Goal: Task Accomplishment & Management: Manage account settings

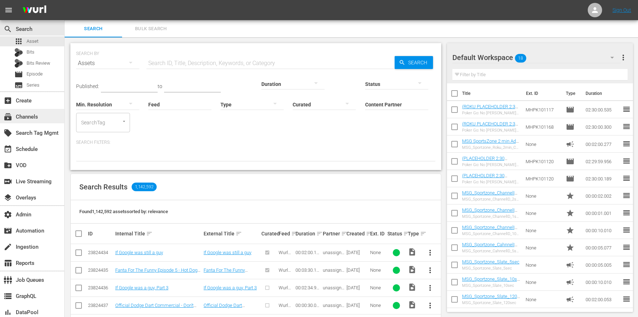
click at [36, 116] on div "subscriptions Channels" at bounding box center [20, 115] width 40 height 6
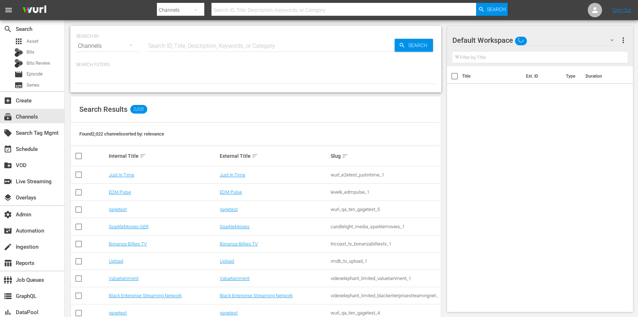
drag, startPoint x: 169, startPoint y: 59, endPoint x: 174, endPoint y: 47, distance: 13.1
click at [170, 59] on div "SEARCH BY Search By Channels Search ID, Title, Description, Keywords, or Catego…" at bounding box center [255, 59] width 371 height 66
click at [176, 41] on input "text" at bounding box center [271, 45] width 248 height 17
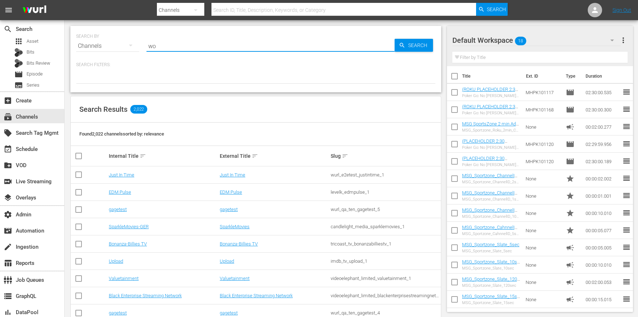
type input "w"
type input "rugbypass"
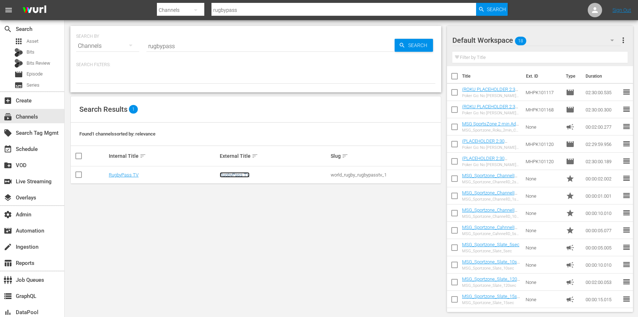
click at [228, 176] on link "RugbyPass TV" at bounding box center [235, 174] width 30 height 5
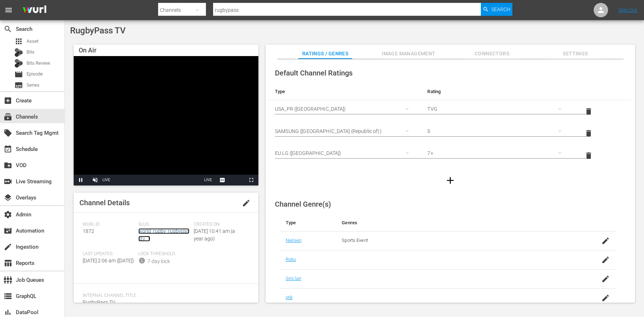
click at [174, 232] on link "world_rugby_rugbypasstv_1" at bounding box center [163, 234] width 51 height 13
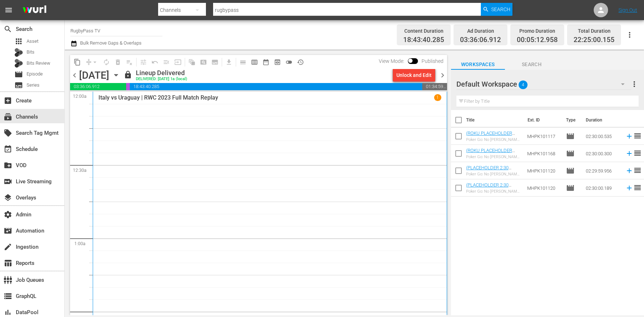
click at [132, 73] on span "lock" at bounding box center [128, 74] width 9 height 9
click at [120, 73] on icon "button" at bounding box center [116, 75] width 8 height 8
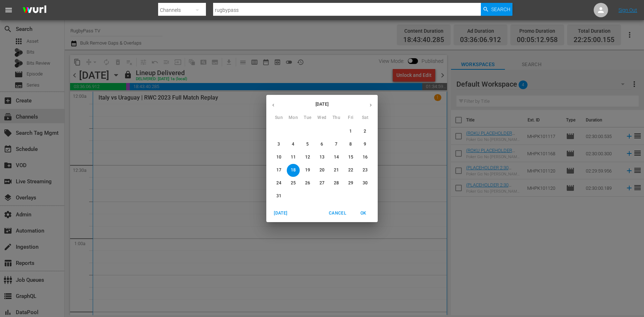
click at [366, 171] on p "23" at bounding box center [364, 170] width 5 height 6
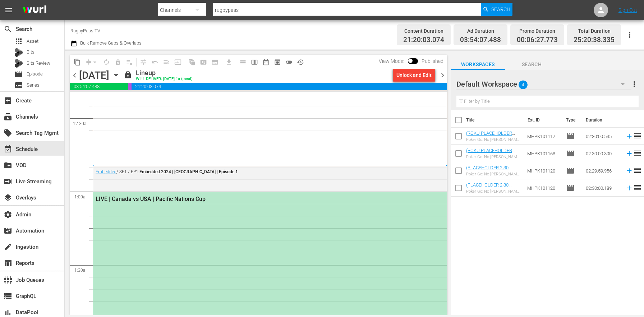
scroll to position [51, 0]
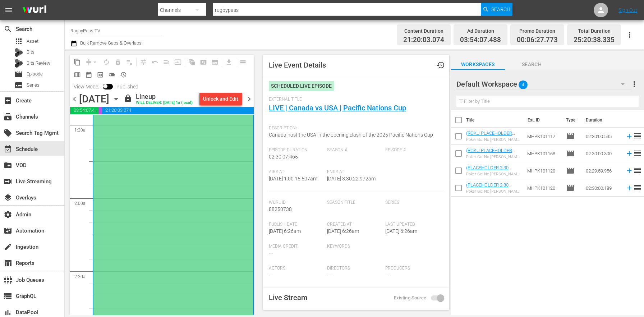
scroll to position [215, 0]
click at [318, 109] on link "LIVE | Canada vs USA | Pacific Nations Cup" at bounding box center [337, 107] width 137 height 9
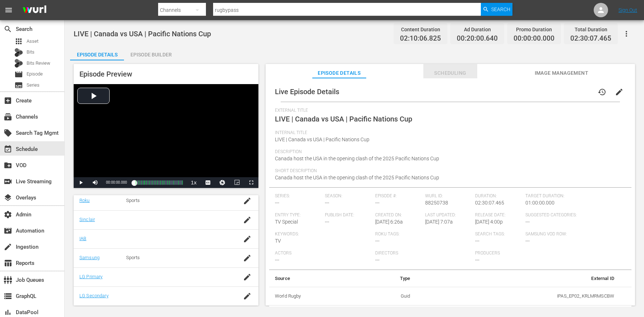
click at [454, 75] on span "Scheduling" at bounding box center [450, 73] width 54 height 9
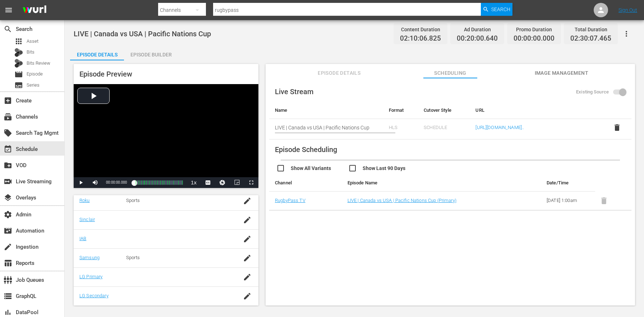
click at [547, 74] on span "Image Management" at bounding box center [561, 73] width 54 height 9
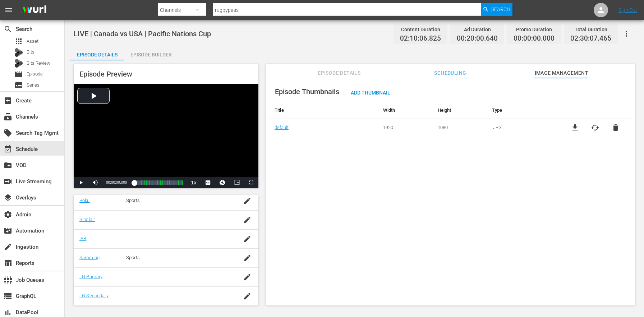
click at [325, 219] on div "Episode Thumbnails Add Thumbnail Title Width Height Type default 1920 1080 .JPG…" at bounding box center [449, 195] width 369 height 234
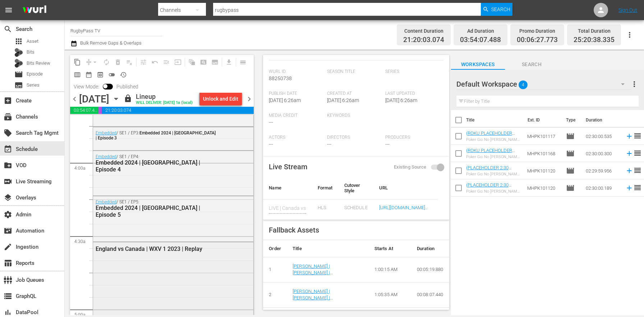
scroll to position [578, 0]
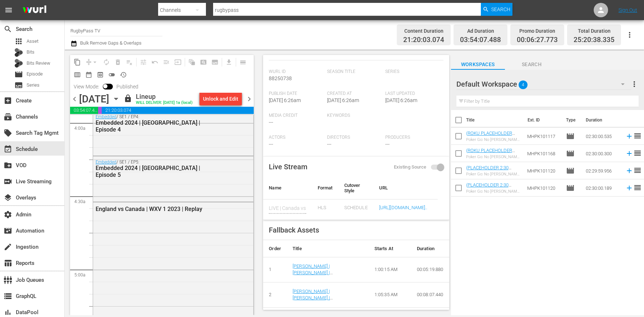
click at [120, 96] on icon "button" at bounding box center [116, 99] width 8 height 8
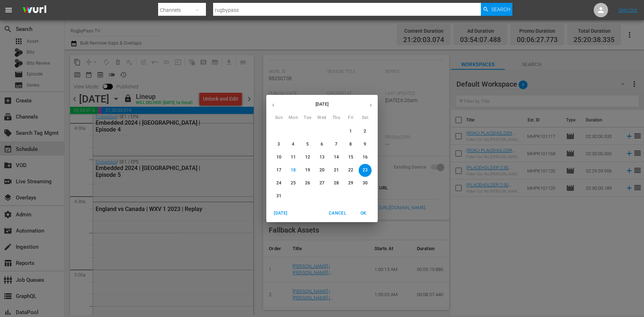
click at [365, 182] on p "30" at bounding box center [364, 183] width 5 height 6
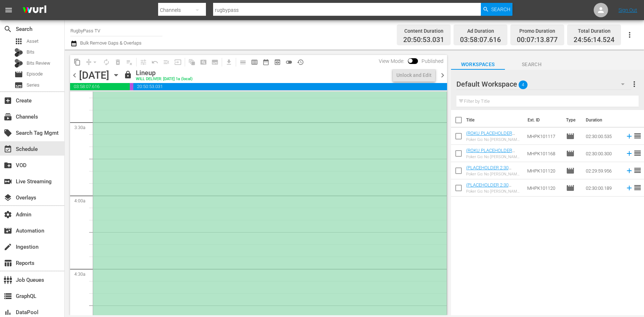
scroll to position [372, 0]
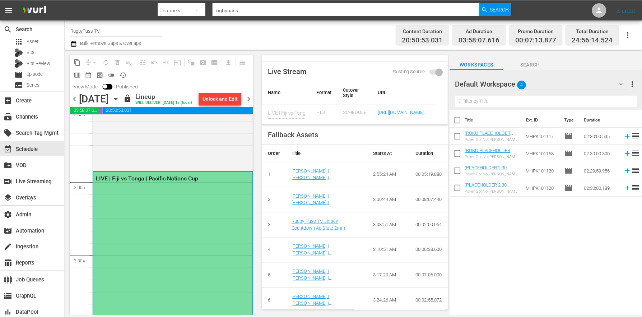
scroll to position [0, 0]
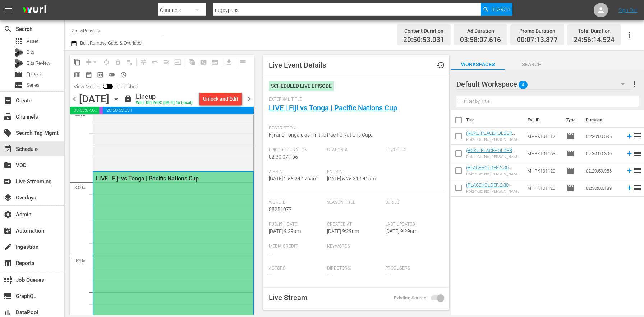
click at [342, 115] on div "External Title LIVE | Fiji vs Tonga | Pacific Nations Cup" at bounding box center [356, 109] width 174 height 25
click at [343, 107] on link "LIVE | Fiji vs Tonga | Pacific Nations Cup" at bounding box center [333, 107] width 128 height 9
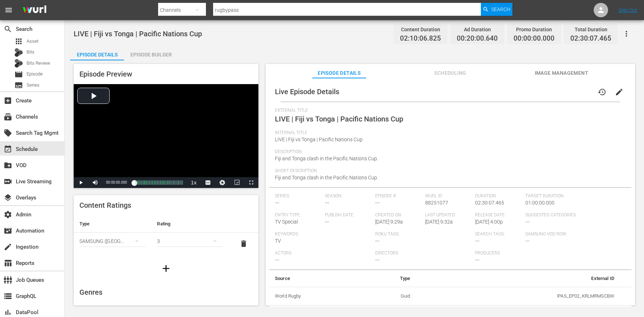
click at [474, 68] on button "Scheduling" at bounding box center [450, 71] width 54 height 14
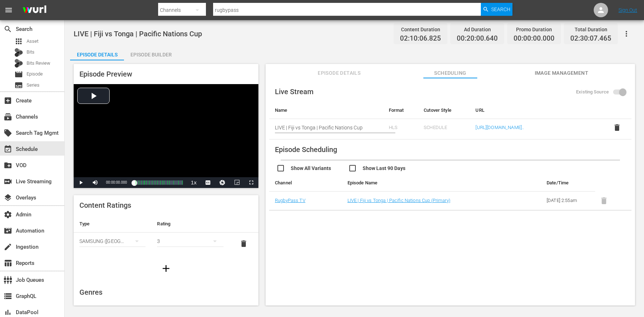
click at [567, 71] on span "Image Management" at bounding box center [561, 73] width 54 height 9
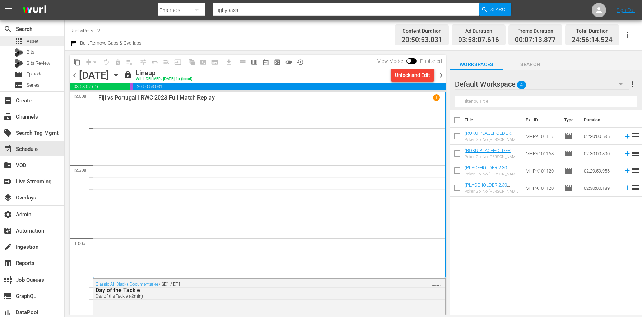
click at [41, 43] on div "apps Asset" at bounding box center [32, 41] width 64 height 10
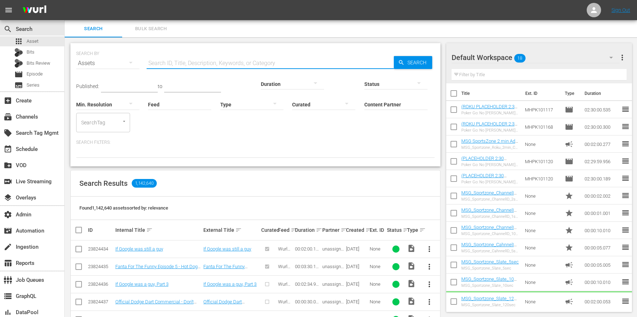
click at [182, 60] on input "text" at bounding box center [270, 63] width 247 height 17
paste input "AMCNVR0000055363"
type input "AMCNVR0000055363"
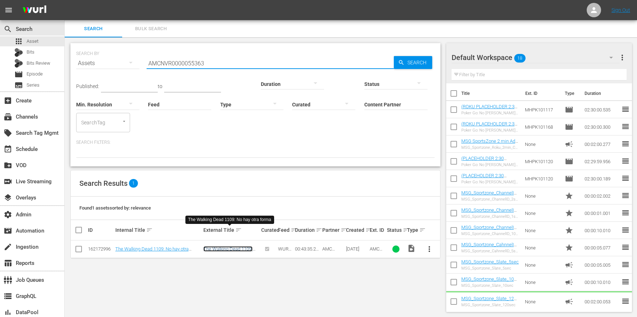
click at [217, 246] on link "The Walking Dead 1109: No hay otra forma" at bounding box center [227, 251] width 49 height 11
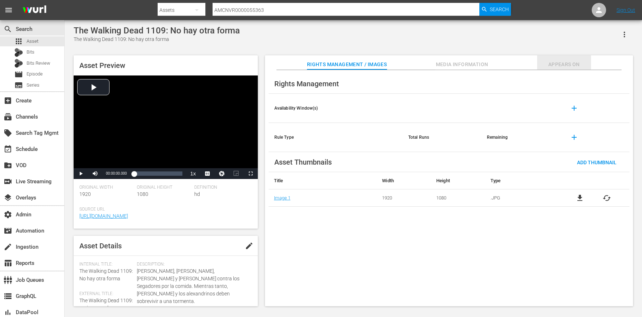
click at [579, 65] on span "Appears On" at bounding box center [564, 64] width 54 height 9
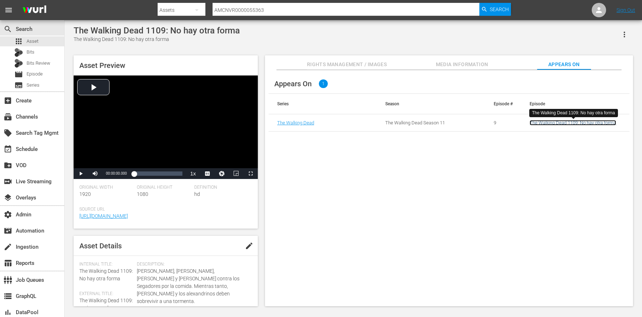
click at [576, 124] on link "The Walking Dead 1109: No hay otra forma" at bounding box center [573, 122] width 87 height 5
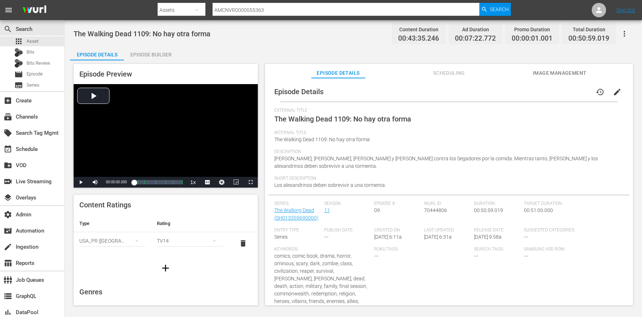
click at [437, 78] on button "Scheduling" at bounding box center [449, 71] width 54 height 14
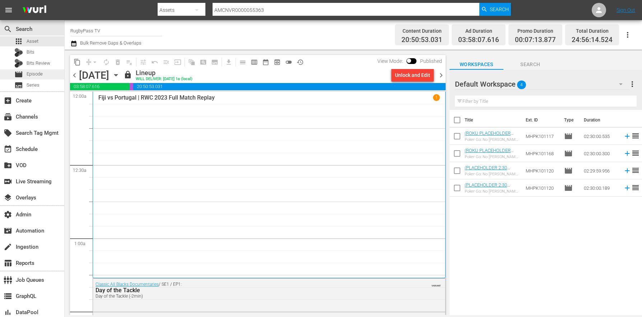
click at [48, 77] on div "movie Episode" at bounding box center [32, 74] width 64 height 10
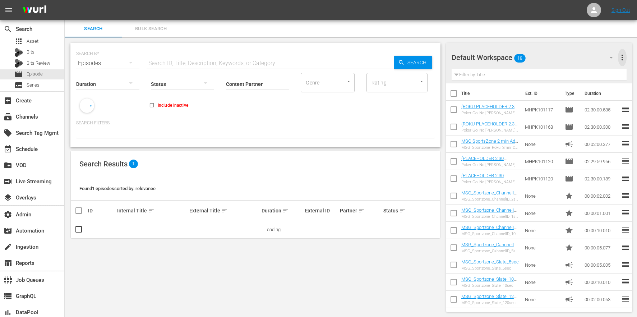
click at [622, 61] on span "more_vert" at bounding box center [622, 57] width 9 height 9
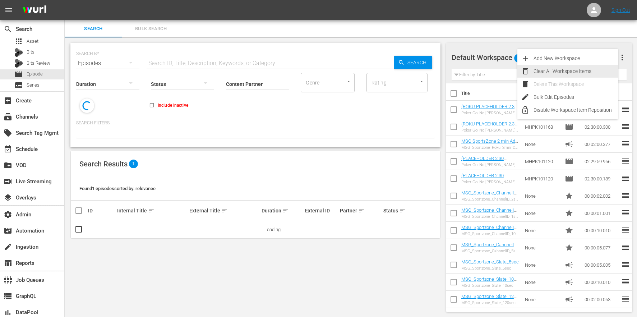
click at [572, 73] on div "Clear All Workspace Items" at bounding box center [575, 71] width 84 height 13
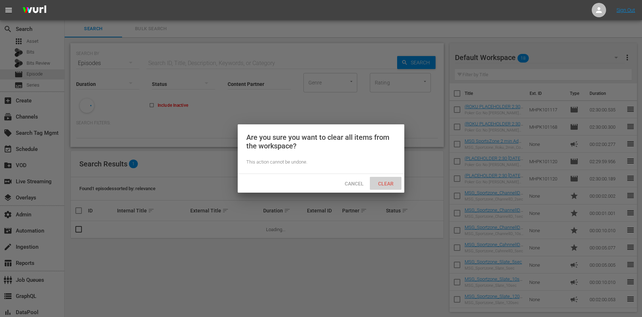
click at [384, 184] on span "Clear" at bounding box center [385, 184] width 27 height 6
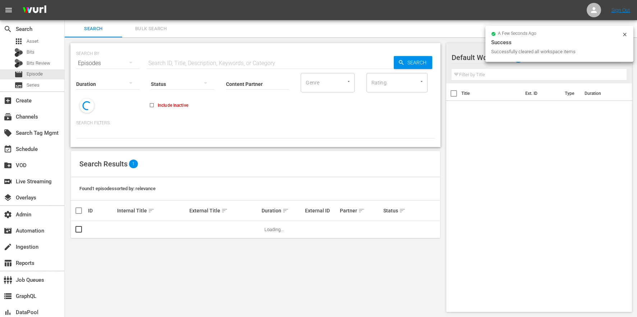
click at [147, 32] on span "Bulk Search" at bounding box center [150, 29] width 49 height 8
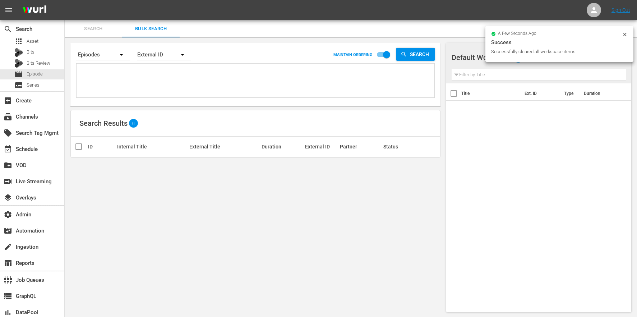
click at [164, 57] on div "External ID" at bounding box center [164, 55] width 54 height 20
click at [167, 85] on div "Wurl ID" at bounding box center [160, 85] width 29 height 11
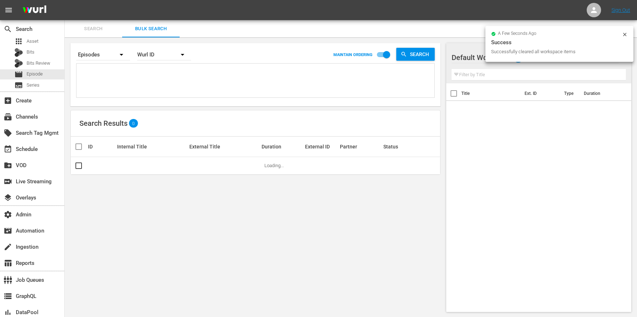
click at [121, 79] on div "External ID Wurl ID Title" at bounding box center [318, 158] width 637 height 317
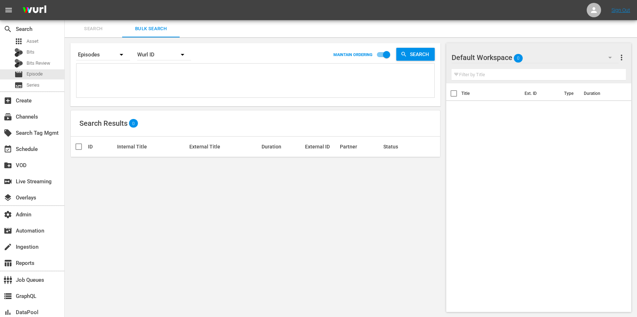
click at [109, 72] on textarea at bounding box center [256, 81] width 356 height 33
paste textarea "55373018 55373021 #N/A 55373036 55373038 55373041 #N/A 55373044 55373045 553730…"
type textarea "55373018 55373021 #N/A 55373036 55373038 55373041 #N/A 55373044 55373045 553730…"
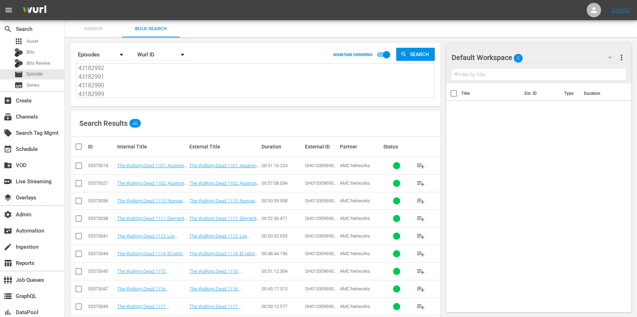
type textarea "55373018 55373021 #N/A 55373036 55373038 55373041 #N/A 55373044 55373045 553730…"
click at [112, 83] on textarea "55373018 55373021 #N/A 55373036 55373038 55373041 #N/A 55373044 55373045 553730…" at bounding box center [256, 81] width 356 height 33
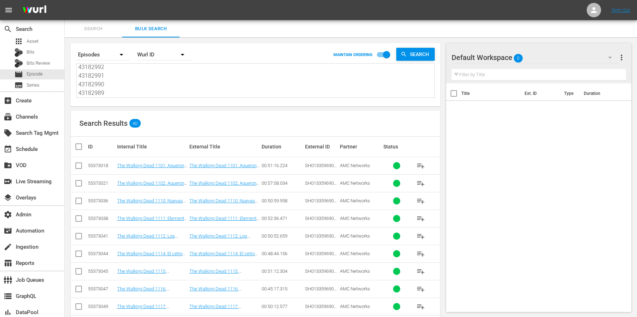
click at [142, 92] on textarea "55373018 55373021 #N/A 55373036 55373038 55373041 #N/A 55373044 55373045 553730…" at bounding box center [256, 81] width 356 height 33
drag, startPoint x: 117, startPoint y: 95, endPoint x: 64, endPoint y: -16, distance: 122.7
click at [64, 0] on html "menu Sign Out search Search apps Asset Bits Bits Review movie Episode subtitles…" at bounding box center [318, 158] width 637 height 317
paste textarea "43182994 43182993 43182992 43182991 43182990 43182989 43182988 43182987 4318298…"
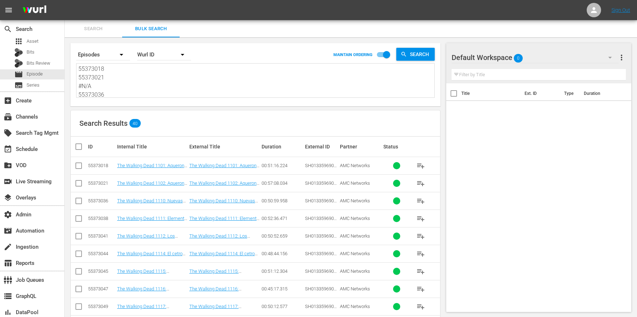
type textarea "43182994 43182993 43182992 43182991 43182990 43182989 43182988 43182987 4318298…"
click at [82, 144] on input "checkbox" at bounding box center [81, 146] width 14 height 9
checkbox input "true"
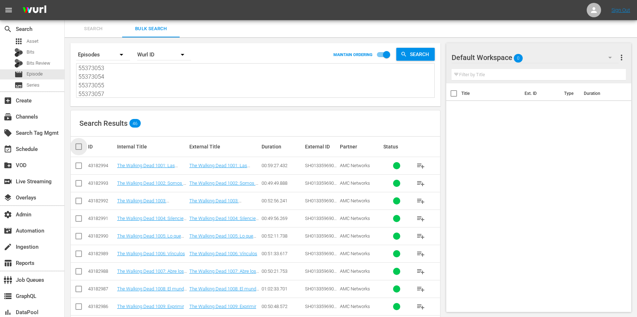
checkbox input "true"
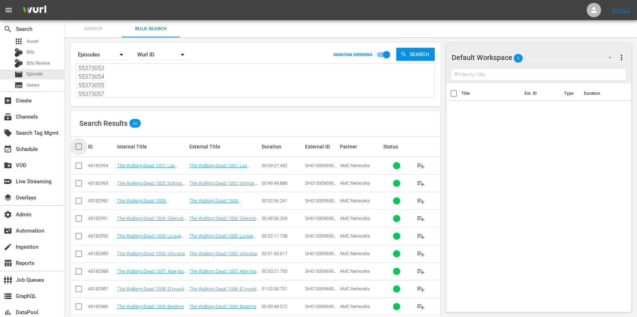
checkbox input "true"
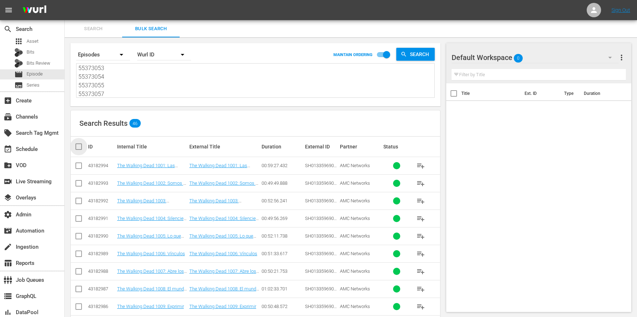
checkbox input "true"
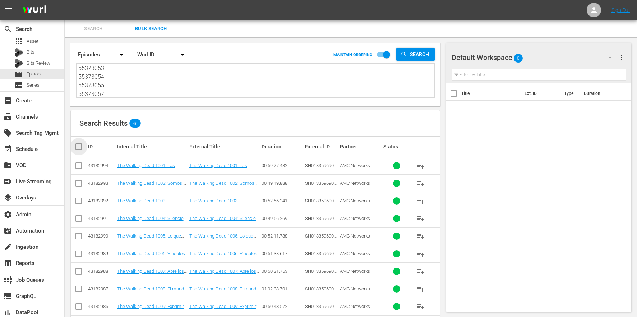
checkbox input "true"
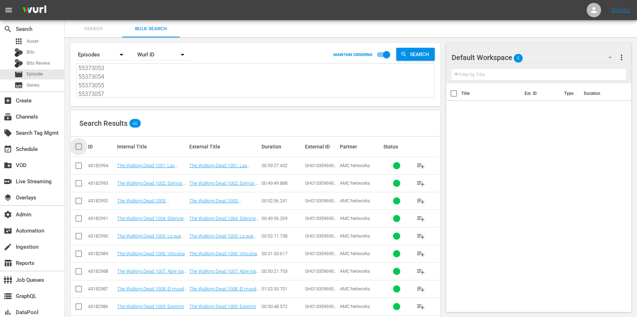
checkbox input "true"
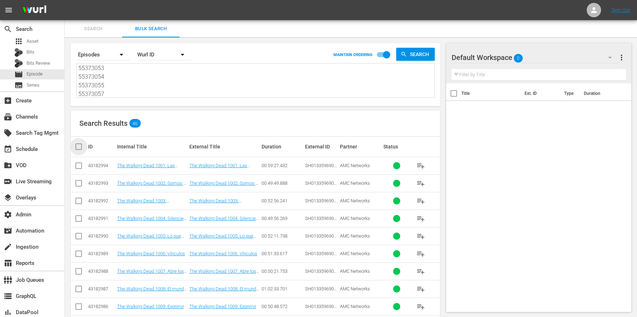
checkbox input "true"
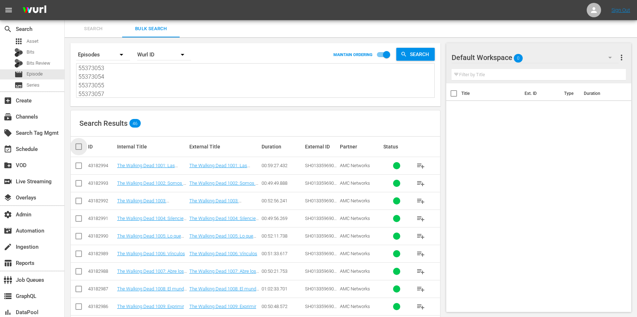
checkbox input "true"
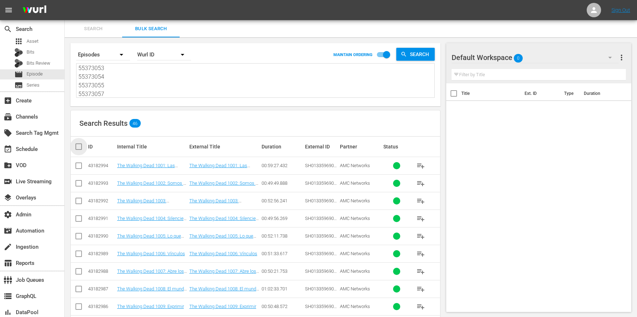
checkbox input "true"
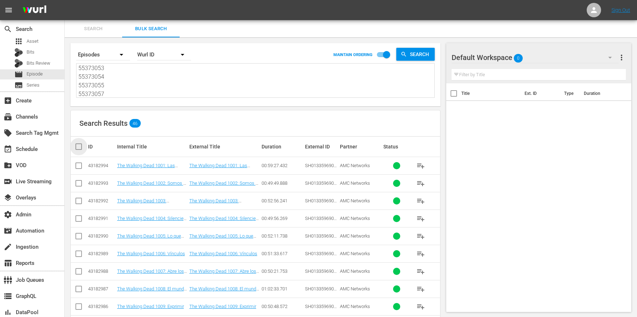
checkbox input "true"
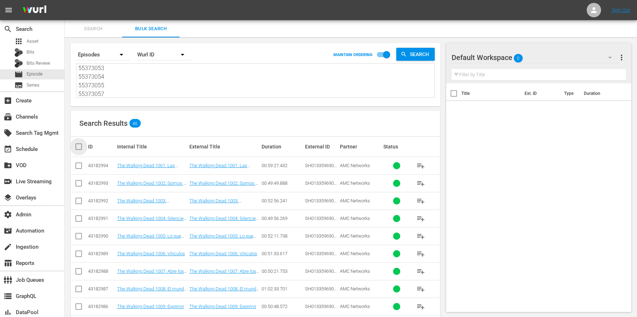
checkbox input "true"
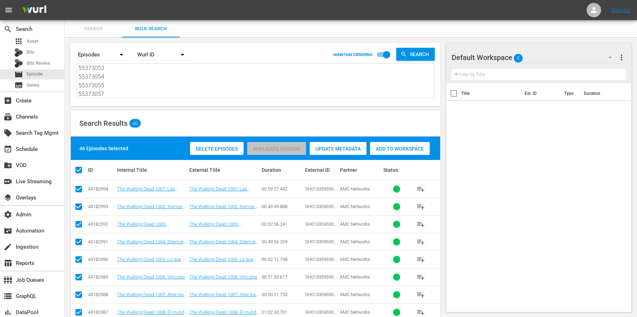
click at [395, 145] on div "Add to Workspace" at bounding box center [400, 149] width 60 height 14
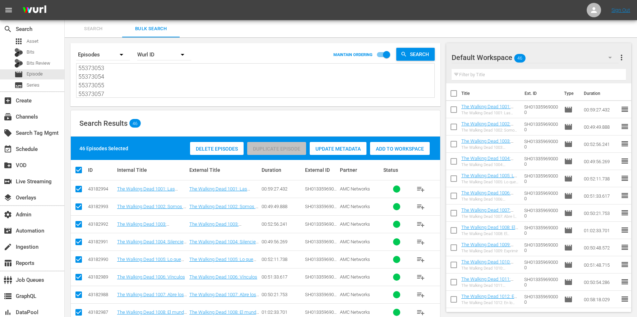
click at [120, 83] on textarea "43182994 43182993 43182992 43182991 43182990 43182989 43182988 43182987 4318298…" at bounding box center [256, 81] width 356 height 33
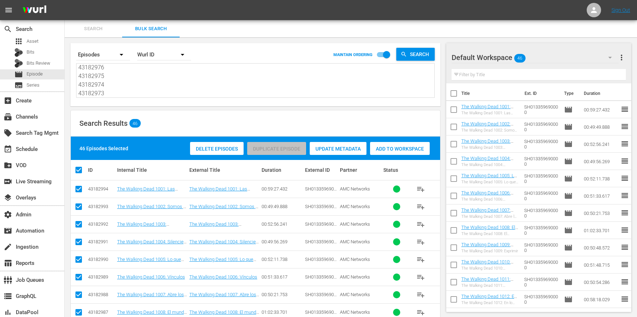
scroll to position [0, 0]
drag, startPoint x: 127, startPoint y: 93, endPoint x: 84, endPoint y: -11, distance: 112.6
click at [84, 0] on html "menu Sign Out search Search apps Asset Bits Bits Review movie Episode subtitles…" at bounding box center [318, 158] width 637 height 317
paste textarea "71451596 71451638"
type textarea "71451596 71451638"
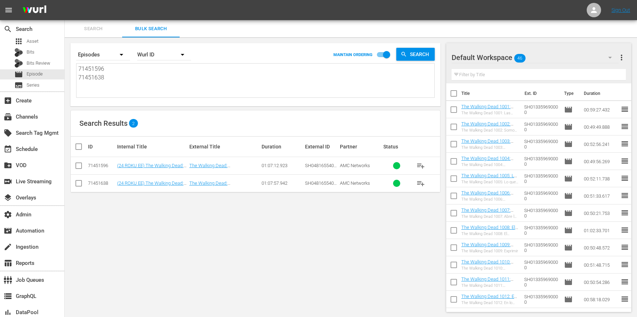
type textarea "71451596 71451638"
click at [83, 148] on input "checkbox" at bounding box center [81, 146] width 14 height 9
checkbox input "true"
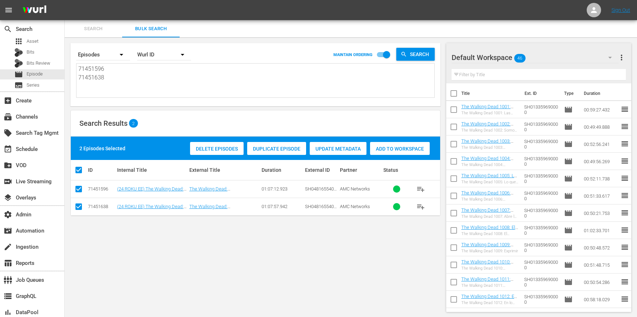
click at [401, 145] on div "Add to Workspace" at bounding box center [400, 149] width 60 height 14
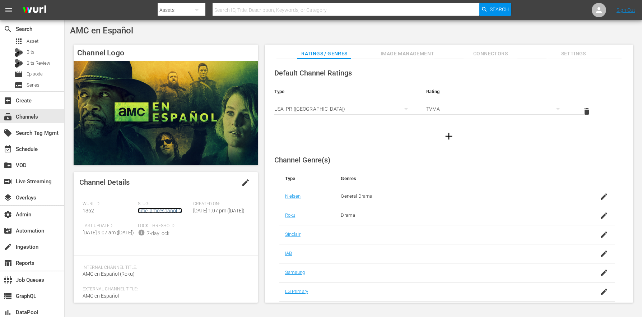
click at [172, 209] on link "amc_amcespanol_2" at bounding box center [160, 211] width 44 height 6
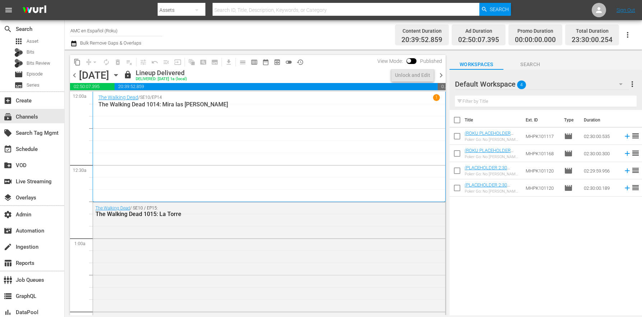
click at [120, 77] on icon "button" at bounding box center [116, 75] width 8 height 8
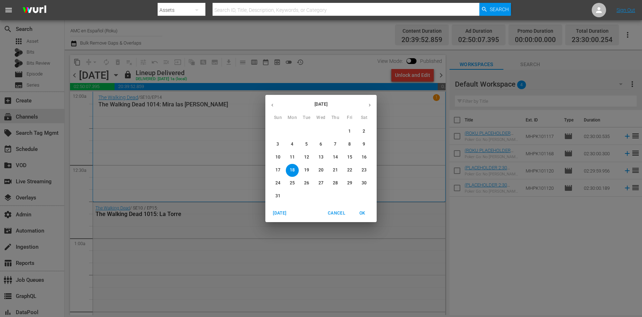
click at [364, 168] on p "23" at bounding box center [364, 170] width 5 height 6
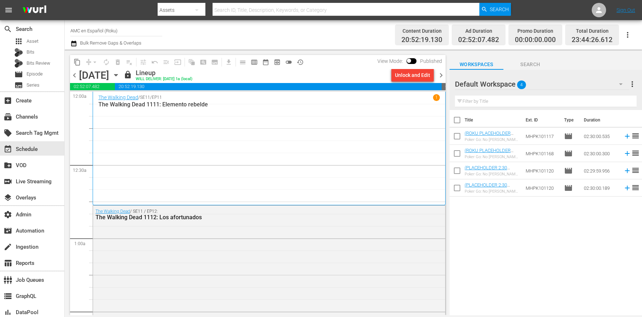
click at [74, 46] on icon "button" at bounding box center [73, 44] width 5 height 6
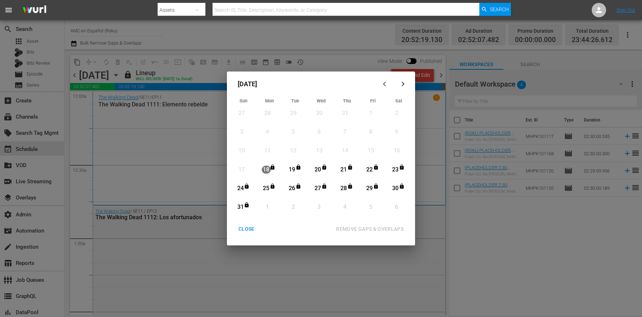
click at [395, 171] on div "23" at bounding box center [395, 170] width 9 height 8
click at [248, 206] on icon "Month View" at bounding box center [247, 204] width 4 height 5
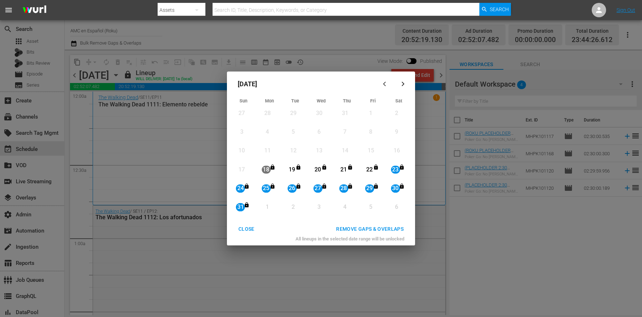
click at [362, 227] on div "REMOVE GAPS & OVERLAPS" at bounding box center [369, 228] width 79 height 9
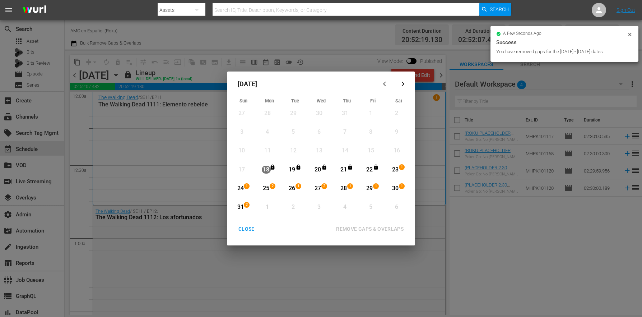
click at [261, 232] on button "CLOSE" at bounding box center [246, 228] width 33 height 13
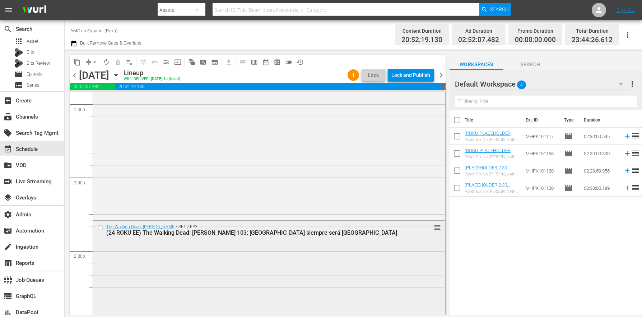
scroll to position [1965, 0]
click at [98, 229] on input "checkbox" at bounding box center [101, 227] width 8 height 6
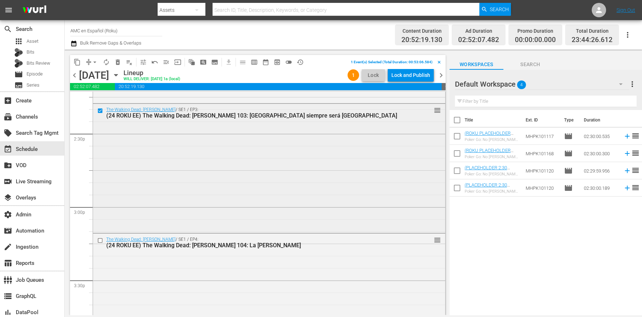
scroll to position [2078, 0]
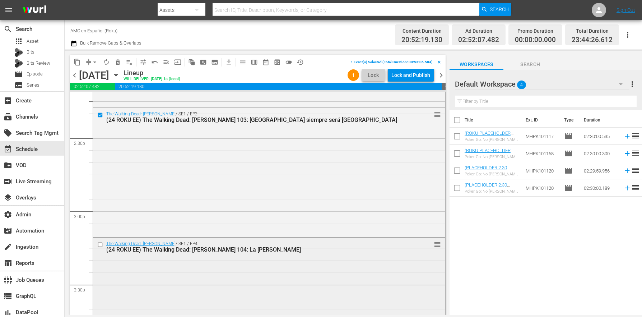
click at [98, 245] on input "checkbox" at bounding box center [101, 245] width 8 height 6
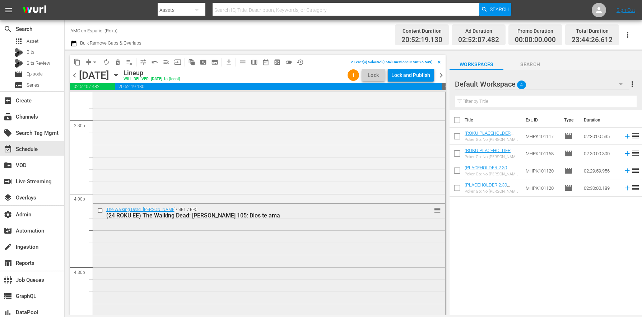
click at [100, 211] on input "checkbox" at bounding box center [101, 211] width 8 height 6
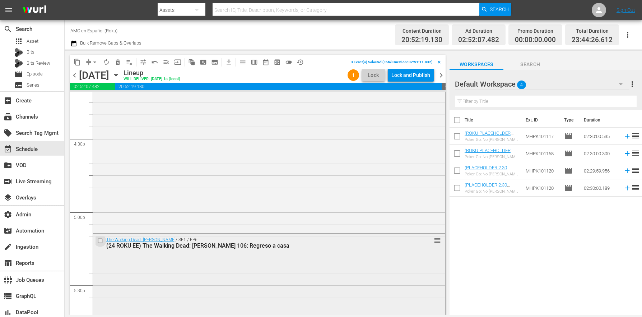
click at [99, 241] on input "checkbox" at bounding box center [101, 241] width 8 height 6
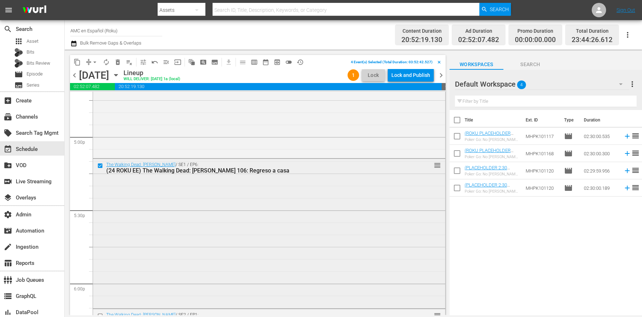
scroll to position [2502, 0]
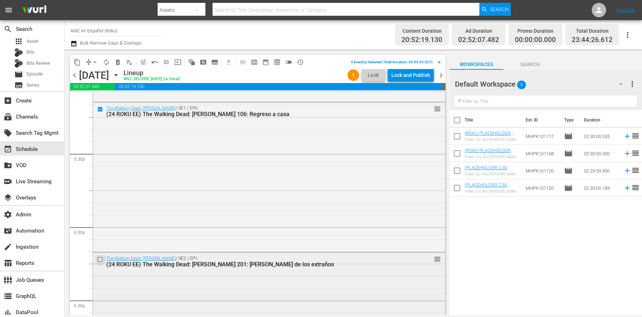
click at [102, 257] on input "checkbox" at bounding box center [101, 259] width 8 height 6
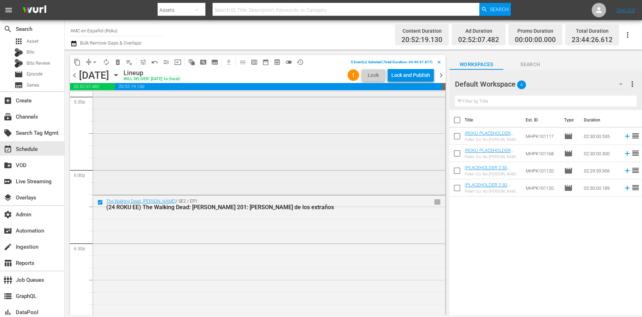
scroll to position [2688, 0]
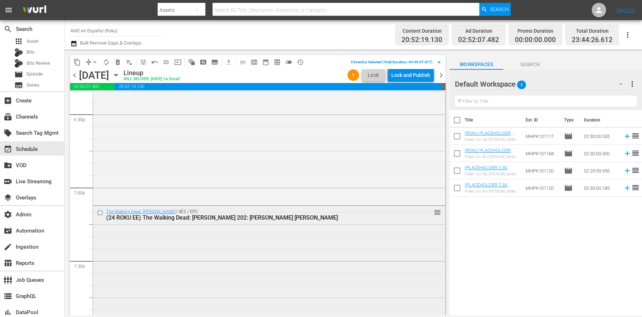
click at [99, 212] on input "checkbox" at bounding box center [101, 212] width 8 height 6
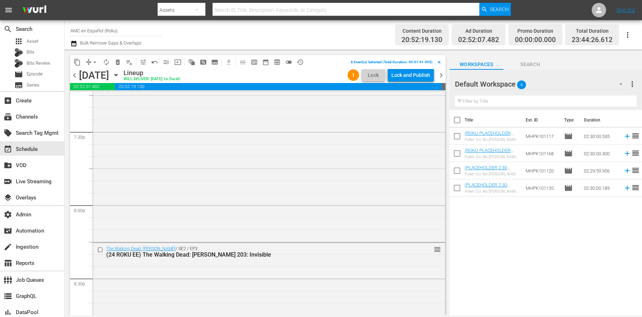
scroll to position [2941, 0]
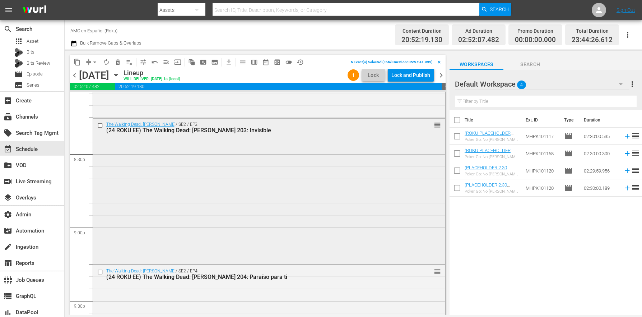
click at [99, 127] on input "checkbox" at bounding box center [101, 125] width 8 height 6
click at [101, 271] on input "checkbox" at bounding box center [101, 272] width 8 height 6
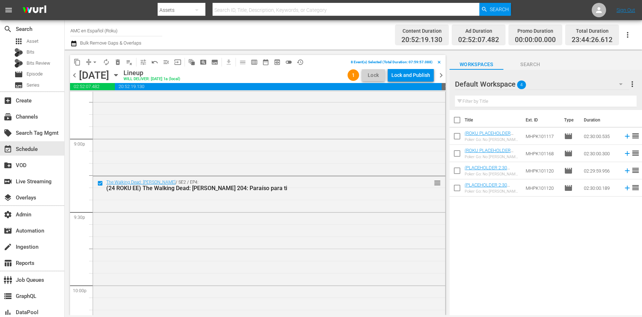
scroll to position [3159, 0]
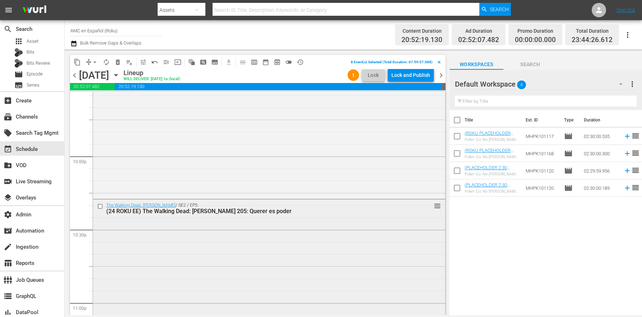
click at [103, 206] on input "checkbox" at bounding box center [101, 206] width 8 height 6
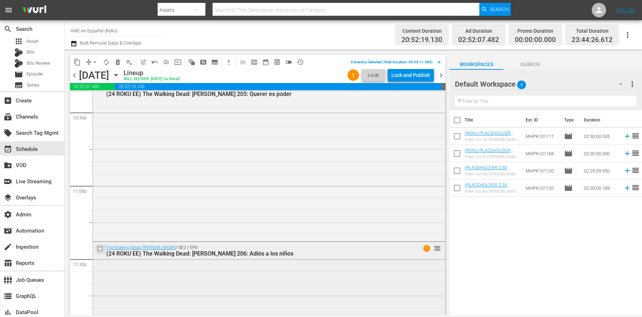
click at [101, 248] on input "checkbox" at bounding box center [101, 249] width 8 height 6
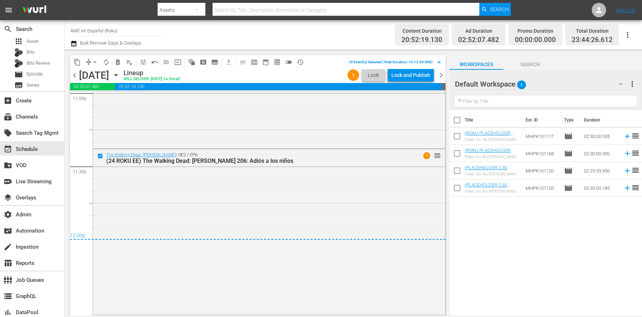
click at [114, 60] on span "delete_forever_outlined" at bounding box center [117, 62] width 7 height 7
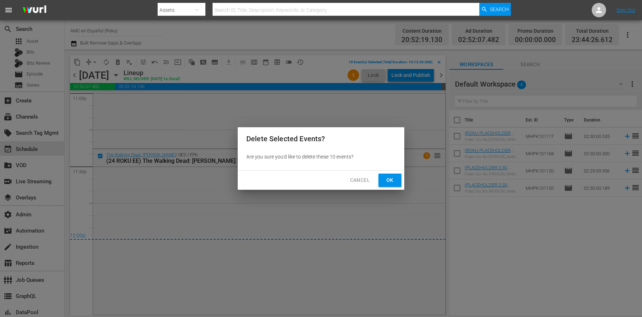
click at [386, 177] on span "Ok" at bounding box center [389, 180] width 11 height 9
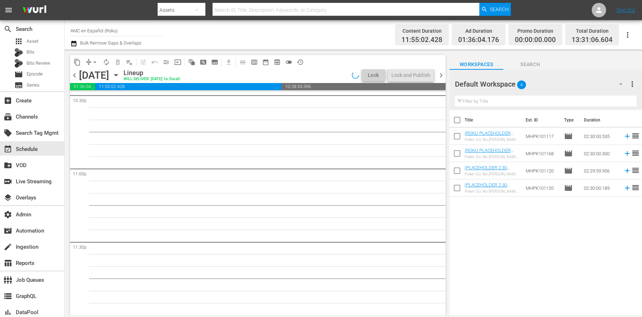
scroll to position [3293, 0]
click at [440, 76] on span "chevron_right" at bounding box center [441, 75] width 9 height 9
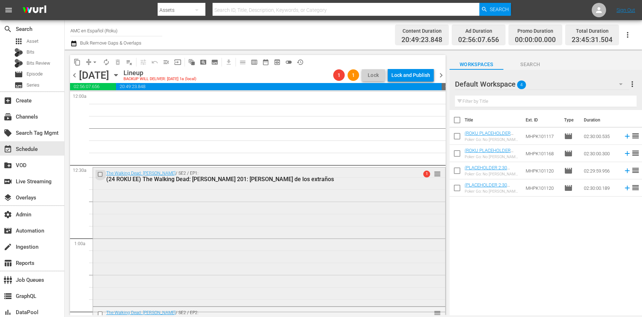
click at [101, 173] on input "checkbox" at bounding box center [101, 174] width 8 height 6
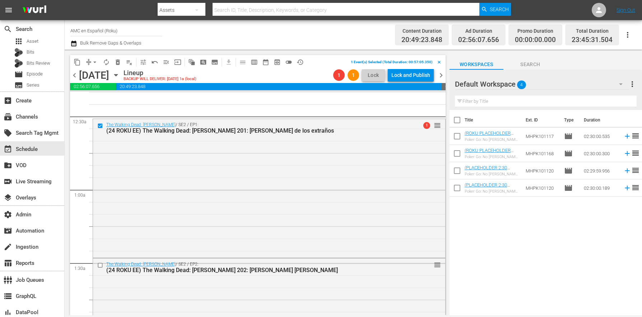
scroll to position [88, 0]
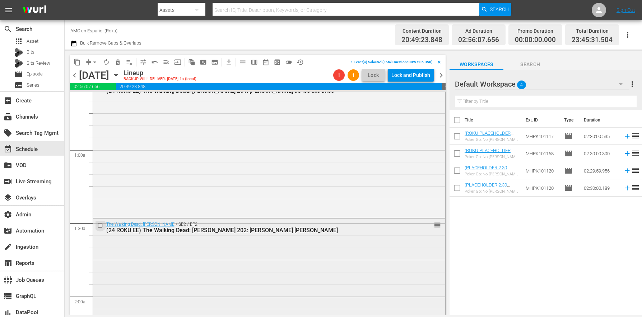
click at [102, 225] on input "checkbox" at bounding box center [101, 225] width 8 height 6
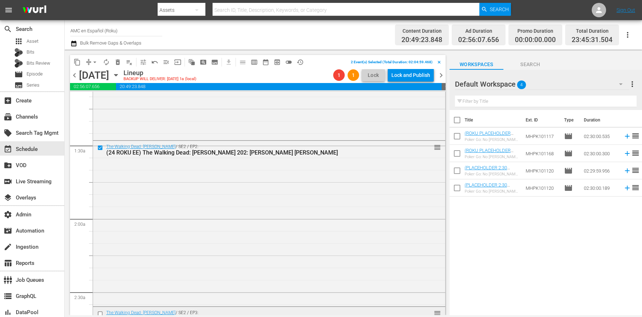
scroll to position [338, 0]
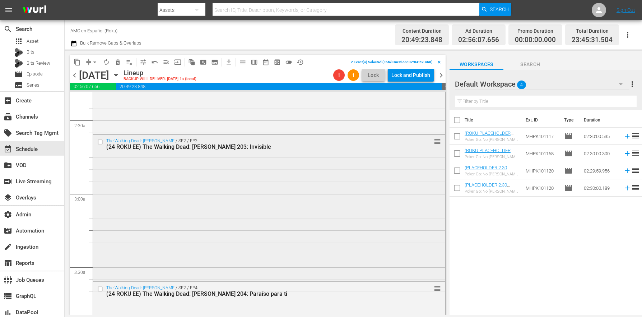
click at [101, 143] on input "checkbox" at bounding box center [101, 142] width 8 height 6
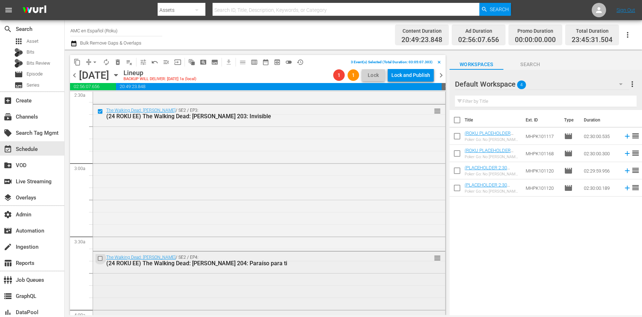
click at [100, 257] on input "checkbox" at bounding box center [101, 258] width 8 height 6
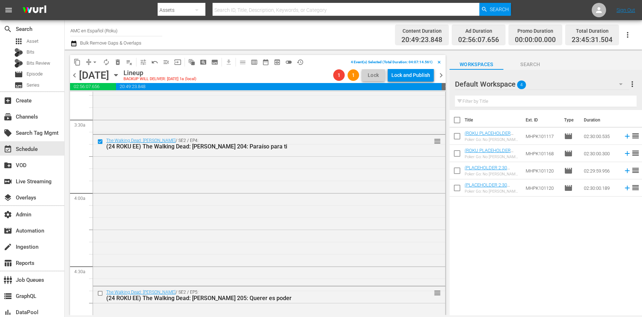
scroll to position [489, 0]
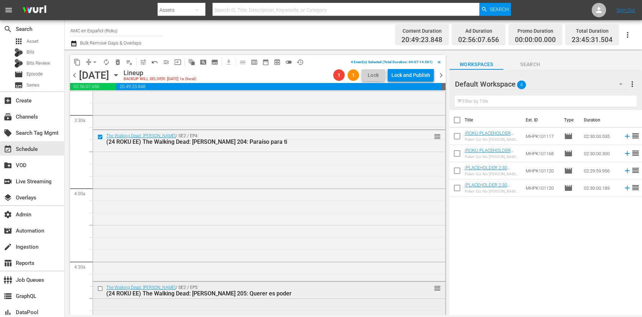
click at [98, 289] on input "checkbox" at bounding box center [101, 288] width 8 height 6
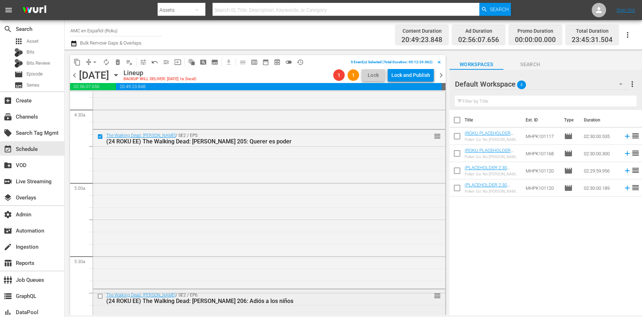
click at [101, 296] on input "checkbox" at bounding box center [101, 296] width 8 height 6
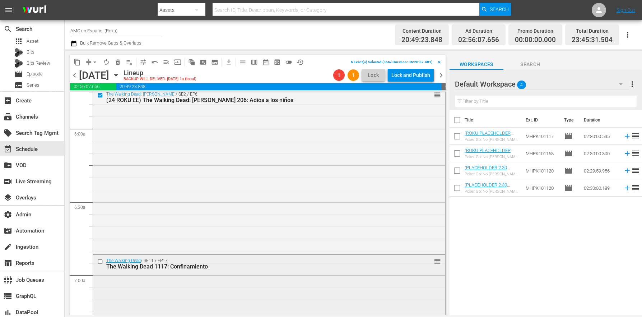
scroll to position [851, 0]
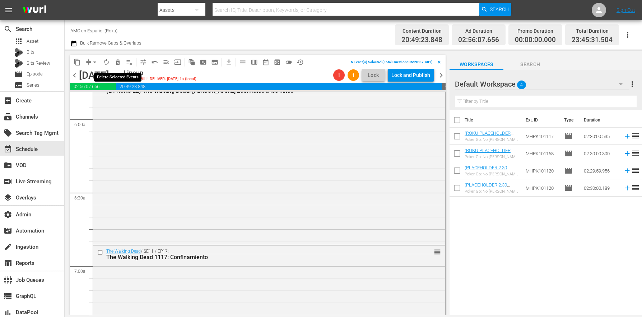
click at [122, 63] on button "delete_forever_outlined" at bounding box center [117, 61] width 11 height 11
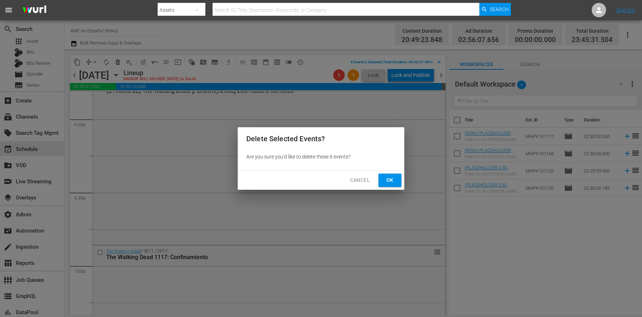
click at [394, 180] on span "Ok" at bounding box center [389, 180] width 11 height 9
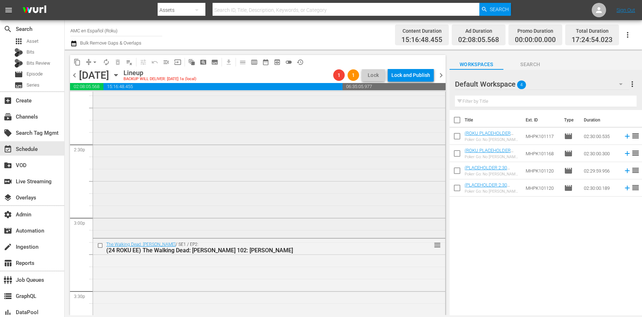
scroll to position [2276, 0]
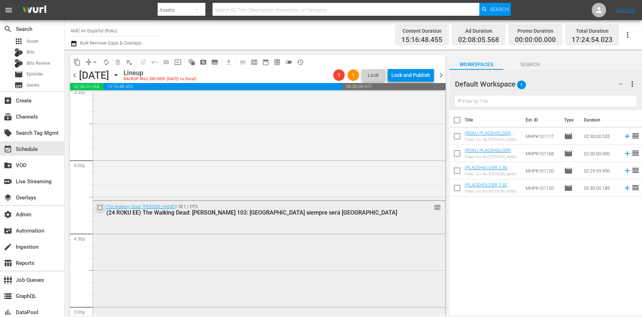
click at [100, 208] on input "checkbox" at bounding box center [101, 207] width 8 height 6
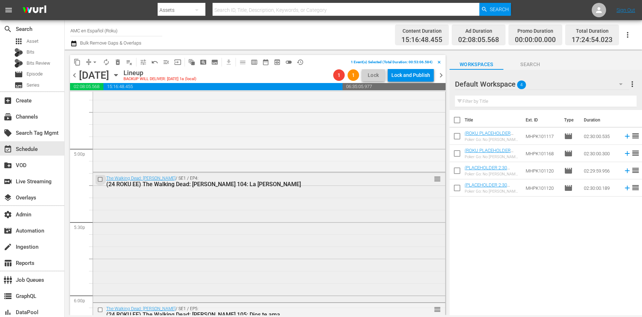
click at [99, 181] on input "checkbox" at bounding box center [101, 179] width 8 height 6
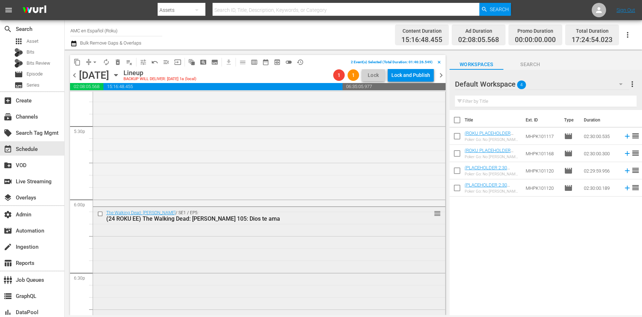
click at [102, 216] on input "checkbox" at bounding box center [101, 214] width 8 height 6
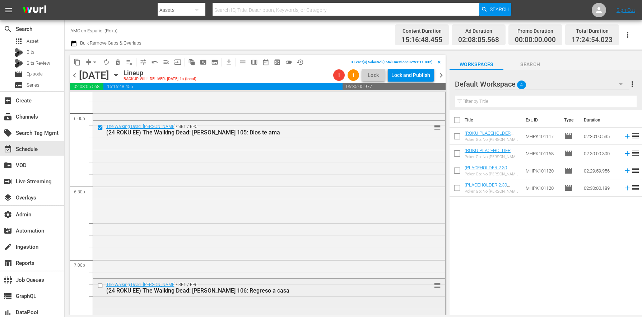
click at [101, 287] on input "checkbox" at bounding box center [101, 285] width 8 height 6
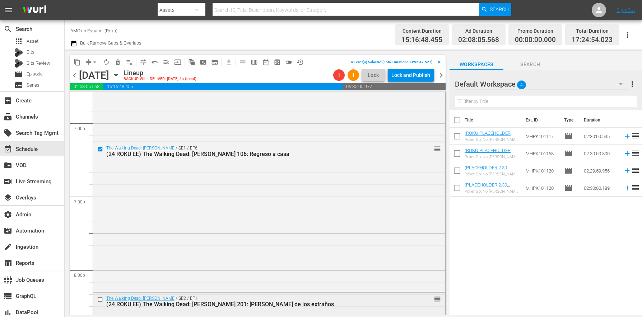
click at [100, 300] on input "checkbox" at bounding box center [101, 299] width 8 height 6
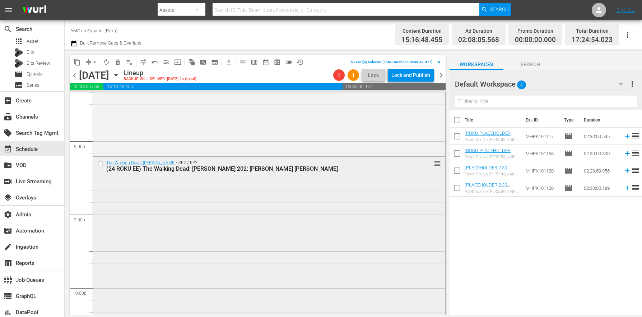
scroll to position [3139, 0]
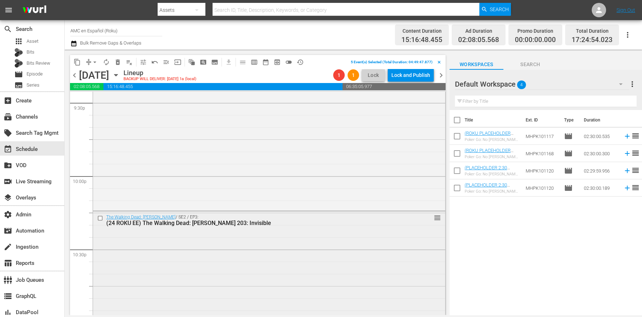
click at [101, 216] on input "checkbox" at bounding box center [101, 218] width 8 height 6
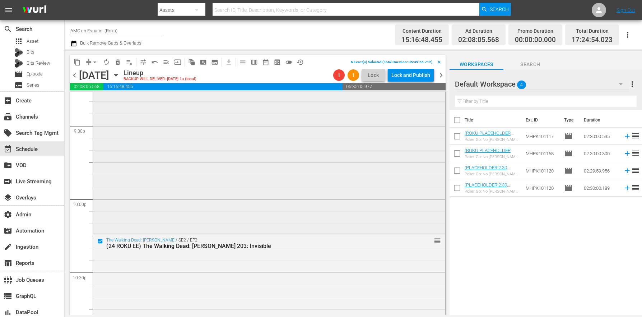
scroll to position [3096, 0]
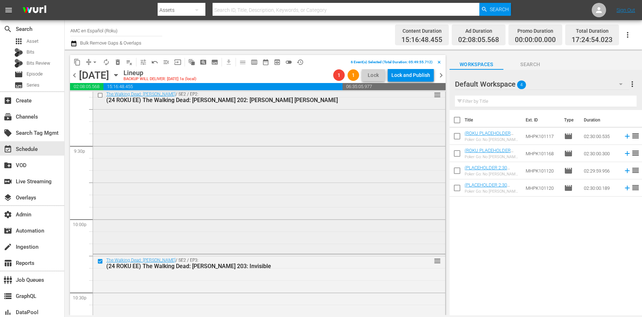
click at [98, 96] on input "checkbox" at bounding box center [101, 95] width 8 height 6
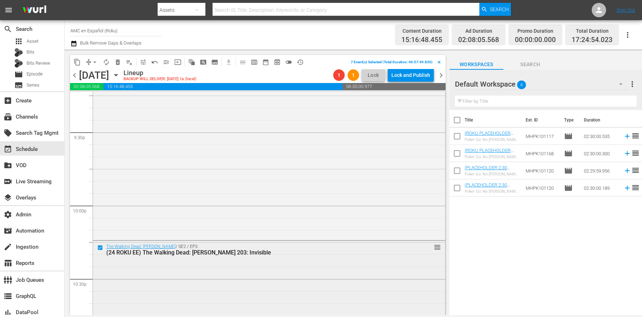
scroll to position [3286, 0]
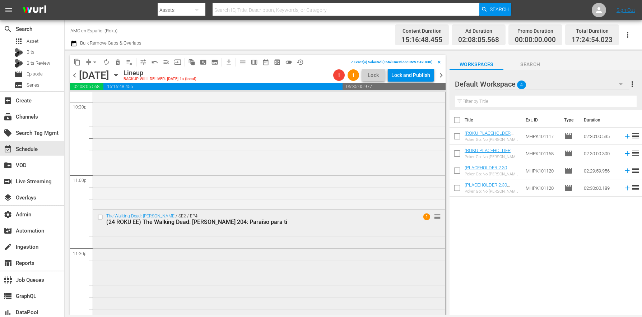
click at [101, 218] on input "checkbox" at bounding box center [101, 217] width 8 height 6
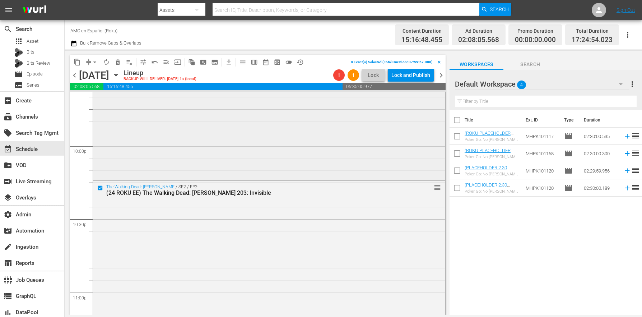
scroll to position [3129, 0]
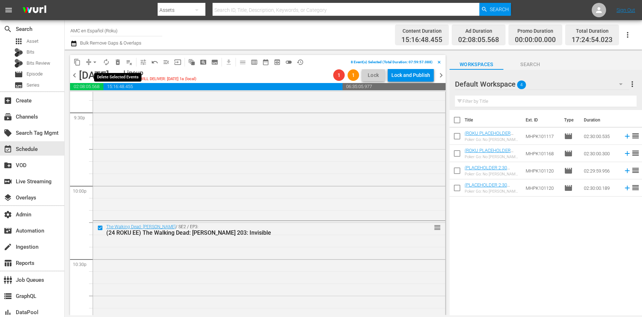
click at [119, 60] on span "delete_forever_outlined" at bounding box center [117, 62] width 7 height 7
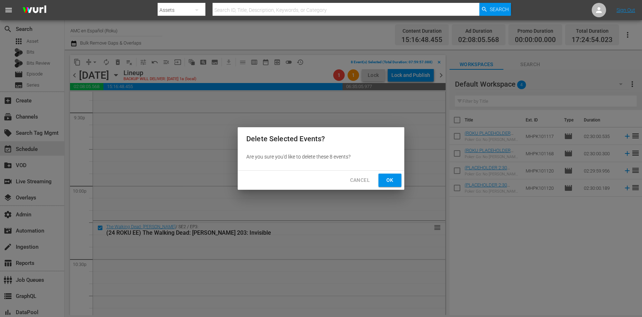
click at [387, 179] on span "Ok" at bounding box center [389, 180] width 11 height 9
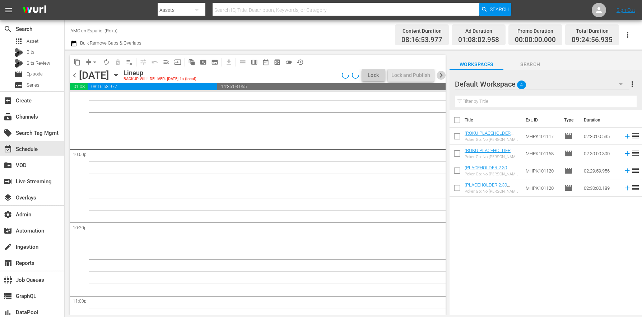
click at [440, 76] on span "chevron_right" at bounding box center [441, 75] width 9 height 9
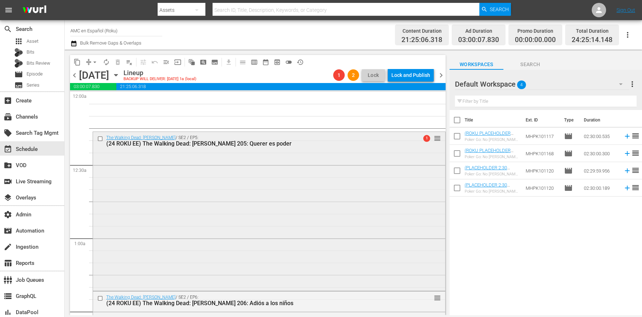
click at [97, 138] on input "checkbox" at bounding box center [101, 139] width 8 height 6
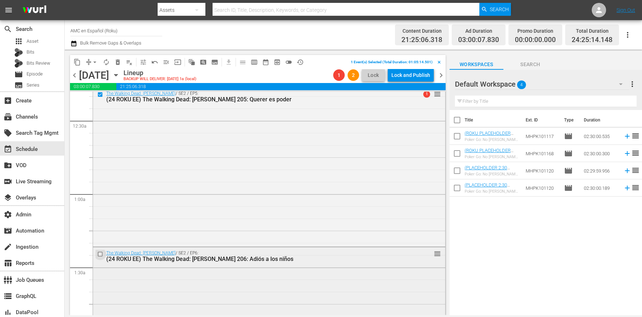
click at [101, 255] on input "checkbox" at bounding box center [101, 254] width 8 height 6
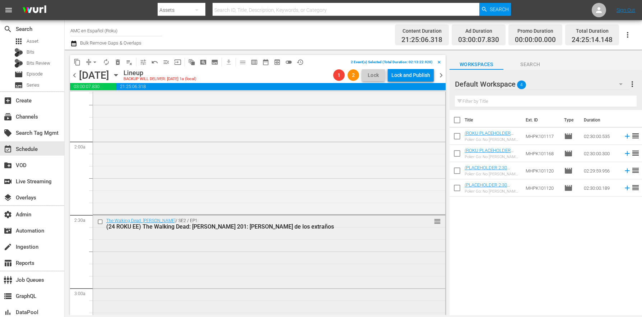
scroll to position [323, 0]
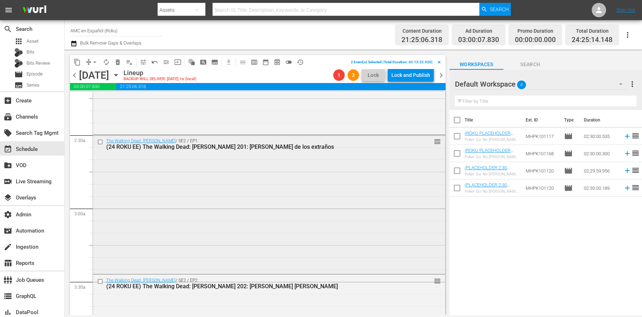
click at [102, 142] on input "checkbox" at bounding box center [101, 142] width 8 height 6
click at [101, 282] on input "checkbox" at bounding box center [101, 281] width 8 height 6
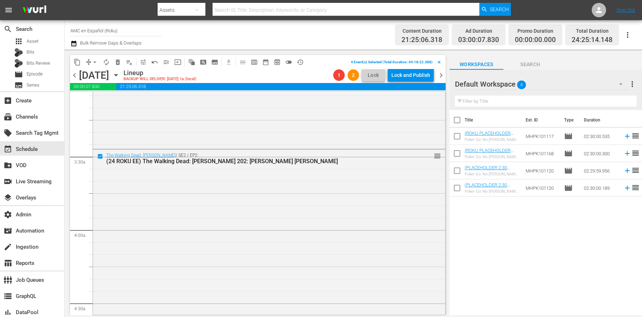
scroll to position [568, 0]
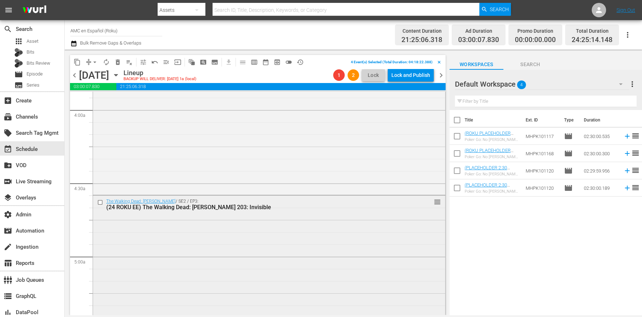
click at [102, 203] on input "checkbox" at bounding box center [101, 202] width 8 height 6
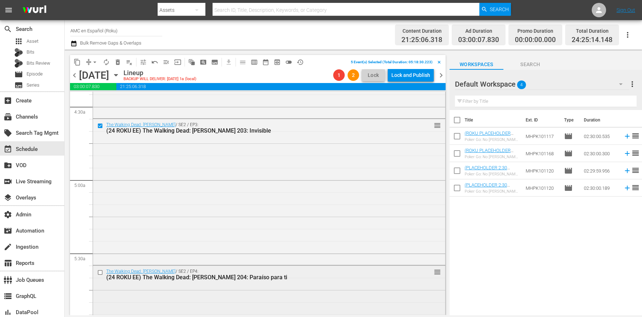
scroll to position [733, 0]
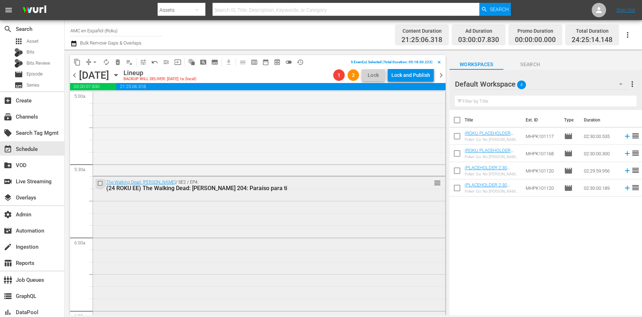
click at [102, 184] on input "checkbox" at bounding box center [101, 183] width 8 height 6
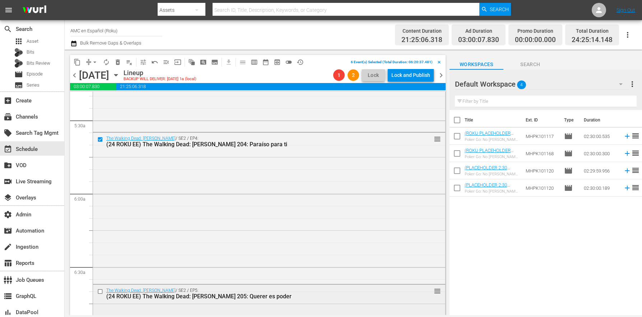
scroll to position [906, 0]
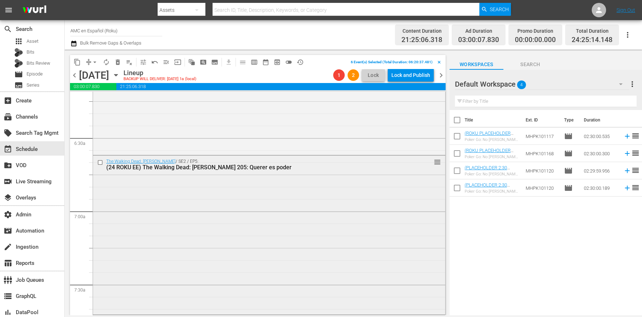
click at [101, 162] on input "checkbox" at bounding box center [101, 162] width 8 height 6
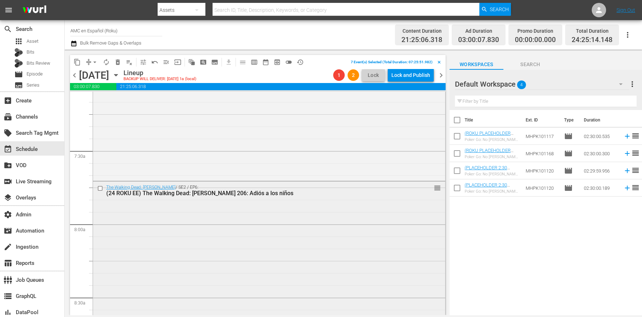
click at [100, 189] on input "checkbox" at bounding box center [101, 188] width 8 height 6
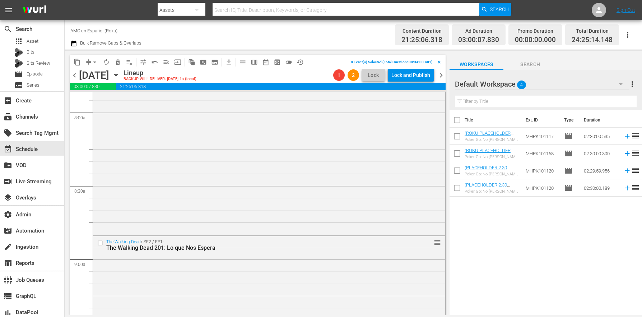
scroll to position [1191, 0]
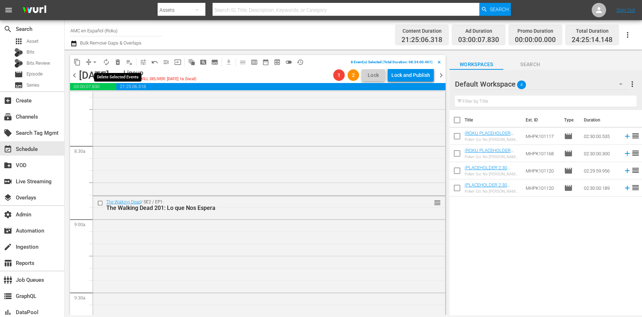
click at [120, 65] on span "delete_forever_outlined" at bounding box center [117, 62] width 7 height 7
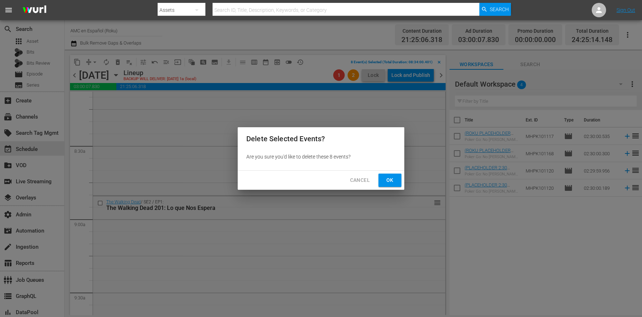
click at [394, 177] on span "Ok" at bounding box center [389, 180] width 11 height 9
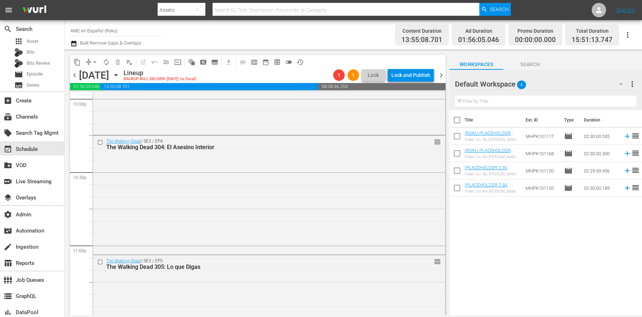
scroll to position [3395, 0]
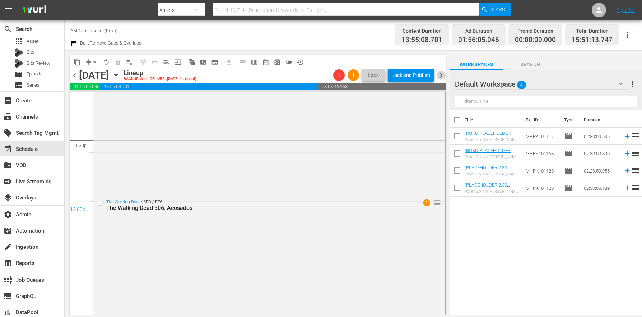
click at [445, 76] on span "chevron_right" at bounding box center [441, 75] width 9 height 9
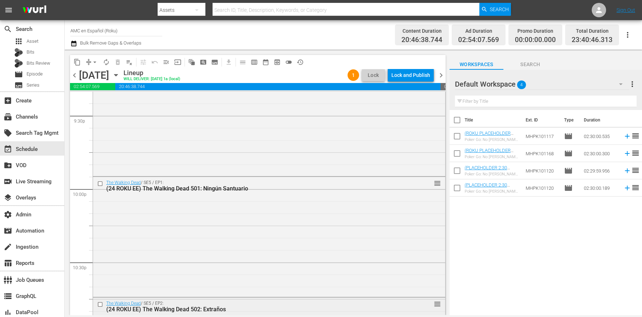
scroll to position [3348, 0]
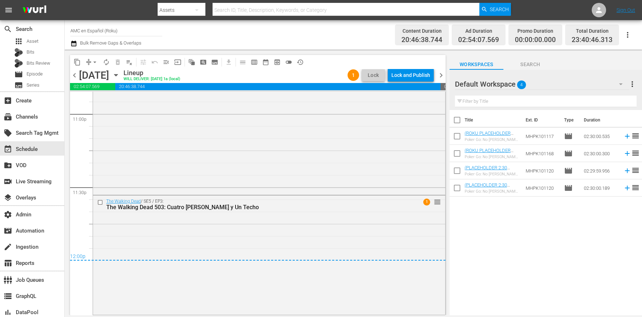
click at [437, 74] on span "chevron_right" at bounding box center [441, 75] width 9 height 9
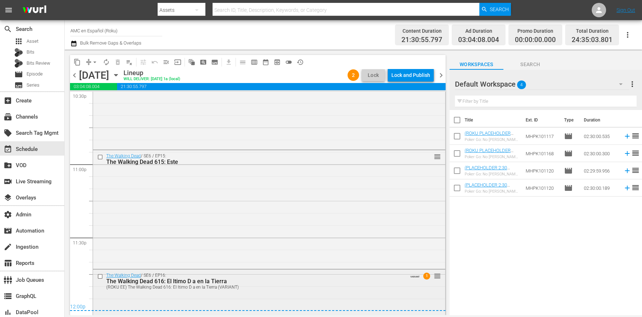
scroll to position [3433, 0]
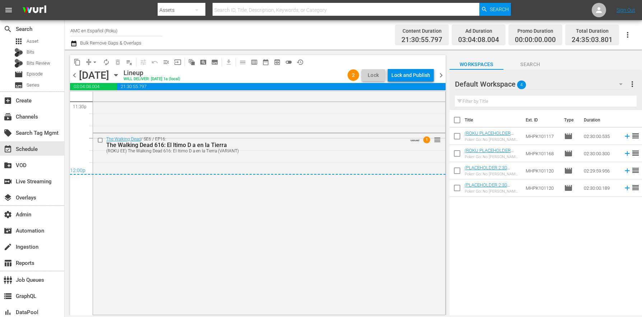
click at [444, 71] on span "chevron_right" at bounding box center [441, 75] width 9 height 9
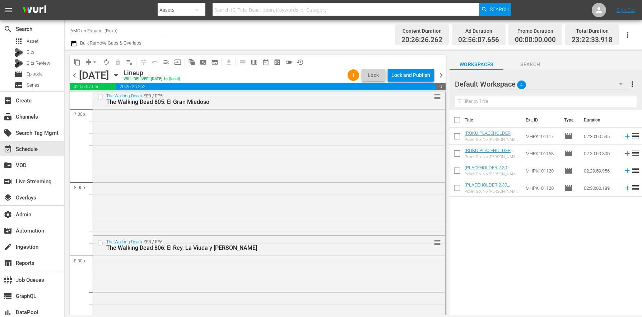
scroll to position [3342, 0]
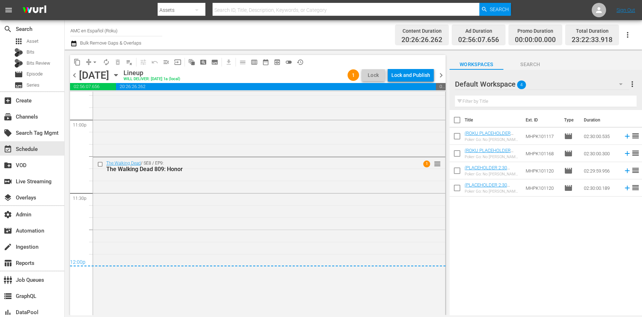
click at [440, 71] on span "chevron_right" at bounding box center [441, 75] width 9 height 9
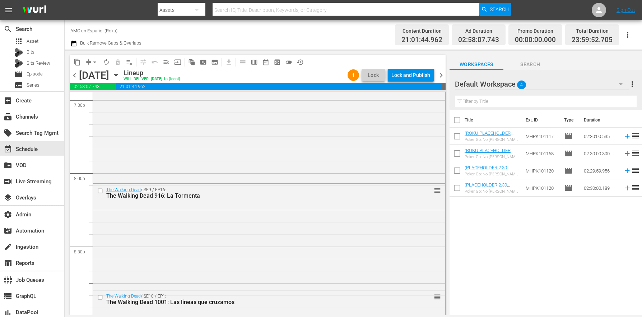
scroll to position [3341, 0]
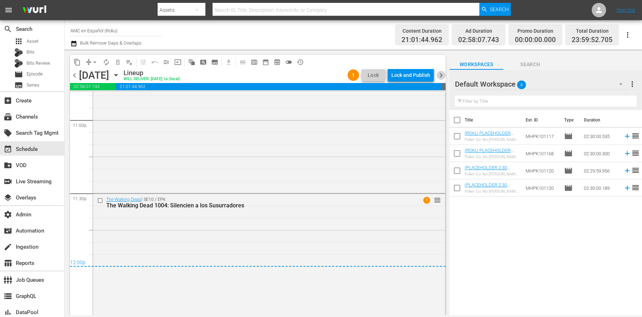
click at [440, 76] on span "chevron_right" at bounding box center [441, 75] width 9 height 9
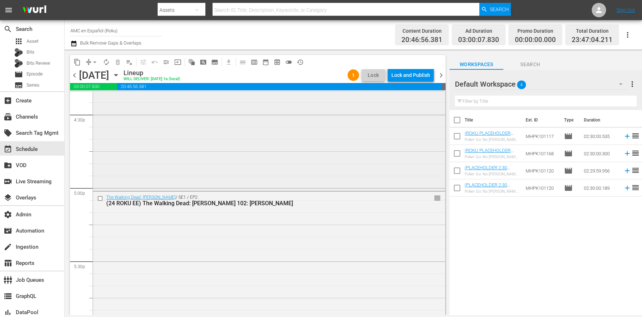
scroll to position [2598, 0]
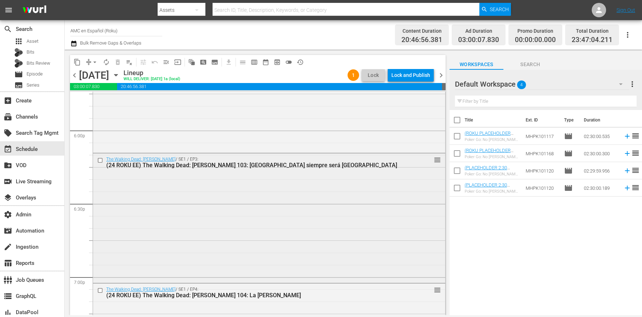
click at [98, 160] on input "checkbox" at bounding box center [101, 160] width 8 height 6
click at [99, 291] on input "checkbox" at bounding box center [101, 290] width 8 height 6
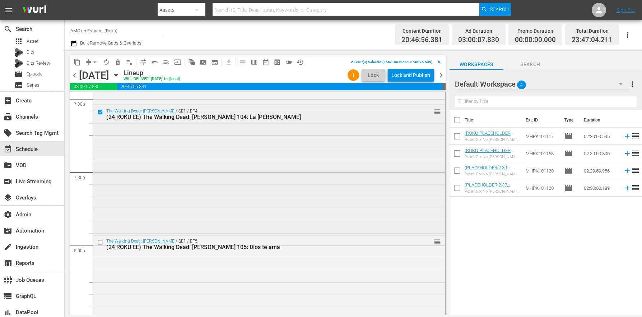
scroll to position [2781, 0]
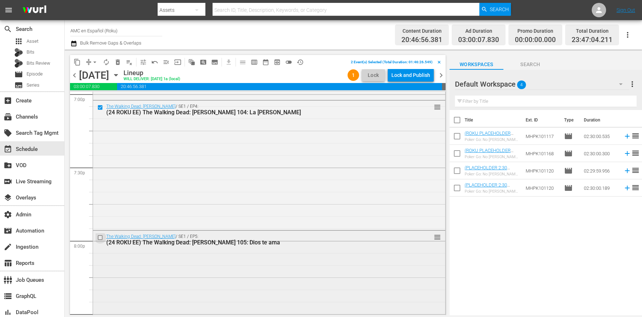
click at [101, 236] on input "checkbox" at bounding box center [101, 237] width 8 height 6
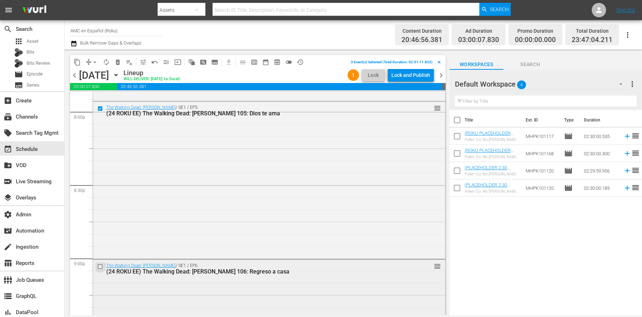
click at [99, 265] on input "checkbox" at bounding box center [101, 267] width 8 height 6
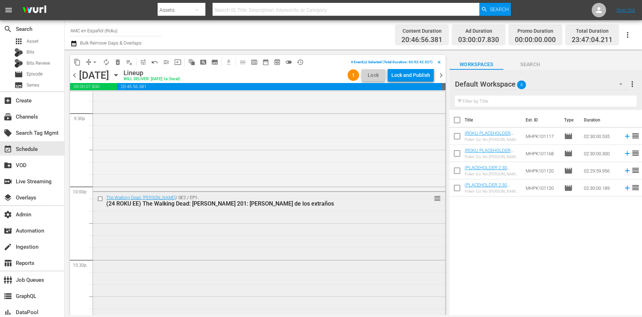
scroll to position [3168, 0]
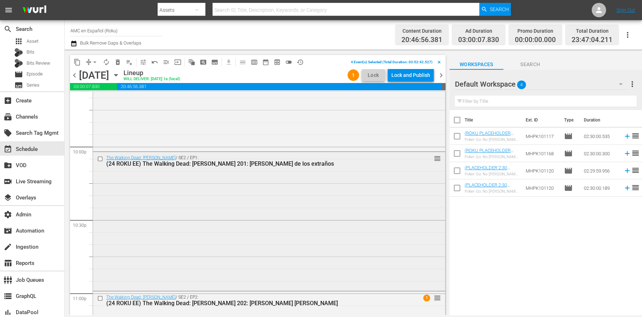
click at [96, 158] on div at bounding box center [101, 158] width 11 height 9
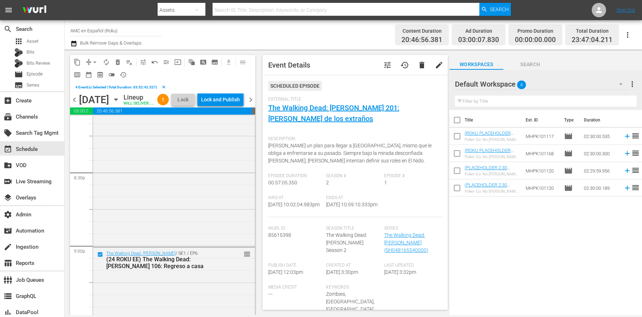
scroll to position [3254, 0]
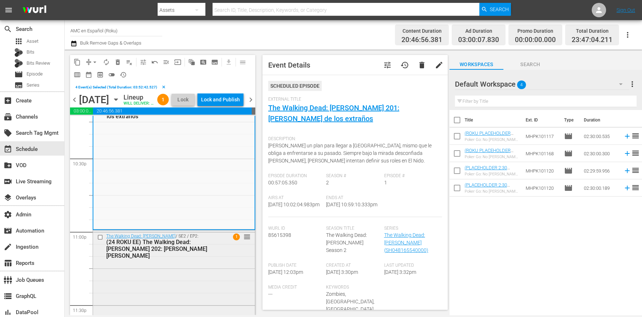
click at [101, 240] on input "checkbox" at bounding box center [101, 237] width 8 height 6
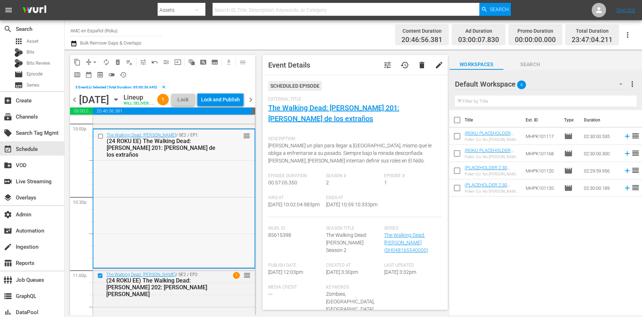
scroll to position [3211, 0]
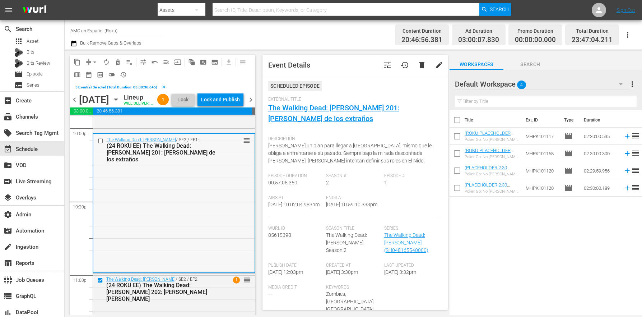
click at [99, 144] on input "checkbox" at bounding box center [102, 141] width 8 height 6
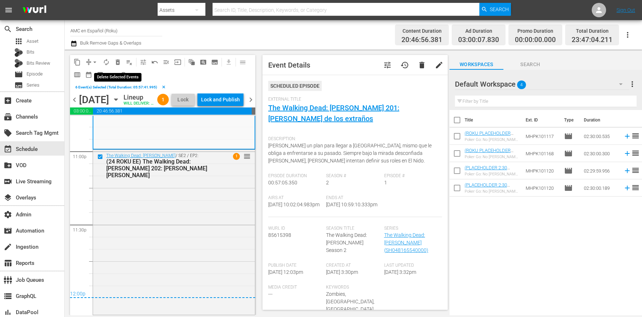
click at [119, 63] on span "delete_forever_outlined" at bounding box center [117, 62] width 7 height 7
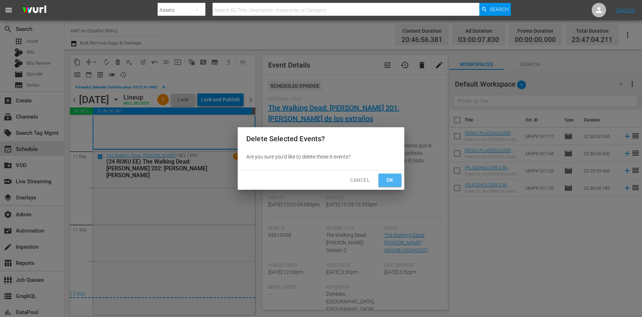
click at [387, 178] on span "Ok" at bounding box center [389, 180] width 11 height 9
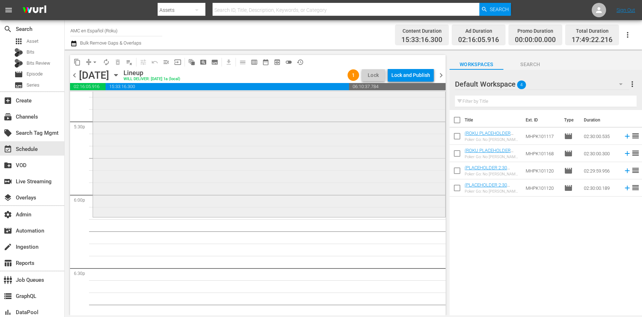
scroll to position [2445, 0]
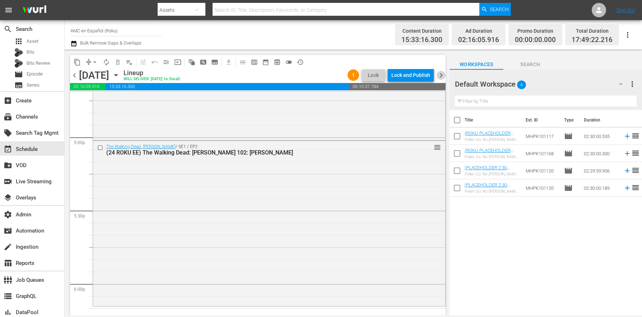
click at [441, 78] on span "chevron_right" at bounding box center [441, 75] width 9 height 9
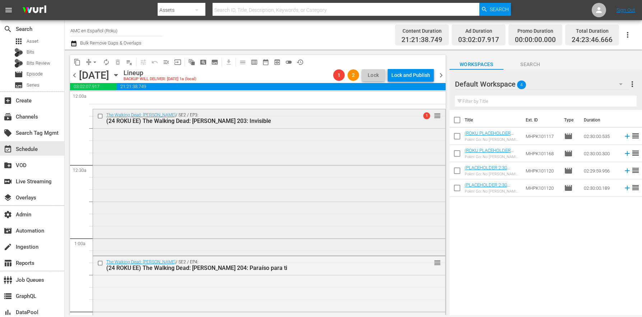
click at [100, 112] on div at bounding box center [101, 116] width 11 height 9
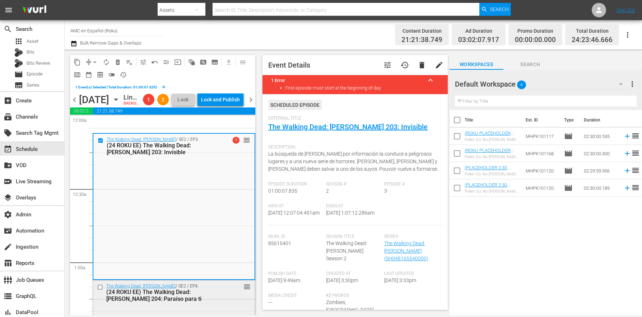
click at [102, 290] on input "checkbox" at bounding box center [101, 287] width 8 height 6
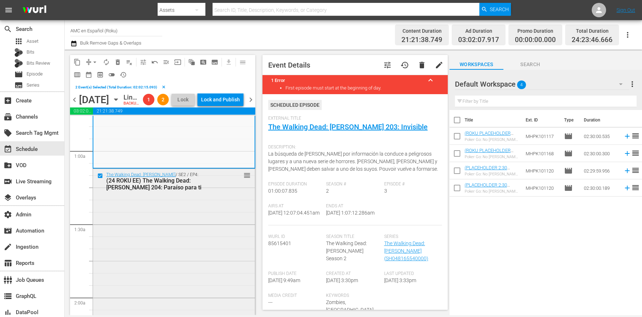
scroll to position [151, 0]
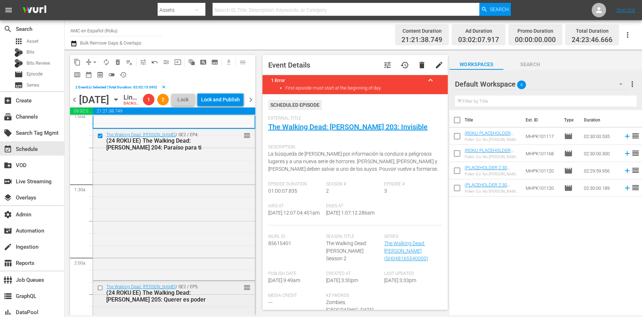
click at [99, 291] on input "checkbox" at bounding box center [101, 287] width 8 height 6
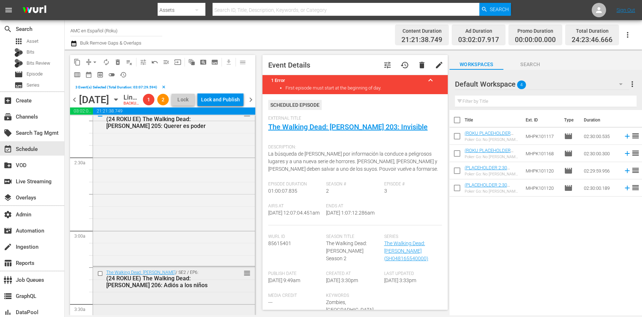
scroll to position [364, 0]
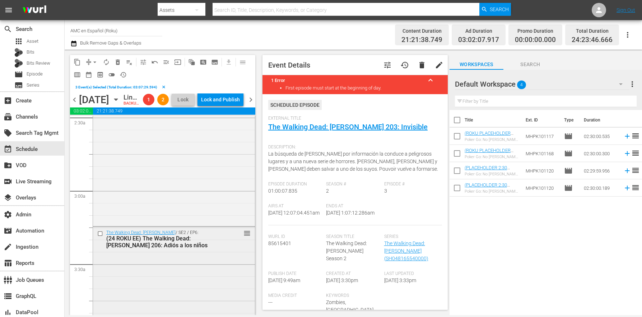
click at [101, 237] on input "checkbox" at bounding box center [101, 234] width 8 height 6
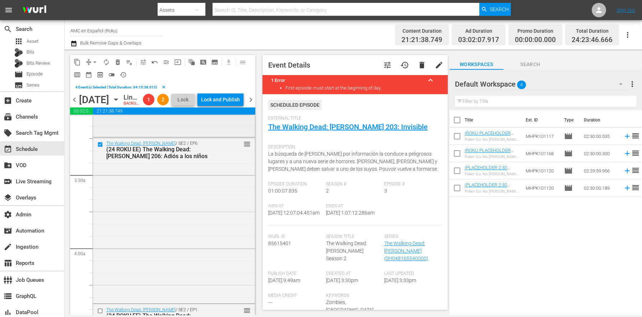
scroll to position [618, 0]
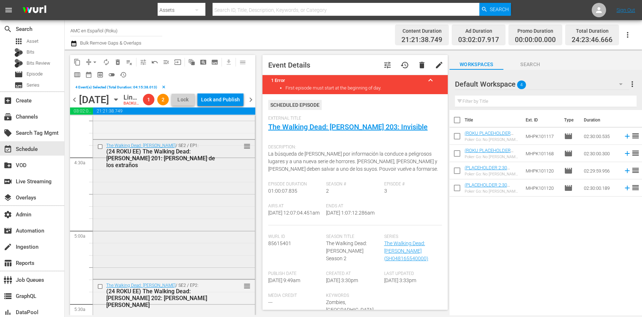
click at [101, 150] on input "checkbox" at bounding box center [101, 147] width 8 height 6
click at [102, 289] on input "checkbox" at bounding box center [101, 286] width 8 height 6
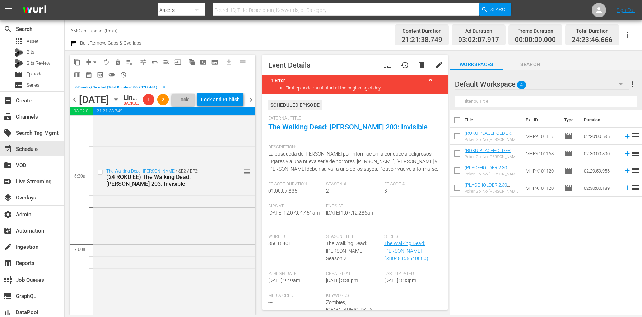
scroll to position [937, 0]
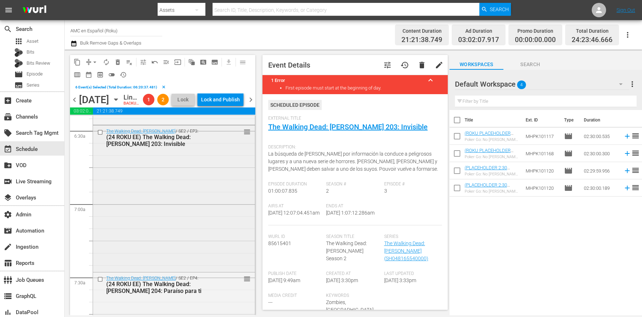
click at [99, 135] on input "checkbox" at bounding box center [101, 132] width 8 height 6
click at [103, 282] on input "checkbox" at bounding box center [101, 279] width 8 height 6
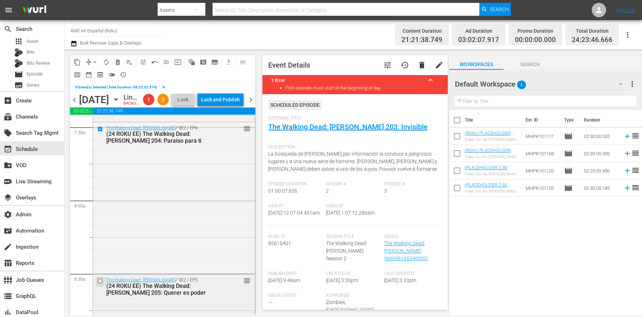
click at [101, 284] on input "checkbox" at bounding box center [101, 281] width 8 height 6
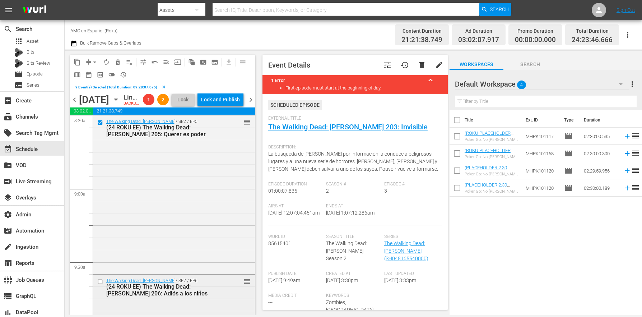
click at [100, 285] on input "checkbox" at bounding box center [101, 282] width 8 height 6
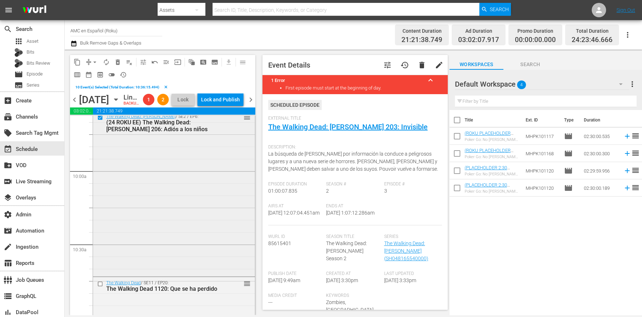
scroll to position [1414, 0]
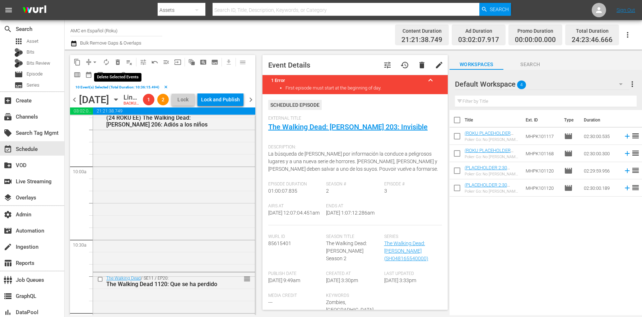
click at [116, 61] on span "delete_forever_outlined" at bounding box center [117, 62] width 7 height 7
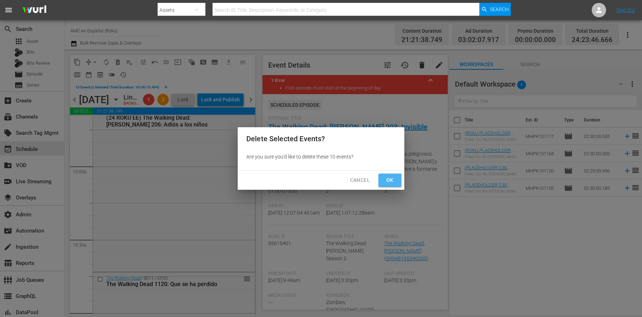
click at [393, 184] on span "Ok" at bounding box center [389, 180] width 11 height 9
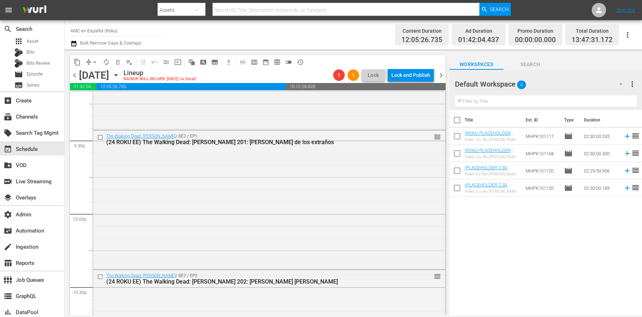
scroll to position [3368, 0]
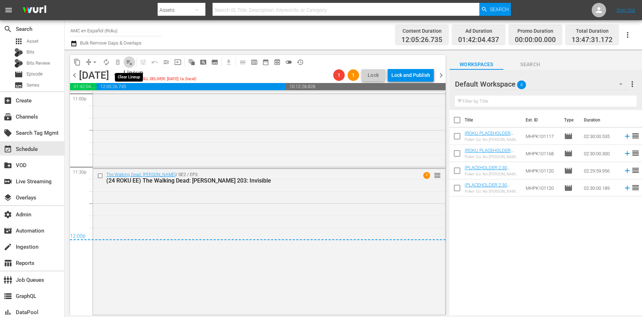
click at [127, 64] on span "playlist_remove_outlined" at bounding box center [129, 62] width 7 height 7
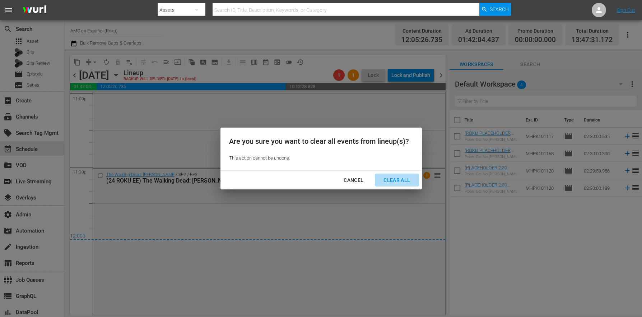
click at [400, 182] on div "Clear All" at bounding box center [397, 180] width 38 height 9
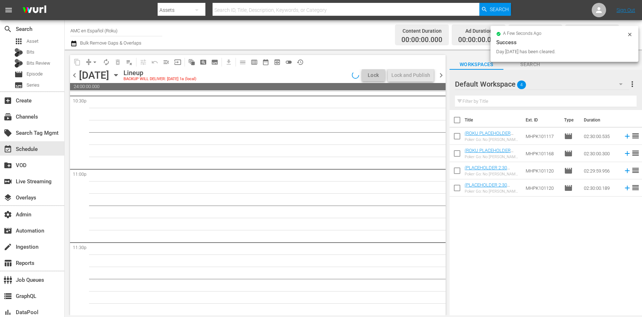
click at [442, 75] on span "chevron_right" at bounding box center [441, 75] width 9 height 9
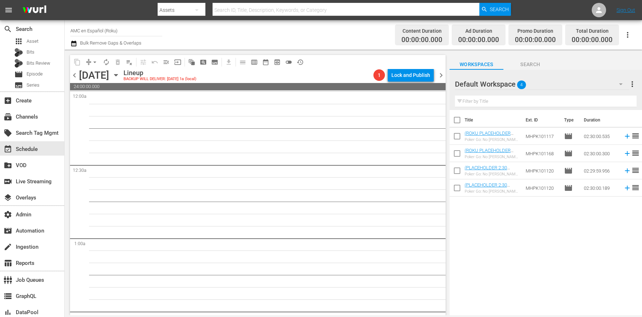
click at [76, 37] on input "AMC en Español (Roku)" at bounding box center [116, 30] width 92 height 17
click at [73, 76] on span "chevron_left" at bounding box center [74, 75] width 9 height 9
click at [73, 46] on icon "button" at bounding box center [73, 44] width 5 height 6
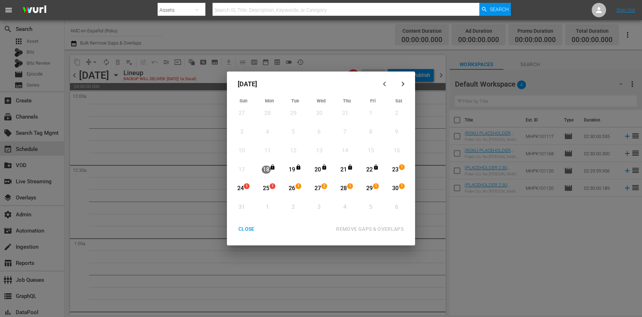
click at [397, 169] on div "23" at bounding box center [395, 170] width 9 height 8
click at [399, 189] on div "30" at bounding box center [395, 188] width 9 height 8
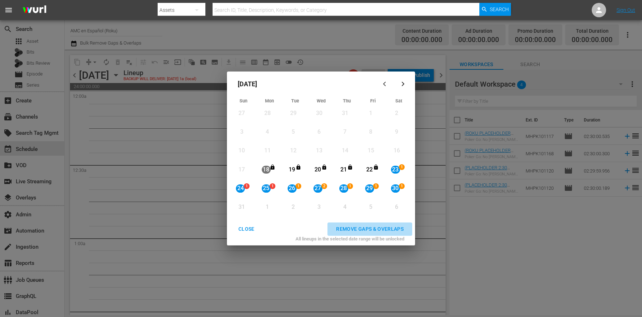
click at [391, 233] on div "REMOVE GAPS & OVERLAPS" at bounding box center [369, 228] width 79 height 9
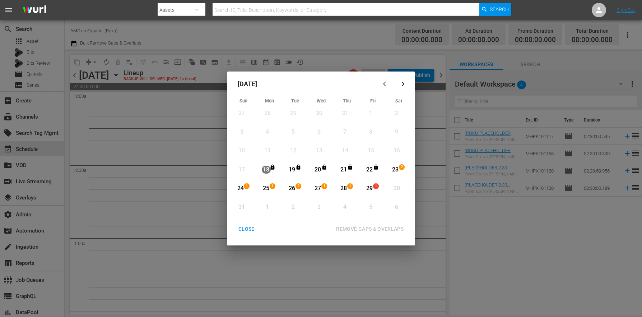
click at [250, 232] on div "CLOSE" at bounding box center [247, 228] width 28 height 9
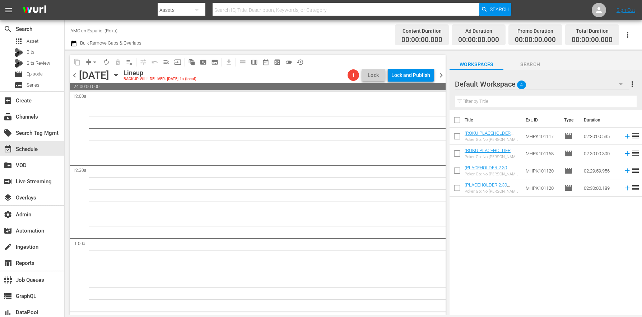
click at [79, 80] on div "[DATE]" at bounding box center [94, 75] width 30 height 12
click at [77, 76] on span "chevron_left" at bounding box center [74, 75] width 9 height 9
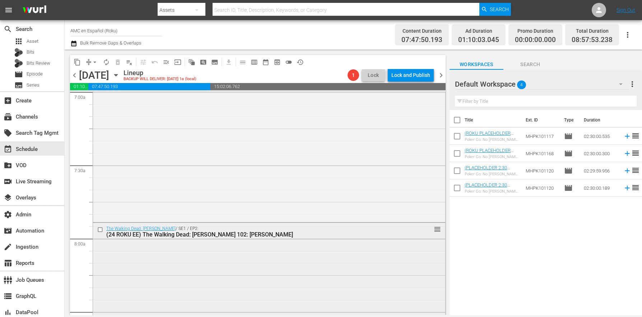
scroll to position [1065, 0]
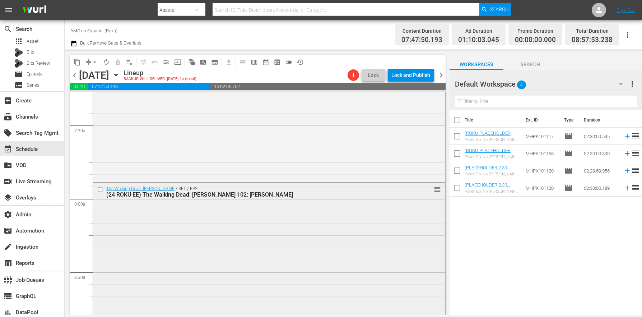
click at [101, 190] on input "checkbox" at bounding box center [101, 190] width 8 height 6
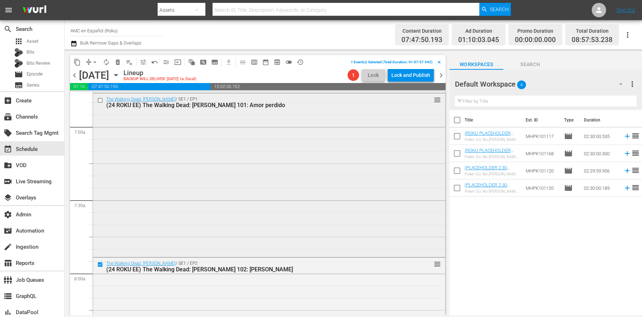
scroll to position [981, 0]
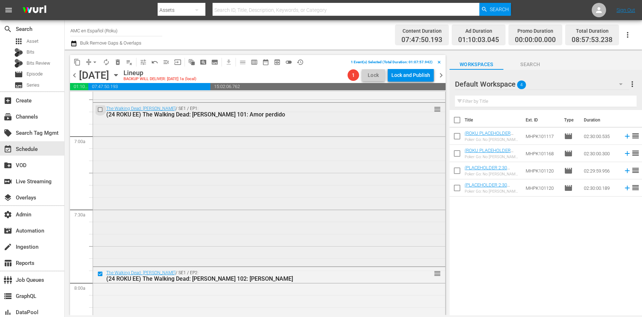
click at [100, 111] on input "checkbox" at bounding box center [101, 109] width 8 height 6
click at [116, 62] on span "delete_forever_outlined" at bounding box center [117, 62] width 7 height 7
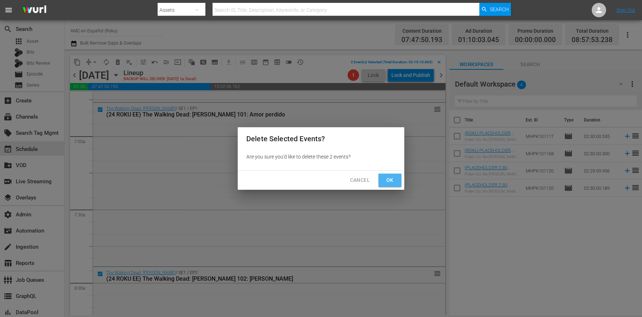
click at [385, 178] on span "Ok" at bounding box center [389, 180] width 11 height 9
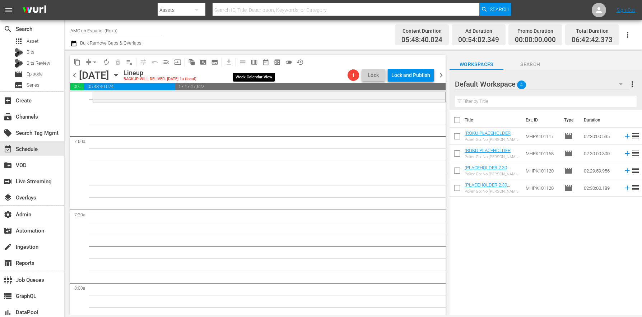
drag, startPoint x: 253, startPoint y: 60, endPoint x: 544, endPoint y: 24, distance: 292.7
click at [253, 60] on span "calendar_view_week_outlined" at bounding box center [254, 62] width 7 height 7
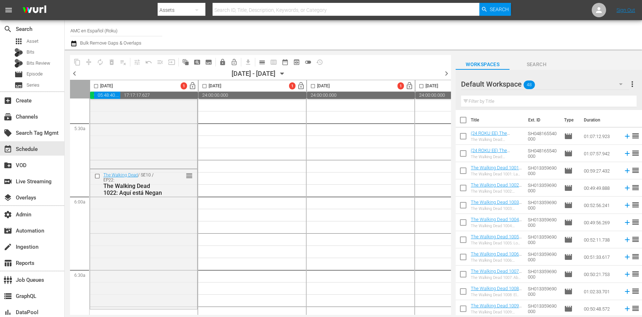
scroll to position [1067, 0]
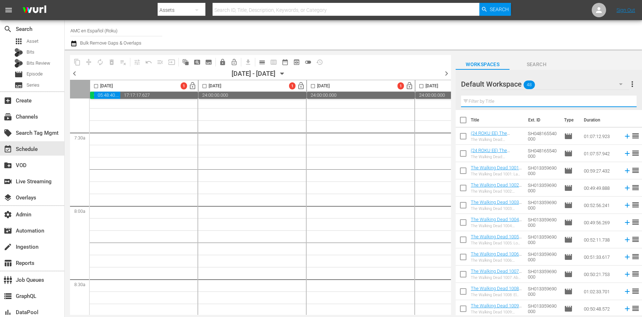
click at [491, 100] on input "text" at bounding box center [549, 101] width 176 height 11
type input "11"
click at [554, 180] on td "SH013359690000" at bounding box center [543, 187] width 36 height 17
click at [465, 156] on input "checkbox" at bounding box center [463, 154] width 15 height 15
checkbox input "true"
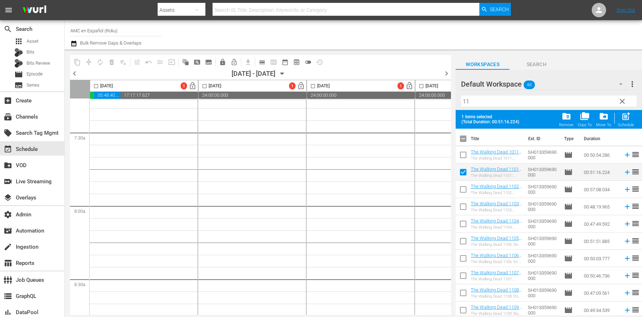
click at [467, 190] on input "checkbox" at bounding box center [463, 190] width 15 height 15
checkbox input "true"
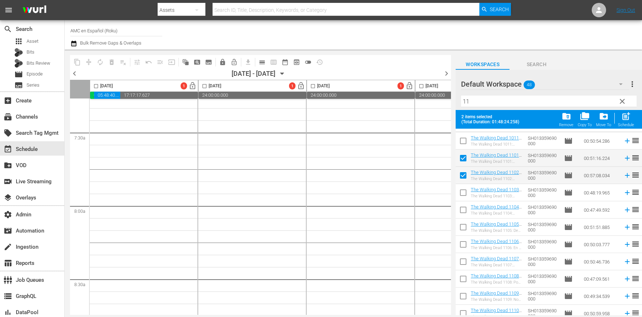
scroll to position [0, 0]
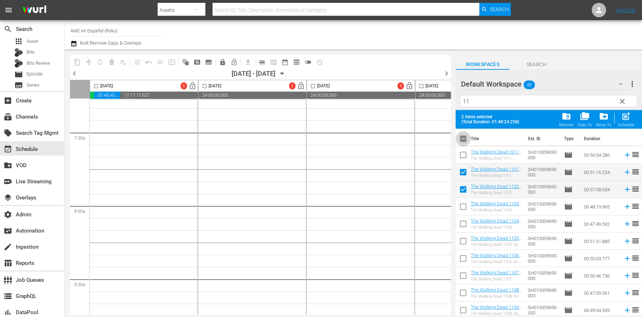
click at [466, 141] on input "checkbox" at bounding box center [463, 140] width 15 height 15
checkbox input "true"
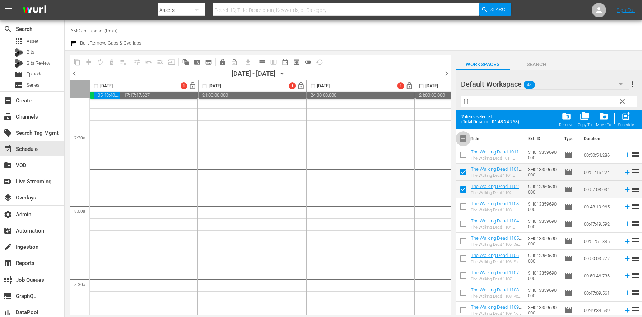
checkbox input "true"
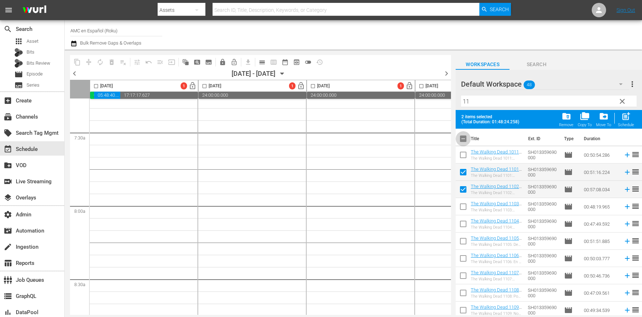
checkbox input "true"
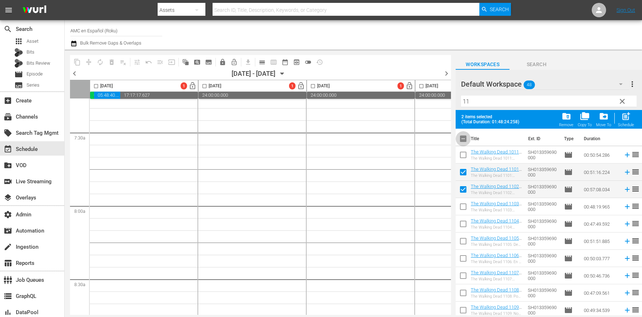
checkbox input "true"
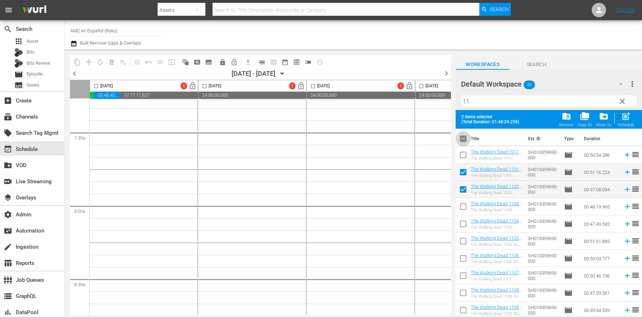
checkbox input "true"
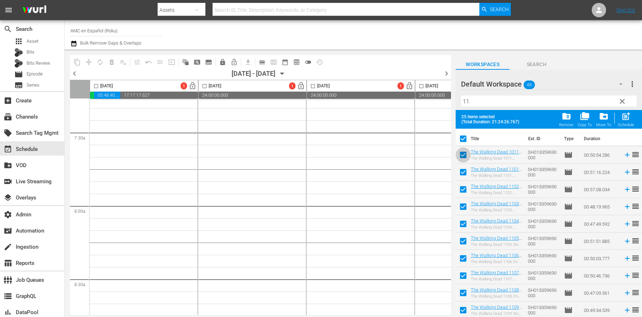
click at [465, 155] on input "checkbox" at bounding box center [463, 156] width 15 height 15
checkbox input "false"
click at [466, 215] on td at bounding box center [463, 223] width 15 height 17
click at [465, 209] on input "checkbox" at bounding box center [463, 207] width 15 height 15
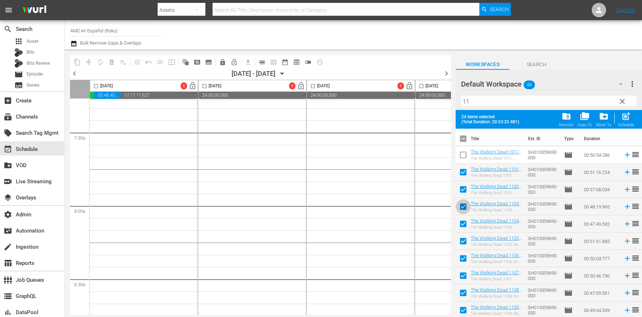
checkbox input "false"
click at [465, 227] on input "checkbox" at bounding box center [463, 225] width 15 height 15
checkbox input "false"
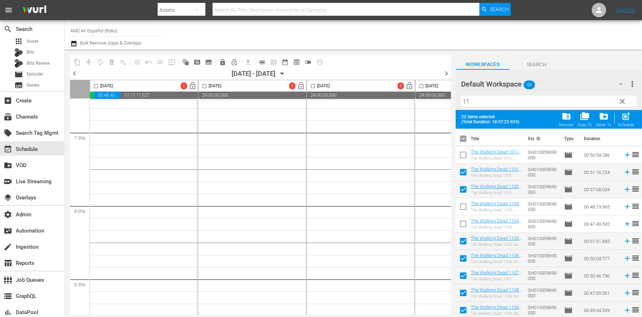
click at [465, 239] on input "checkbox" at bounding box center [463, 242] width 15 height 15
checkbox input "false"
click at [465, 257] on input "checkbox" at bounding box center [463, 259] width 15 height 15
checkbox input "false"
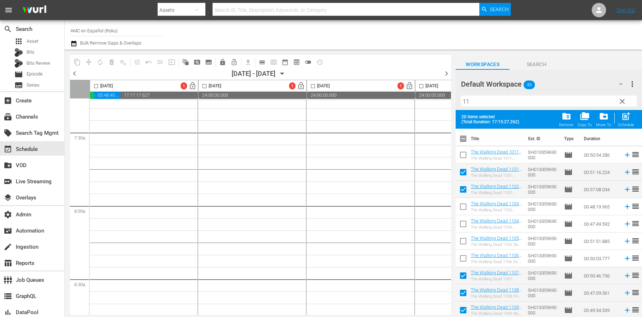
drag, startPoint x: 464, startPoint y: 273, endPoint x: 467, endPoint y: 294, distance: 21.8
click at [464, 273] on input "checkbox" at bounding box center [463, 276] width 15 height 15
checkbox input "false"
click at [467, 295] on input "checkbox" at bounding box center [463, 294] width 15 height 15
checkbox input "false"
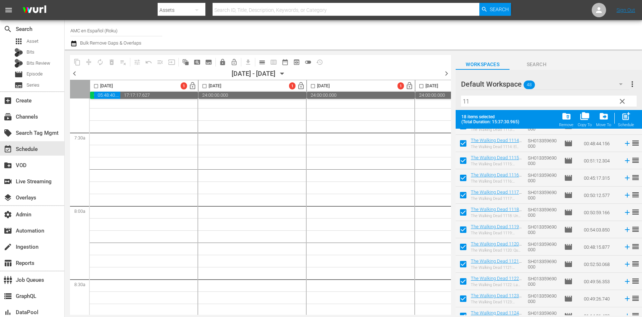
scroll to position [261, 0]
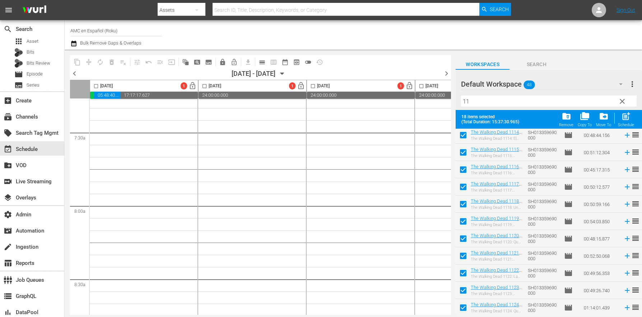
click at [94, 87] on input "checkbox" at bounding box center [96, 87] width 8 height 8
checkbox input "true"
click at [627, 120] on span "post_add" at bounding box center [626, 116] width 10 height 10
checkbox input "false"
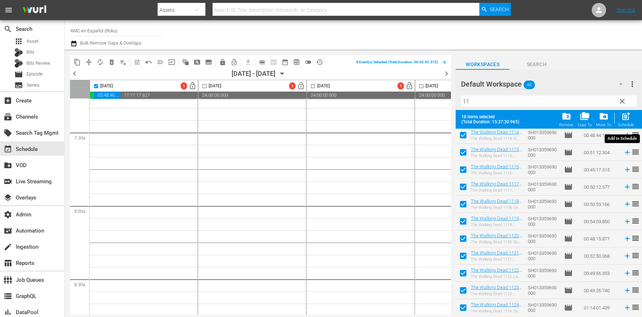
checkbox input "false"
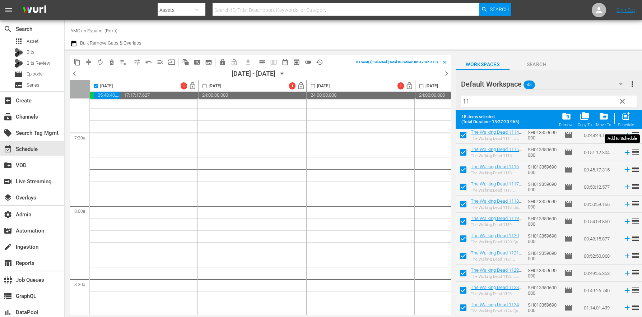
checkbox input "false"
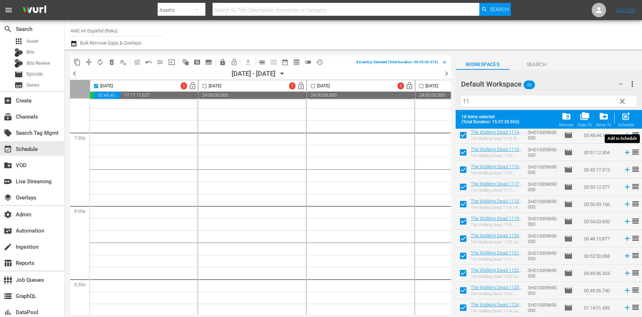
checkbox input "false"
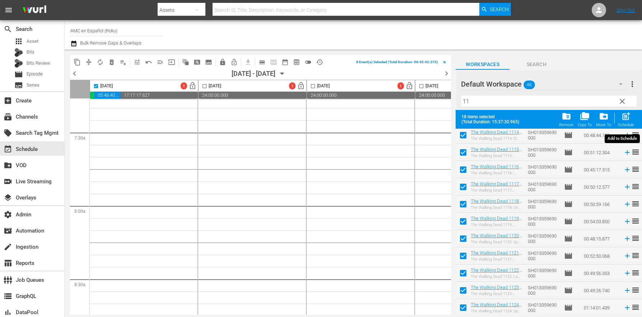
checkbox input "false"
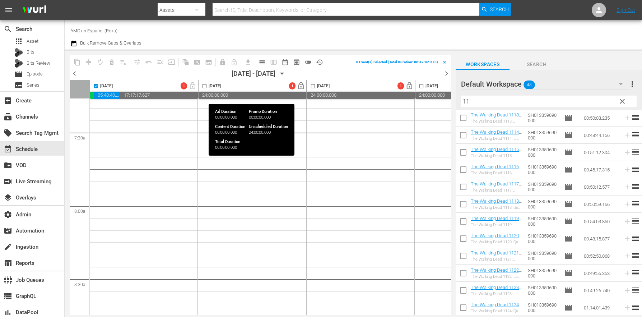
scroll to position [242, 0]
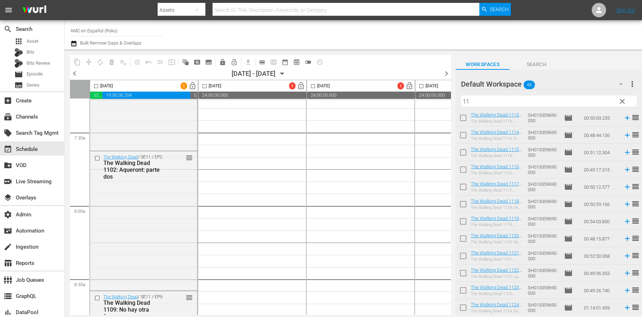
checkbox input "false"
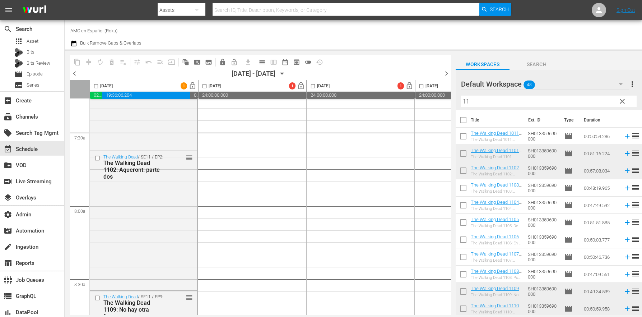
click at [626, 102] on span "clear" at bounding box center [622, 101] width 9 height 9
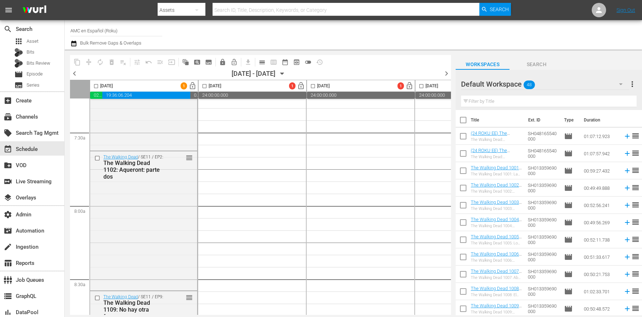
click at [459, 120] on input "checkbox" at bounding box center [463, 121] width 15 height 15
checkbox input "true"
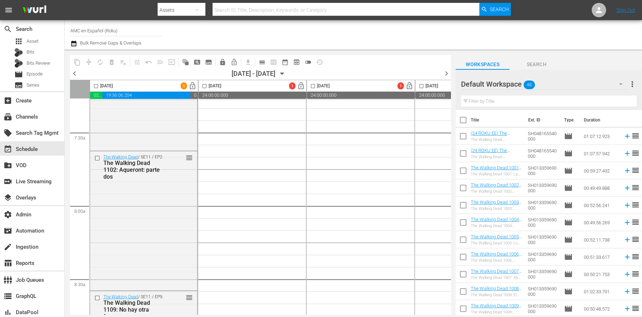
checkbox input "true"
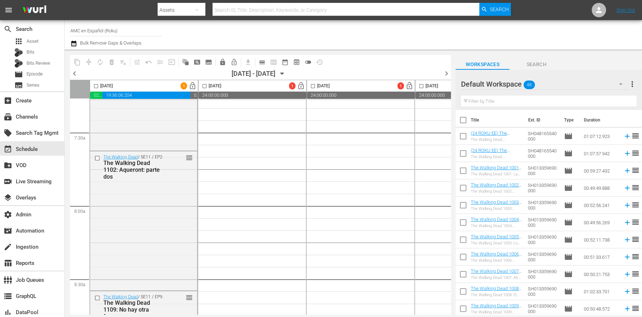
checkbox input "true"
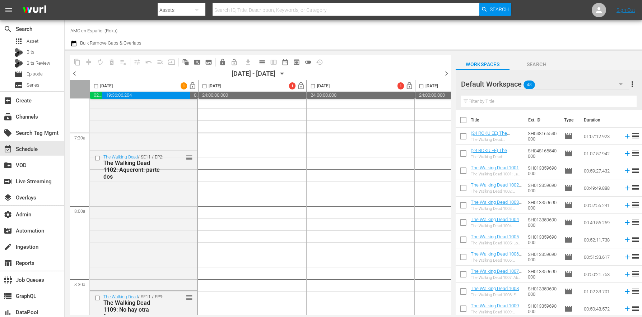
checkbox input "true"
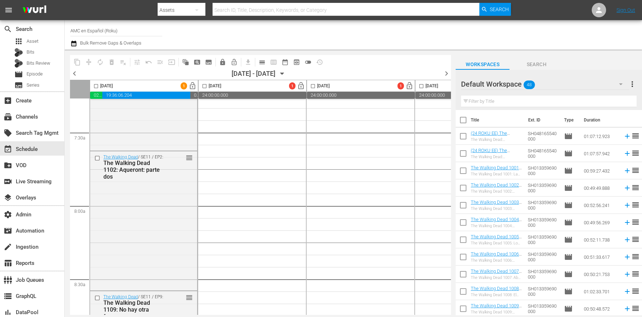
checkbox input "true"
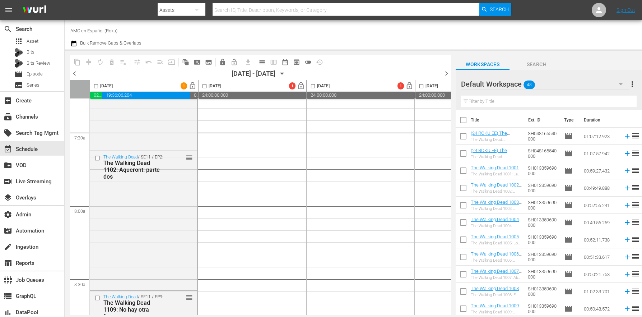
checkbox input "true"
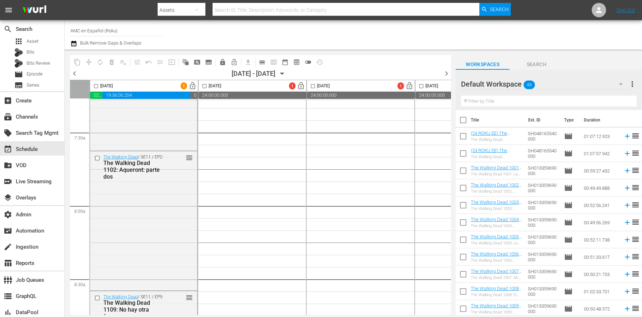
checkbox input "true"
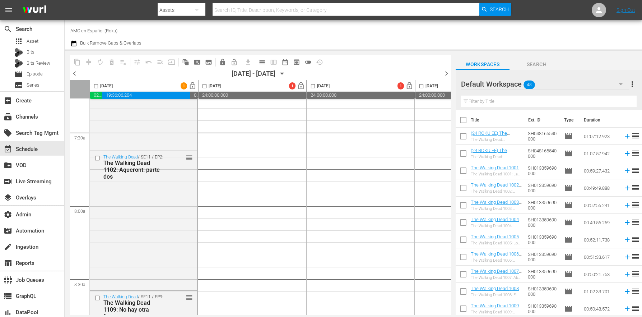
checkbox input "true"
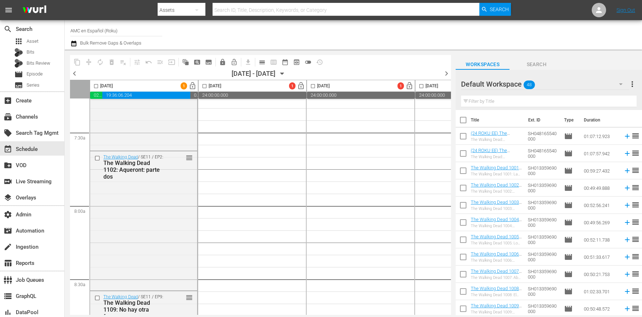
checkbox input "true"
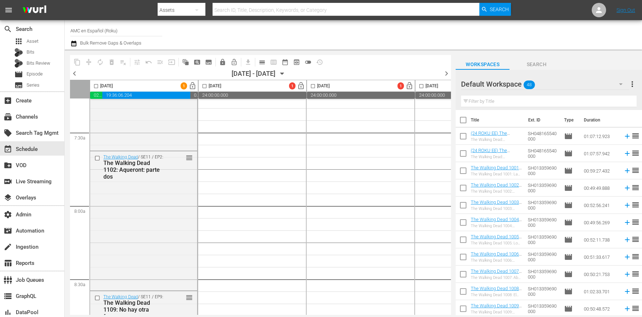
checkbox input "true"
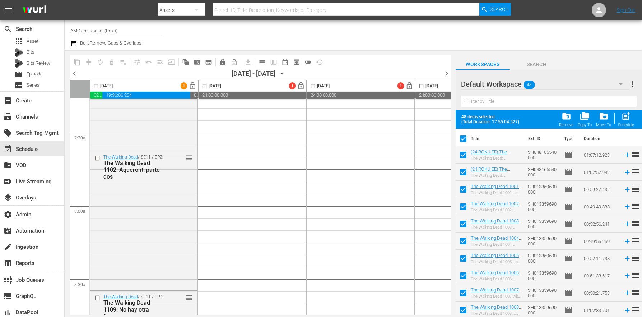
click at [462, 139] on input "checkbox" at bounding box center [463, 140] width 15 height 15
checkbox input "false"
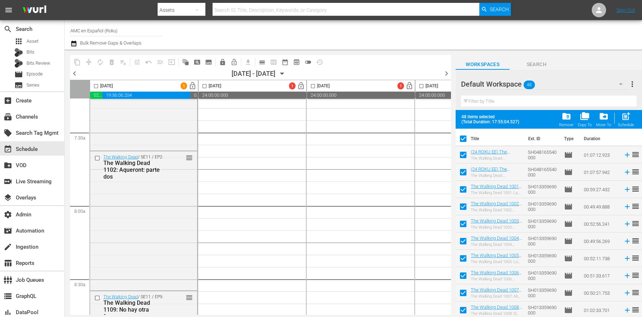
checkbox input "false"
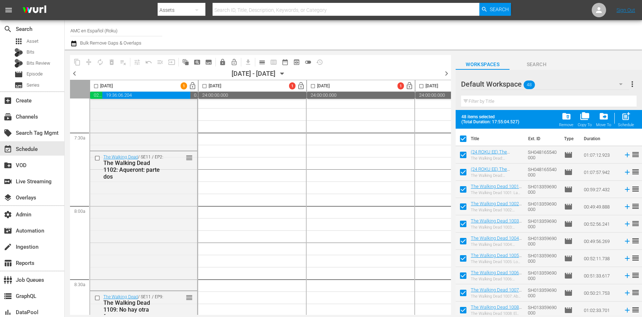
checkbox input "false"
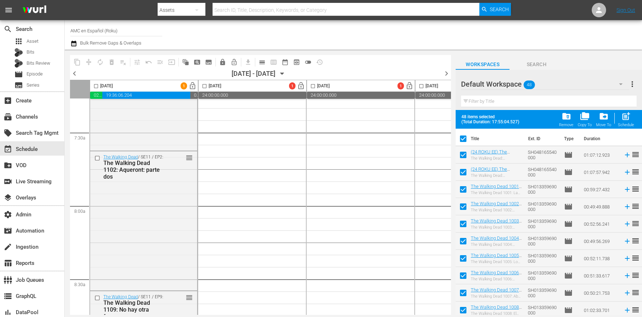
checkbox input "false"
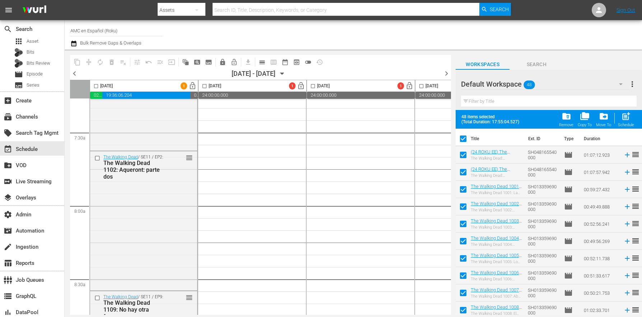
checkbox input "false"
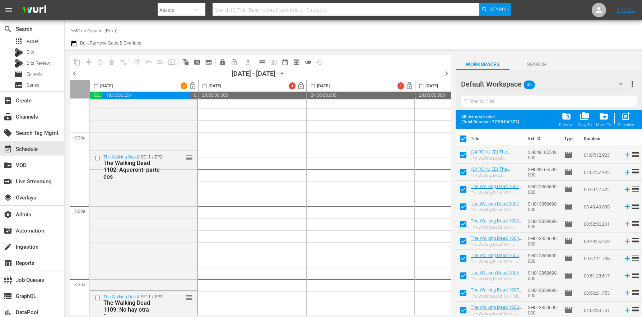
checkbox input "false"
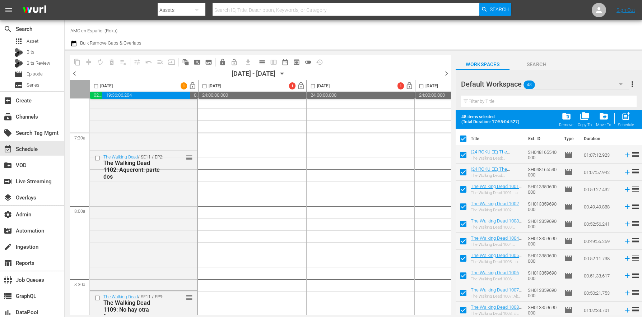
checkbox input "false"
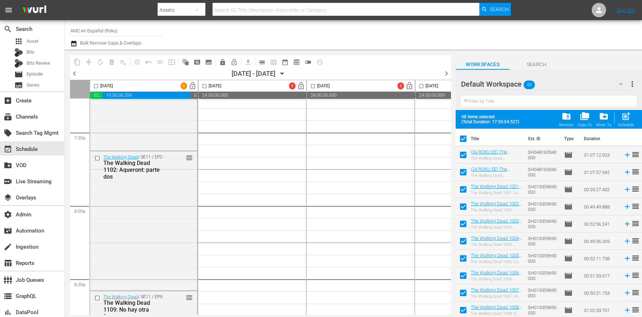
checkbox input "false"
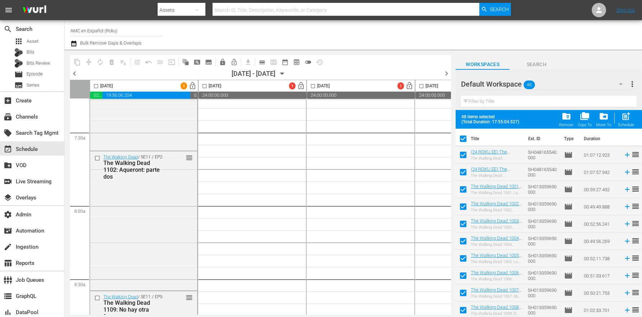
checkbox input "false"
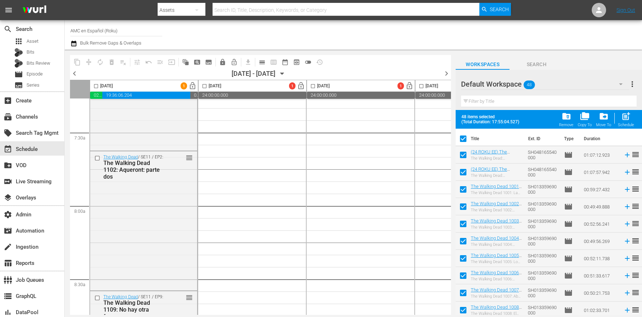
checkbox input "false"
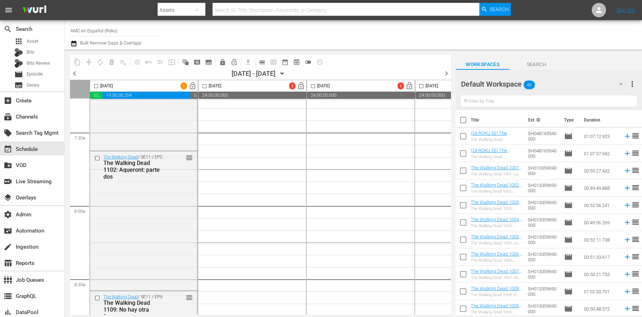
click at [462, 136] on input "checkbox" at bounding box center [463, 137] width 15 height 15
checkbox input "true"
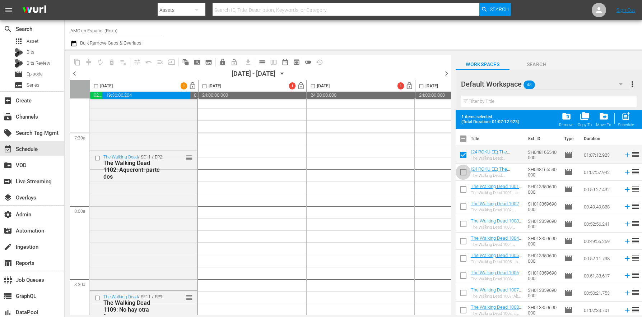
click at [465, 179] on input "checkbox" at bounding box center [463, 173] width 15 height 15
checkbox input "true"
click at [94, 84] on input "checkbox" at bounding box center [96, 87] width 8 height 8
checkbox input "true"
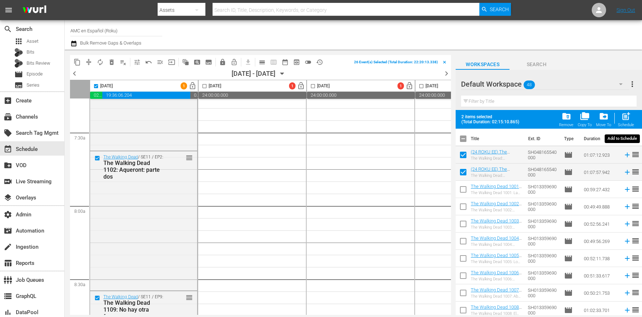
click at [629, 116] on span "post_add" at bounding box center [626, 116] width 10 height 10
checkbox input "false"
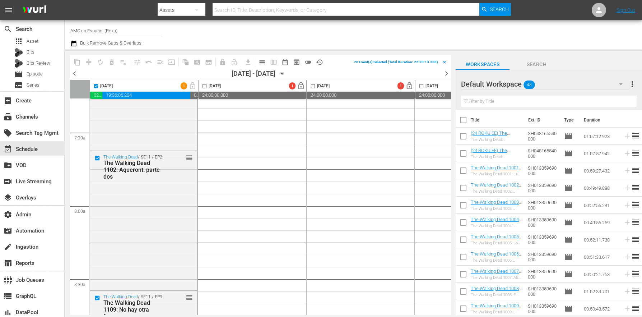
click at [517, 99] on input "text" at bounding box center [549, 101] width 176 height 11
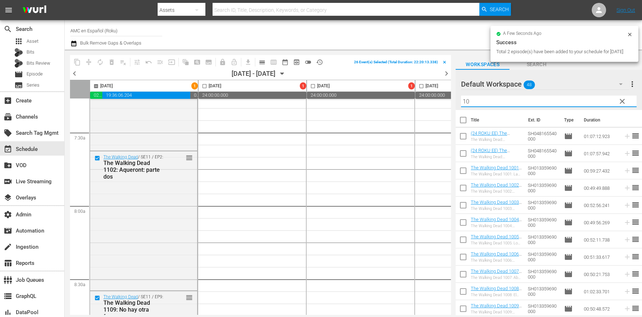
type input "10"
click at [532, 194] on td "SH013359690000" at bounding box center [543, 187] width 36 height 17
click at [465, 122] on input "checkbox" at bounding box center [463, 121] width 15 height 15
checkbox input "true"
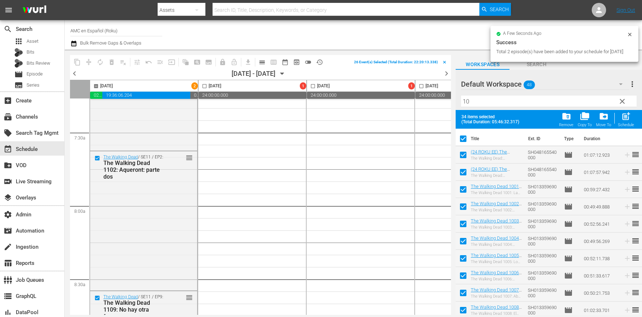
checkbox input "true"
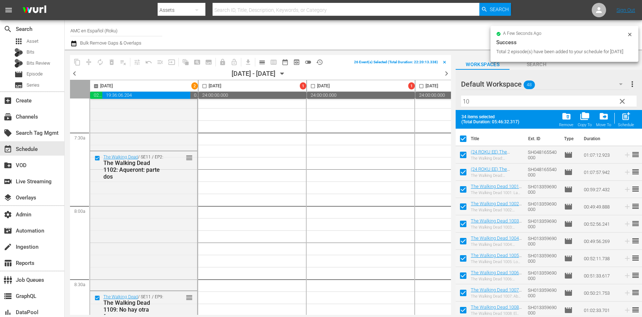
checkbox input "true"
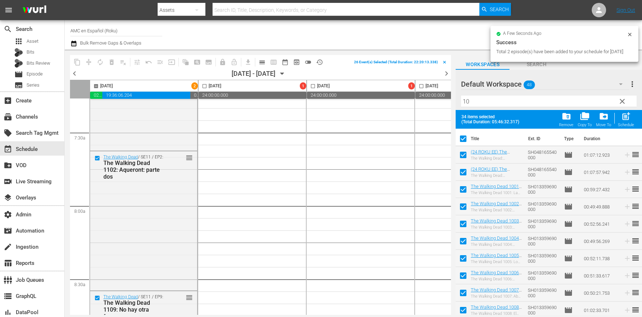
checkbox input "true"
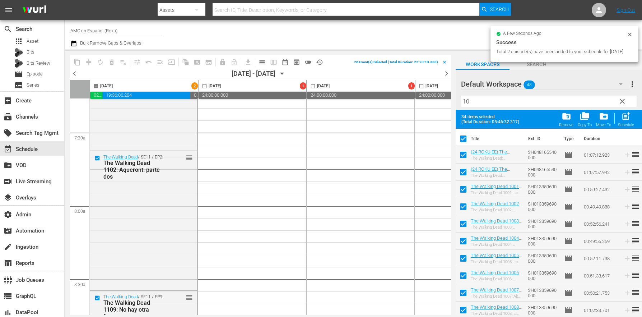
checkbox input "true"
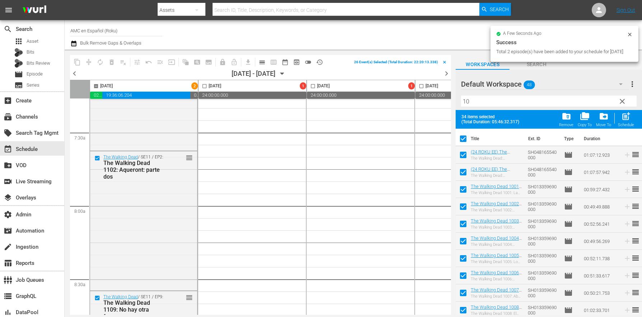
checkbox input "true"
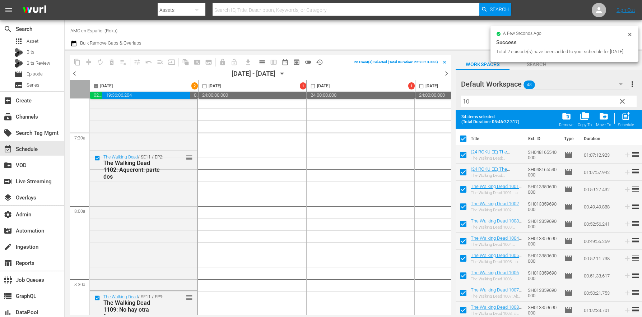
checkbox input "true"
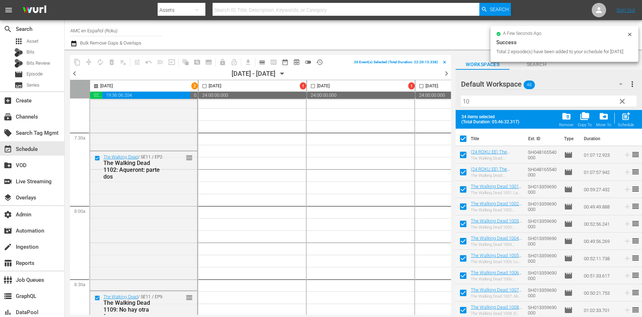
checkbox input "true"
click at [463, 162] on input "checkbox" at bounding box center [463, 156] width 15 height 15
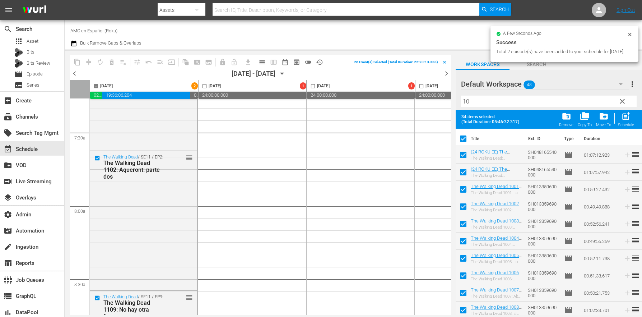
checkbox input "false"
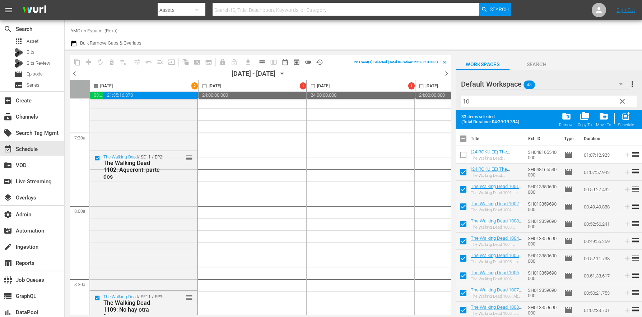
checkbox input "false"
click at [465, 172] on input "checkbox" at bounding box center [463, 173] width 15 height 15
checkbox input "false"
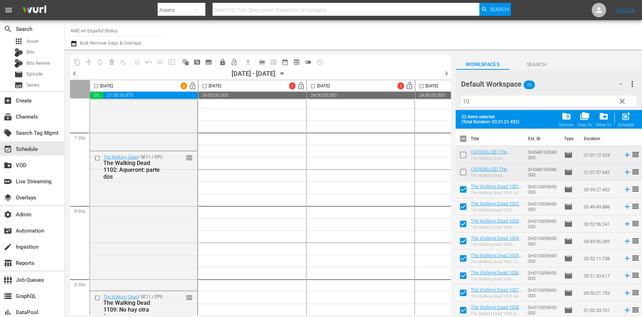
checkbox input "false"
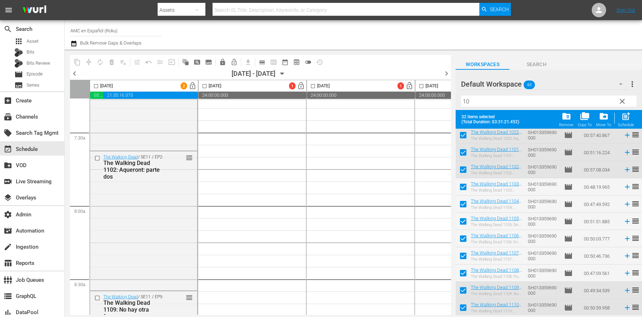
click at [458, 153] on input "checkbox" at bounding box center [463, 153] width 15 height 15
checkbox input "false"
click at [464, 173] on input "checkbox" at bounding box center [463, 170] width 15 height 15
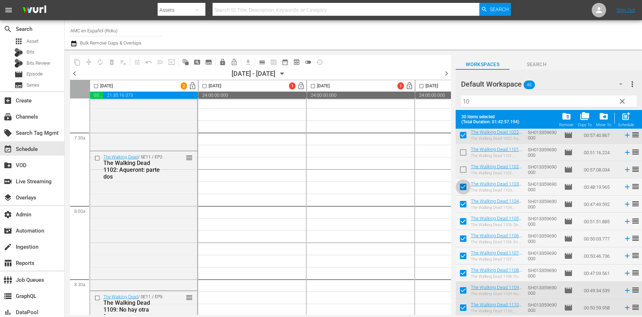
click at [468, 192] on input "checkbox" at bounding box center [463, 188] width 15 height 15
click at [461, 209] on input "checkbox" at bounding box center [463, 205] width 15 height 15
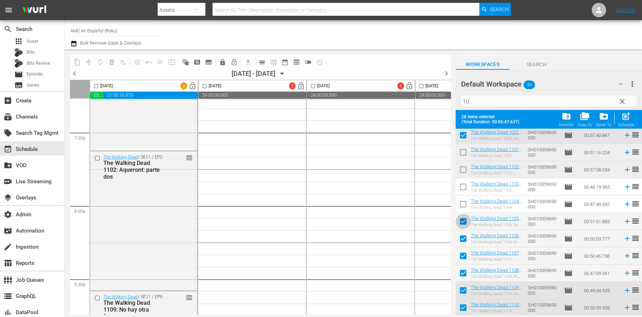
click at [464, 225] on input "checkbox" at bounding box center [463, 222] width 15 height 15
click at [466, 235] on input "checkbox" at bounding box center [463, 239] width 15 height 15
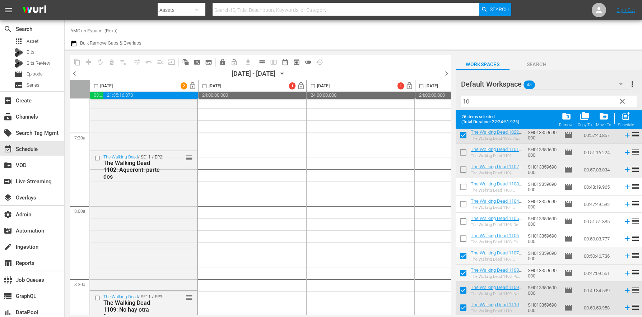
click at [460, 259] on input "checkbox" at bounding box center [463, 257] width 15 height 15
click at [463, 273] on input "checkbox" at bounding box center [463, 274] width 15 height 15
click at [464, 293] on input "checkbox" at bounding box center [463, 291] width 15 height 15
click at [466, 305] on input "checkbox" at bounding box center [463, 308] width 15 height 15
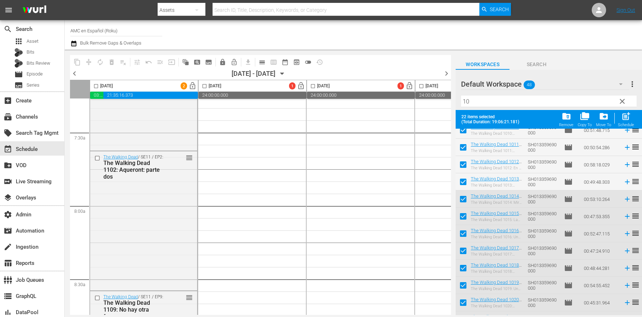
scroll to position [0, 0]
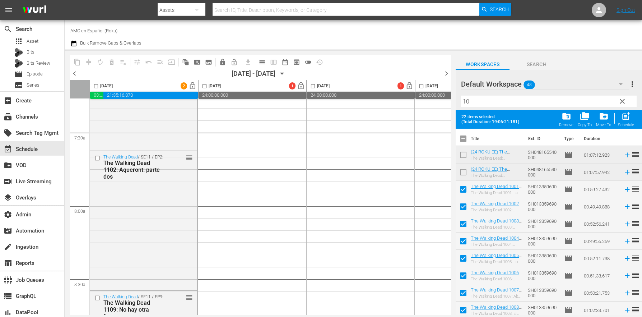
click at [98, 86] on input "checkbox" at bounding box center [96, 87] width 8 height 8
click at [631, 122] on div "post_add Schedule" at bounding box center [626, 119] width 16 height 16
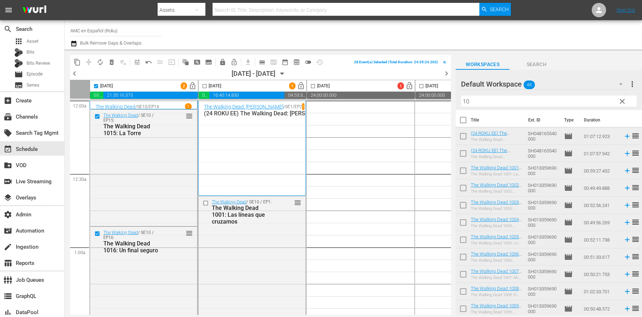
click at [76, 73] on span "chevron_left" at bounding box center [74, 73] width 9 height 9
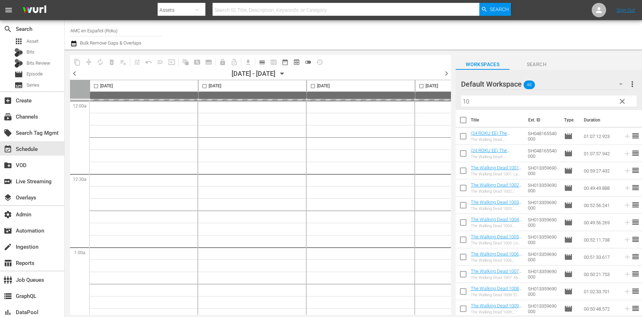
checkbox input "false"
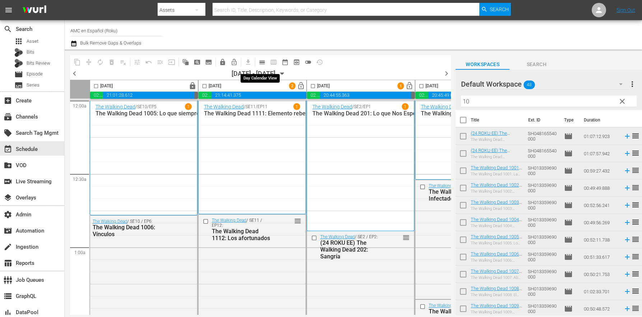
click at [261, 61] on span "calendar_view_day_outlined" at bounding box center [262, 62] width 7 height 7
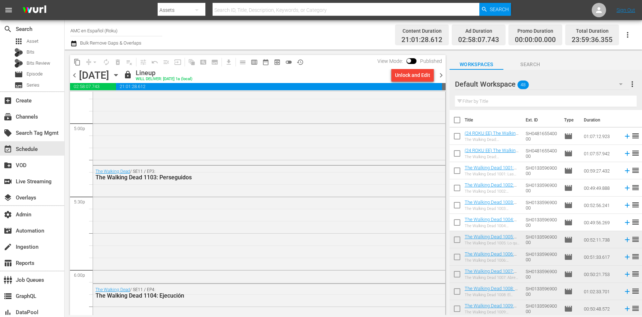
scroll to position [2858, 0]
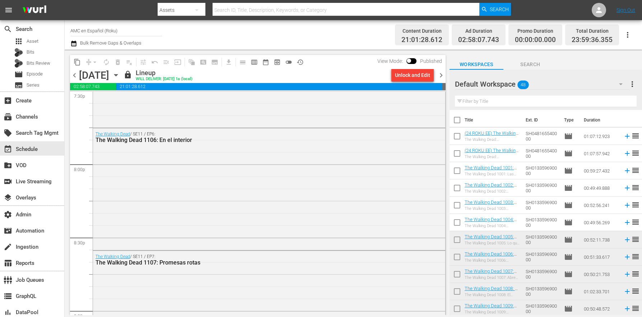
click at [441, 75] on span "chevron_right" at bounding box center [441, 75] width 9 height 9
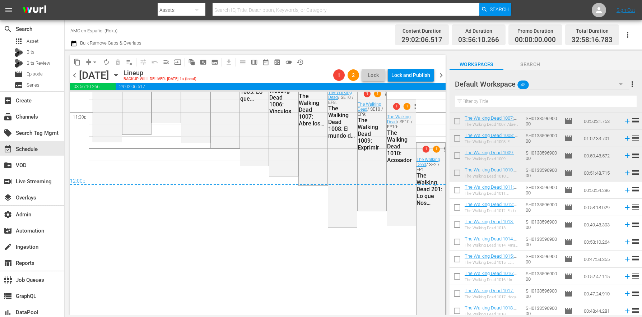
scroll to position [3334, 0]
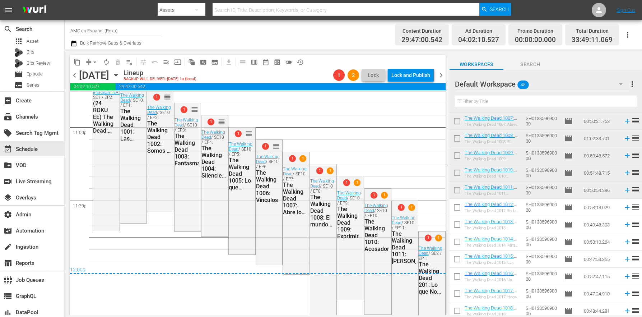
click at [77, 43] on icon "button" at bounding box center [73, 43] width 7 height 9
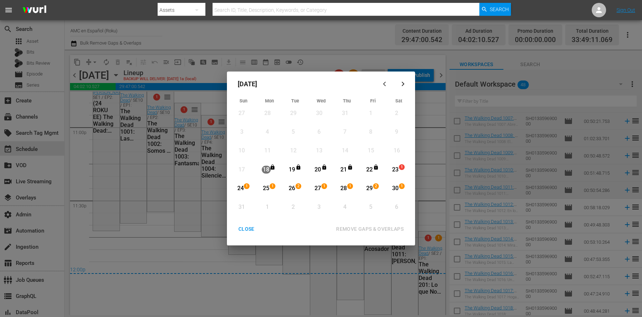
click at [399, 172] on div "23" at bounding box center [395, 170] width 9 height 8
click at [401, 191] on div "1" at bounding box center [403, 188] width 6 height 7
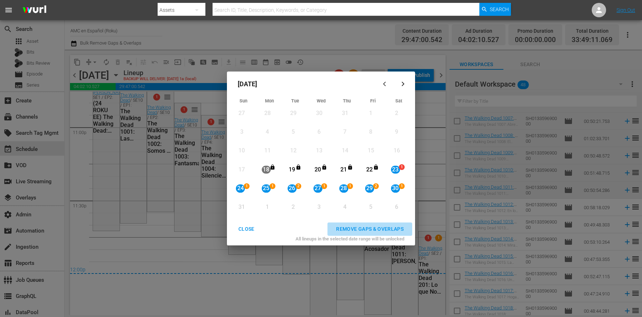
click at [398, 228] on div "REMOVE GAPS & OVERLAPS" at bounding box center [369, 228] width 79 height 9
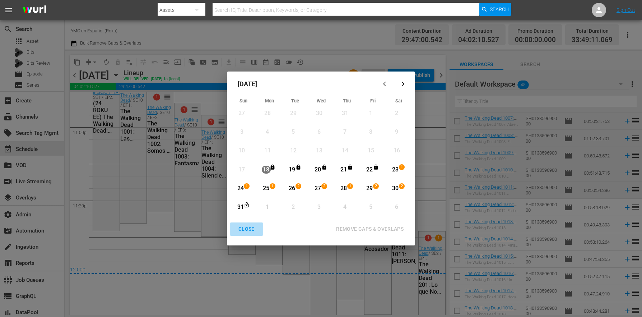
click at [242, 234] on button "CLOSE" at bounding box center [246, 228] width 33 height 13
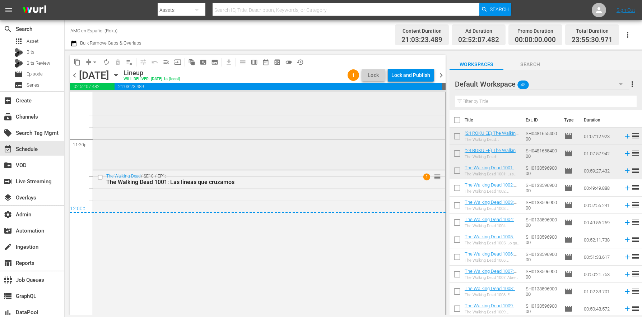
scroll to position [3300, 0]
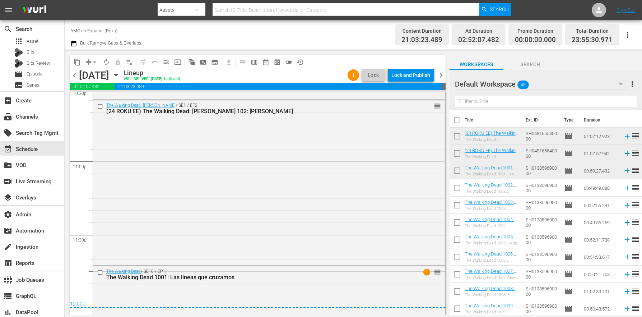
click at [439, 73] on span "chevron_right" at bounding box center [441, 75] width 9 height 9
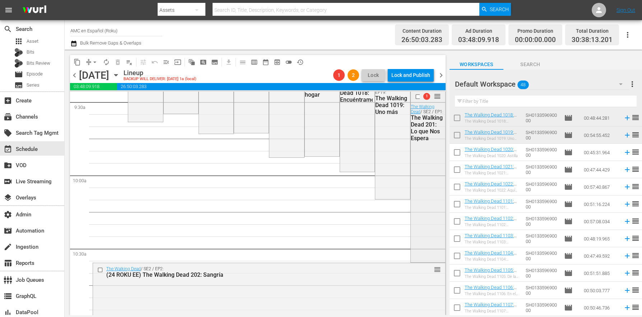
scroll to position [1367, 0]
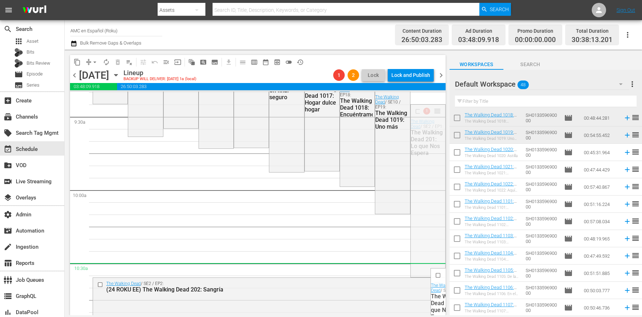
drag, startPoint x: 432, startPoint y: 111, endPoint x: 383, endPoint y: 273, distance: 169.8
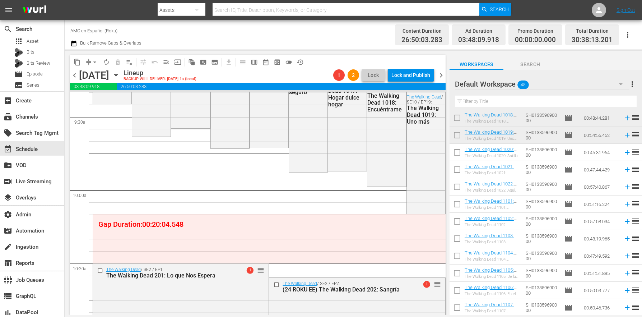
scroll to position [1348, 0]
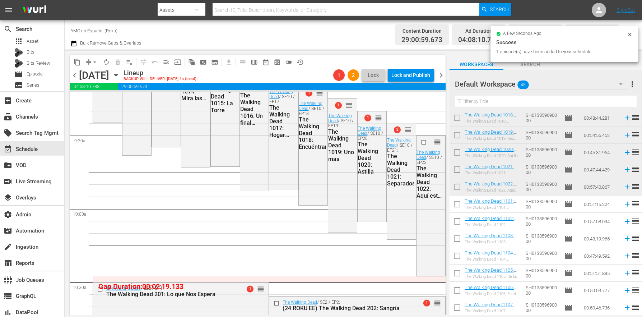
click at [75, 42] on icon "button" at bounding box center [73, 44] width 5 height 6
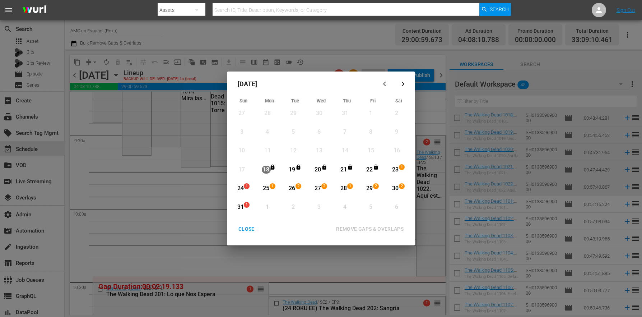
click at [238, 189] on div "24" at bounding box center [240, 188] width 9 height 8
click at [245, 207] on span "1" at bounding box center [246, 205] width 5 height 6
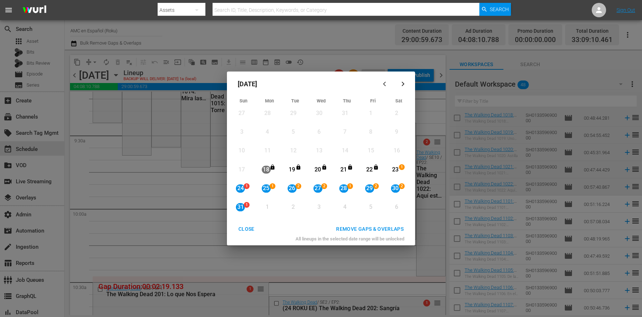
click at [378, 232] on div "REMOVE GAPS & OVERLAPS" at bounding box center [369, 228] width 79 height 9
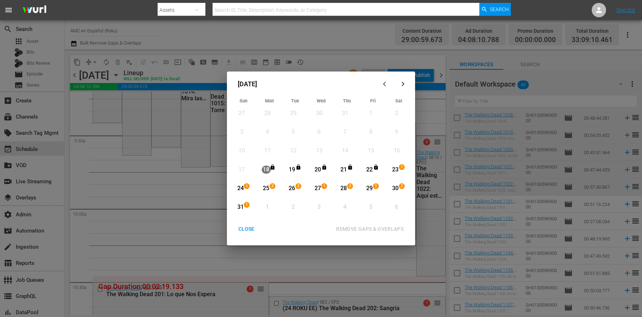
click at [247, 223] on button "CLOSE" at bounding box center [246, 228] width 33 height 13
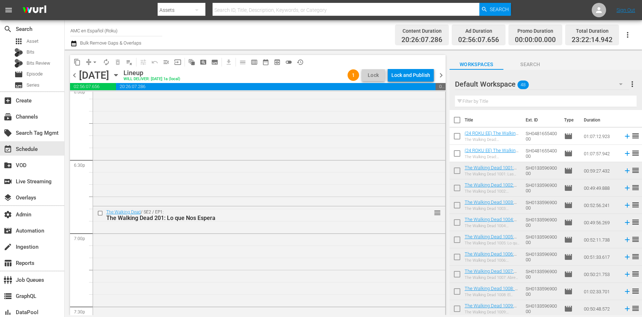
scroll to position [2602, 0]
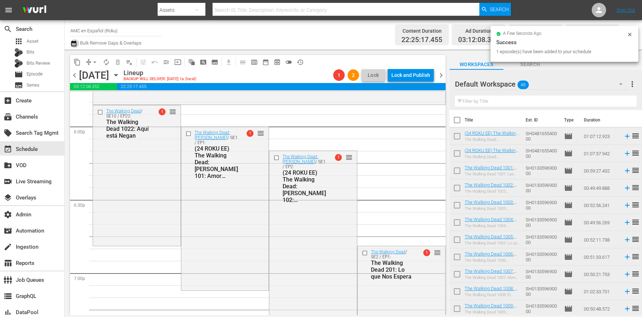
click at [74, 45] on icon "button" at bounding box center [73, 43] width 7 height 9
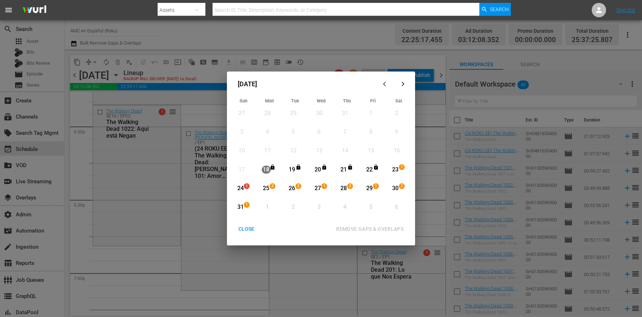
click at [247, 190] on div "1" at bounding box center [248, 188] width 6 height 7
click at [253, 209] on div "31 1 View Lineup" at bounding box center [244, 207] width 22 height 13
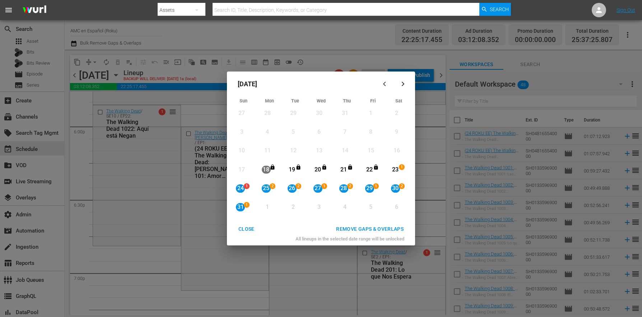
click at [343, 232] on div "REMOVE GAPS & OVERLAPS" at bounding box center [369, 228] width 79 height 9
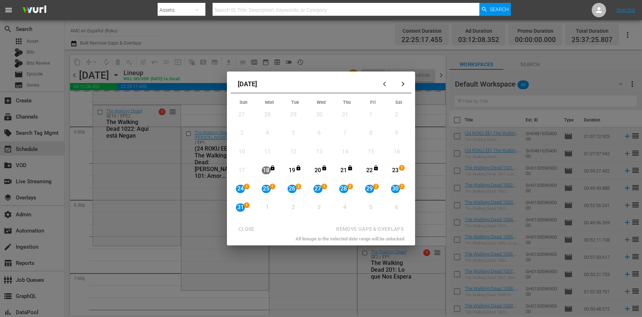
click at [244, 227] on div "CLOSE" at bounding box center [247, 228] width 28 height 9
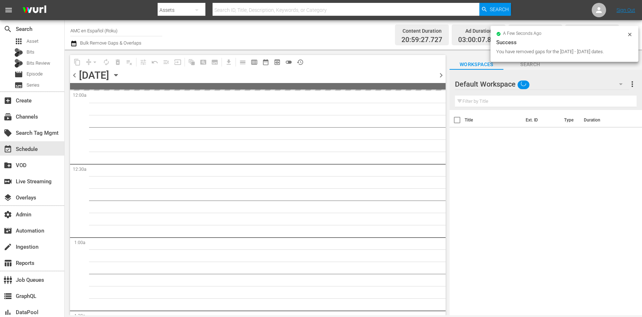
click at [120, 76] on icon "button" at bounding box center [116, 75] width 8 height 8
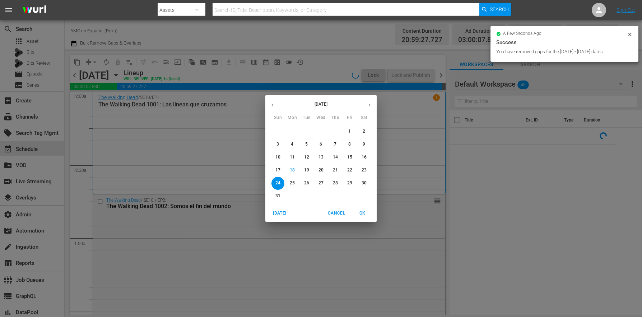
click at [288, 196] on div "1" at bounding box center [292, 196] width 14 height 13
click at [276, 196] on p "31" at bounding box center [277, 196] width 5 height 6
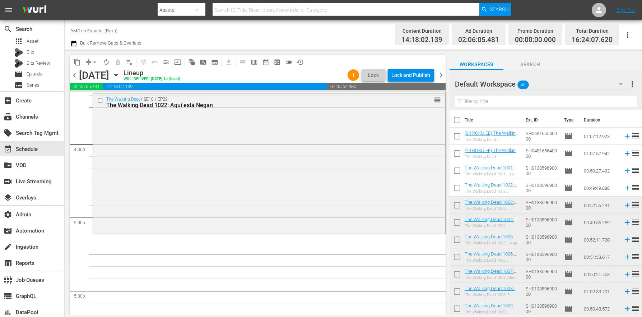
scroll to position [2452, 0]
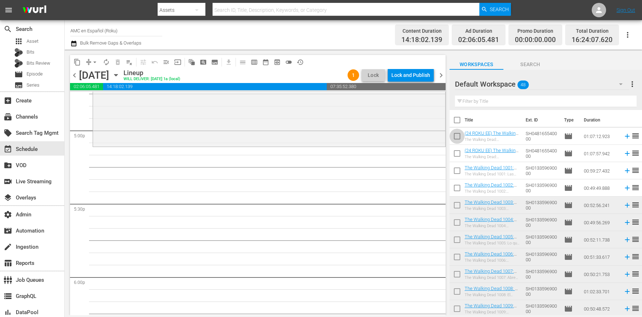
click at [450, 138] on input "checkbox" at bounding box center [457, 137] width 15 height 15
checkbox input "true"
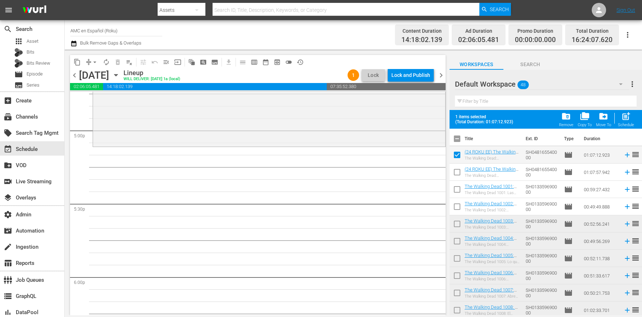
click at [452, 173] on input "checkbox" at bounding box center [457, 173] width 15 height 15
checkbox input "true"
click at [455, 187] on input "checkbox" at bounding box center [457, 190] width 15 height 15
checkbox input "true"
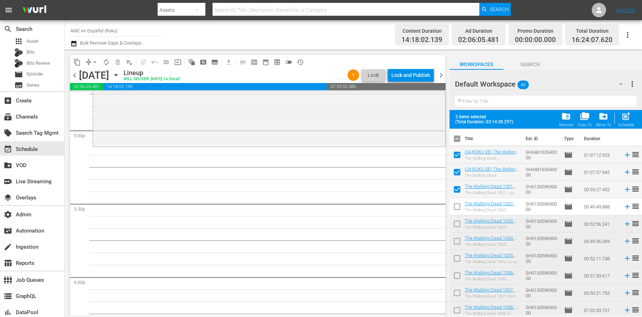
click at [462, 208] on input "checkbox" at bounding box center [457, 207] width 15 height 15
checkbox input "true"
click at [462, 228] on input "checkbox" at bounding box center [457, 225] width 15 height 15
checkbox input "true"
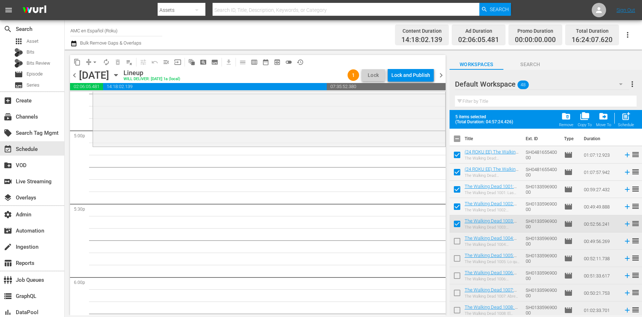
click at [461, 247] on input "checkbox" at bounding box center [457, 242] width 15 height 15
checkbox input "true"
click at [457, 267] on input "checkbox" at bounding box center [457, 259] width 15 height 15
checkbox input "true"
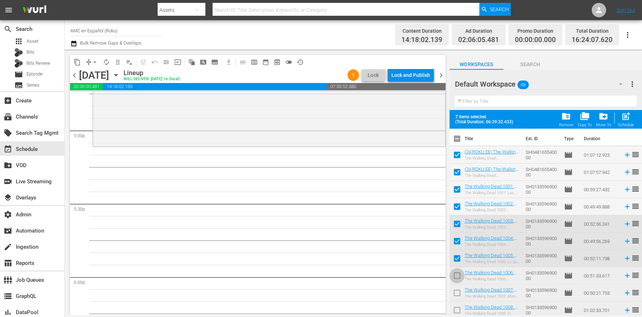
click at [458, 278] on input "checkbox" at bounding box center [457, 276] width 15 height 15
checkbox input "true"
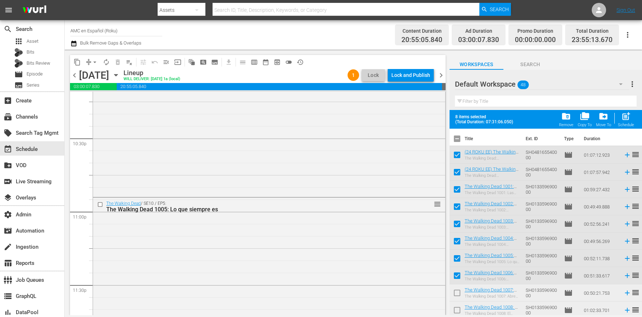
scroll to position [3386, 0]
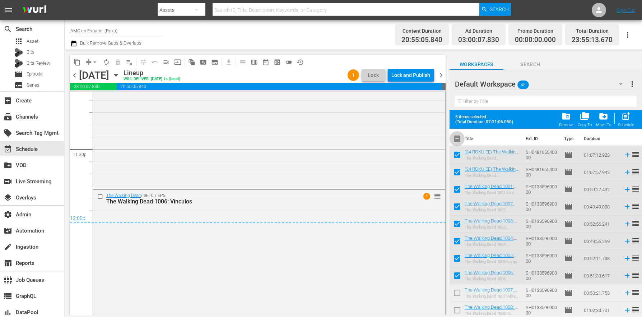
click at [457, 138] on input "checkbox" at bounding box center [457, 140] width 15 height 15
checkbox input "true"
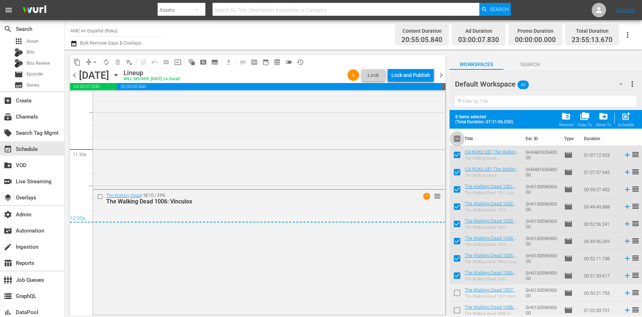
checkbox input "true"
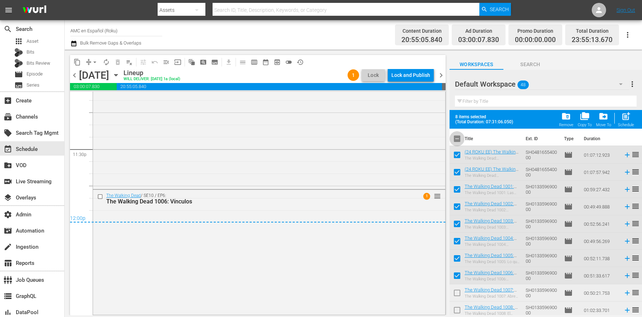
checkbox input "true"
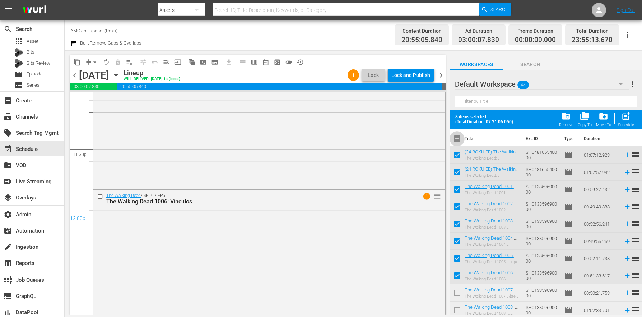
checkbox input "true"
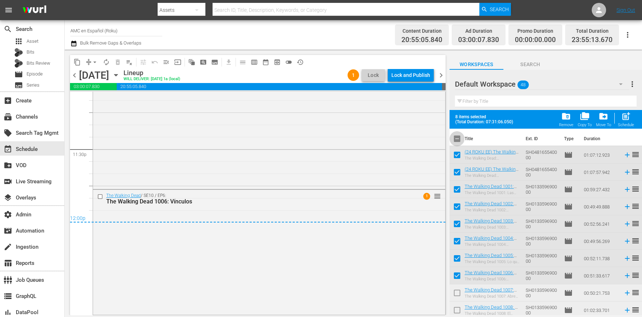
checkbox input "true"
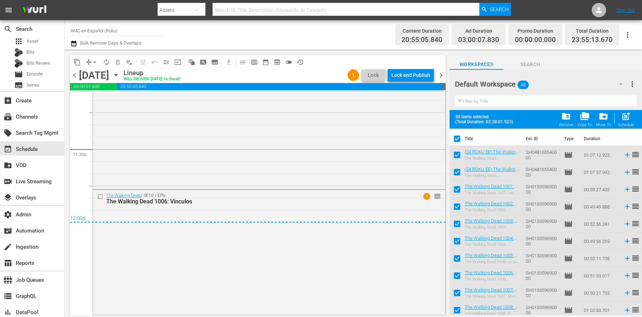
click at [458, 140] on input "checkbox" at bounding box center [457, 140] width 15 height 15
checkbox input "false"
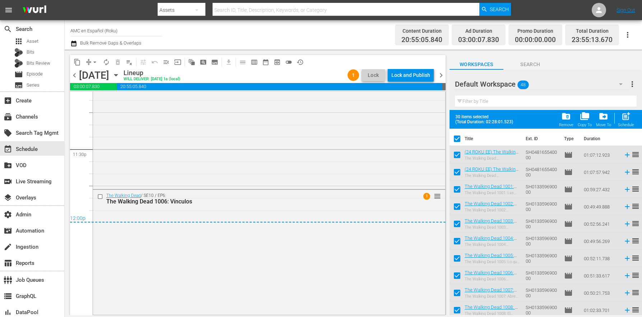
checkbox input "false"
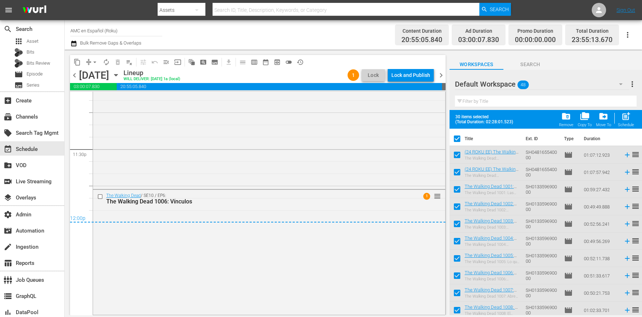
checkbox input "false"
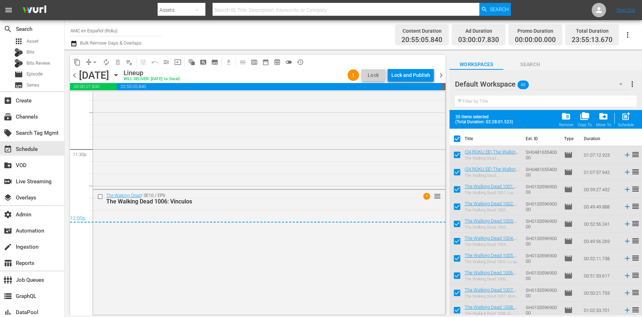
checkbox input "false"
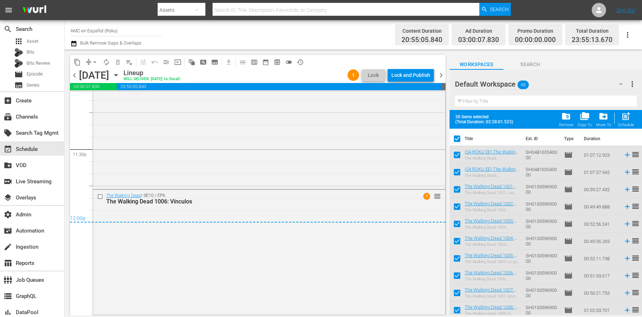
checkbox input "false"
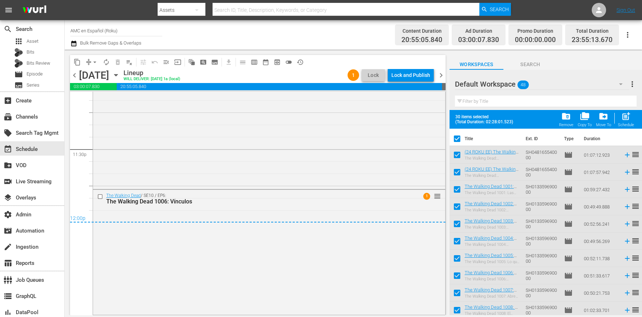
checkbox input "false"
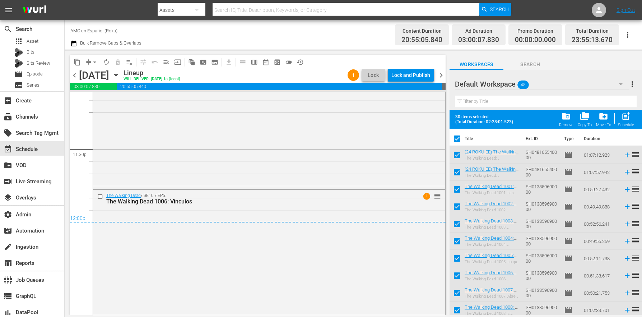
checkbox input "false"
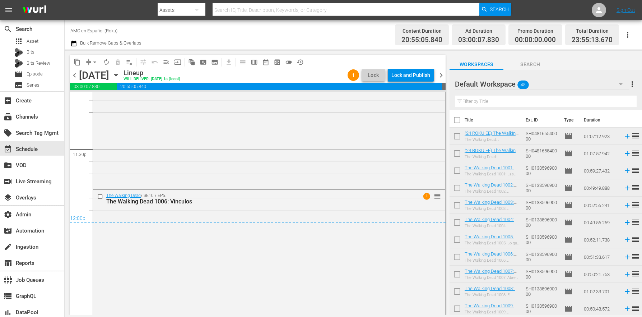
click at [120, 75] on icon "button" at bounding box center [116, 75] width 8 height 8
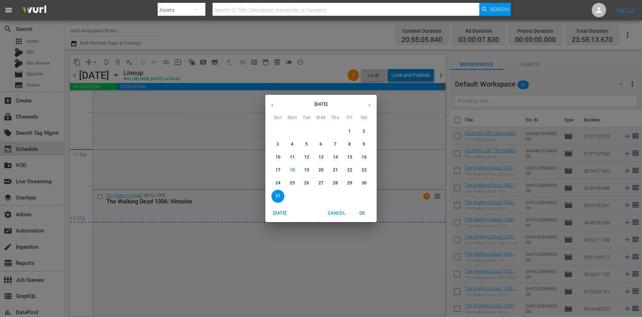
click at [361, 171] on span "23" at bounding box center [364, 170] width 13 height 6
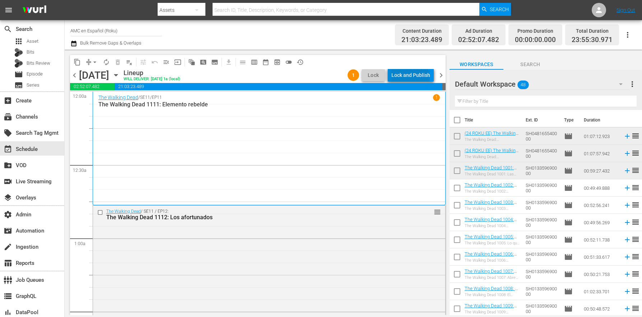
click at [412, 78] on div "Lock and Publish" at bounding box center [410, 75] width 39 height 13
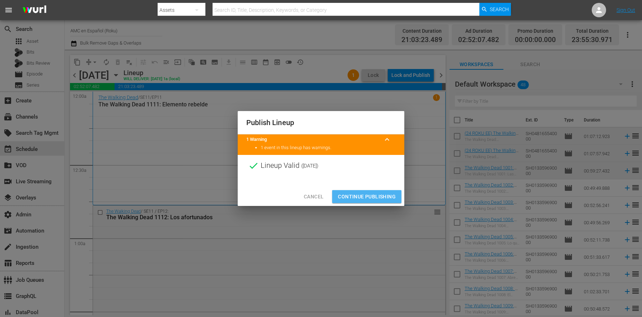
click at [385, 195] on span "Continue Publishing" at bounding box center [367, 196] width 58 height 9
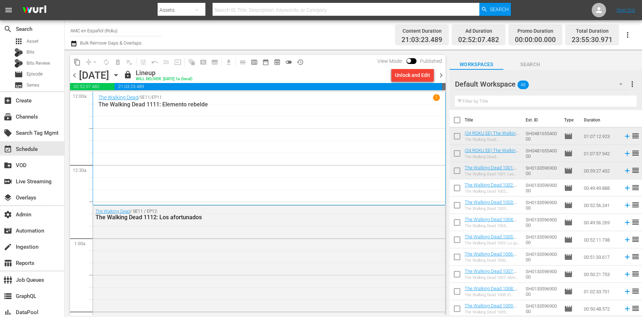
click at [436, 76] on div "Unlock and Edit" at bounding box center [413, 75] width 48 height 12
click at [438, 75] on span "chevron_right" at bounding box center [441, 75] width 9 height 9
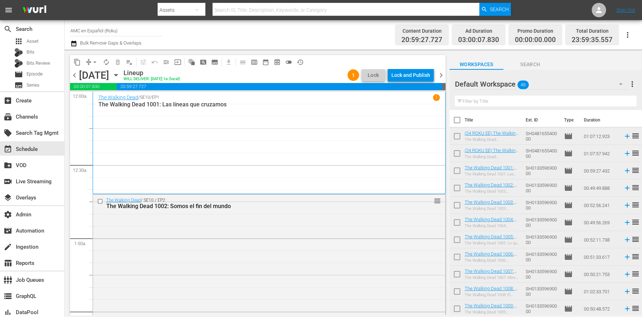
click at [418, 74] on div "Lock and Publish" at bounding box center [410, 75] width 39 height 13
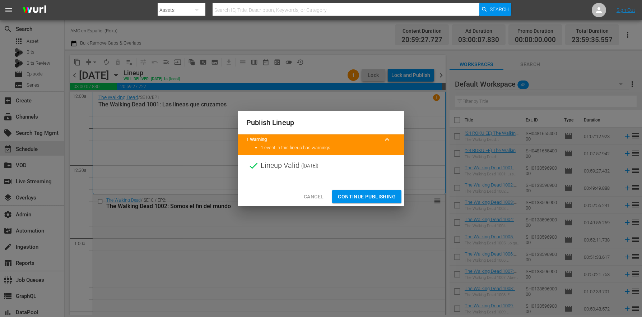
click at [368, 196] on span "Continue Publishing" at bounding box center [367, 196] width 58 height 9
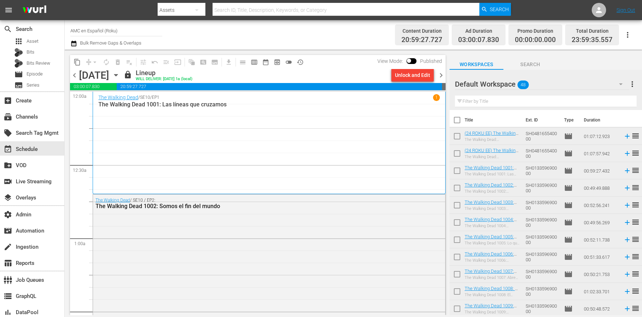
click at [440, 75] on span "chevron_right" at bounding box center [441, 75] width 9 height 9
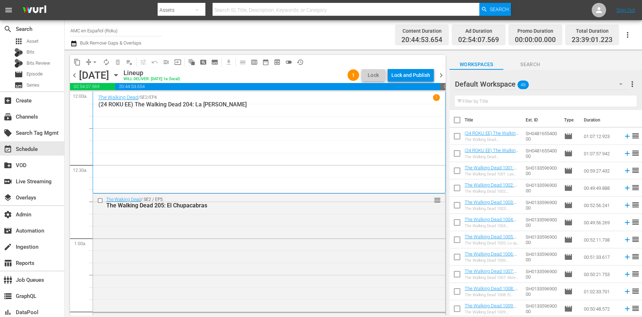
click at [426, 74] on div "Lock and Publish" at bounding box center [410, 75] width 39 height 13
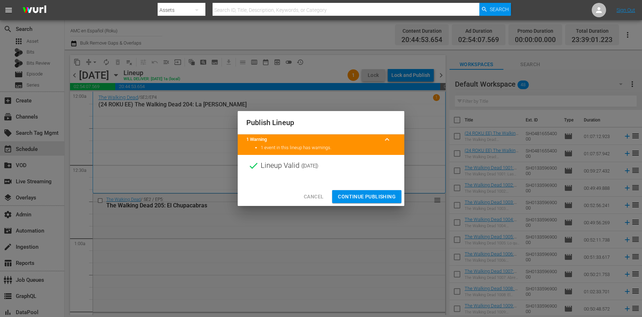
click at [355, 195] on span "Continue Publishing" at bounding box center [367, 196] width 58 height 9
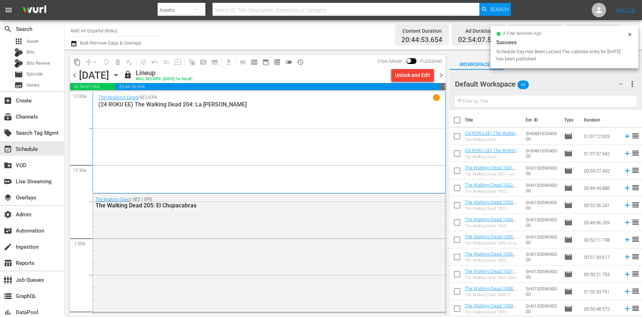
click at [440, 71] on span "chevron_right" at bounding box center [441, 75] width 9 height 9
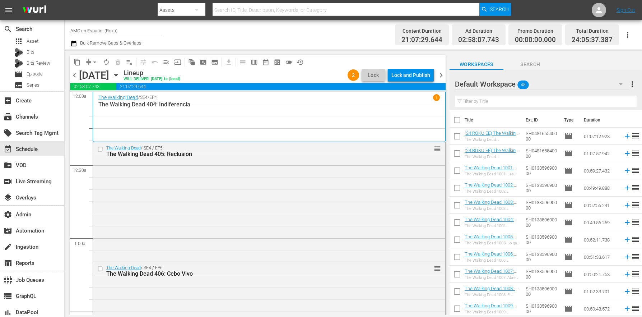
click at [422, 74] on div "Lock and Publish" at bounding box center [410, 75] width 39 height 13
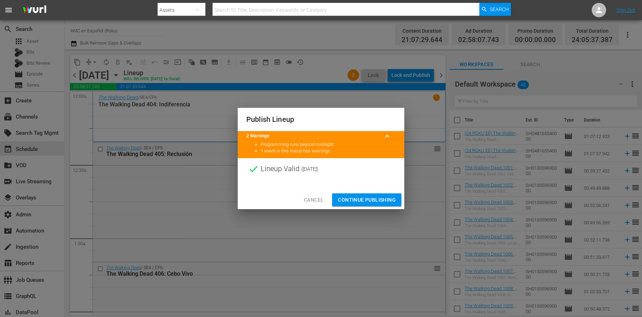
drag, startPoint x: 372, startPoint y: 195, endPoint x: 362, endPoint y: 194, distance: 9.8
click at [371, 195] on span "Continue Publishing" at bounding box center [367, 199] width 58 height 9
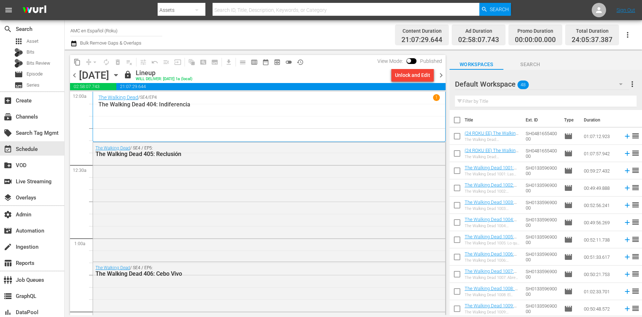
click at [445, 71] on span "chevron_right" at bounding box center [441, 75] width 9 height 9
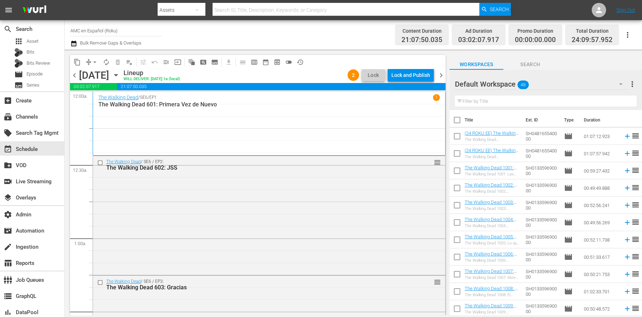
click at [424, 76] on div "Lock and Publish" at bounding box center [410, 75] width 39 height 13
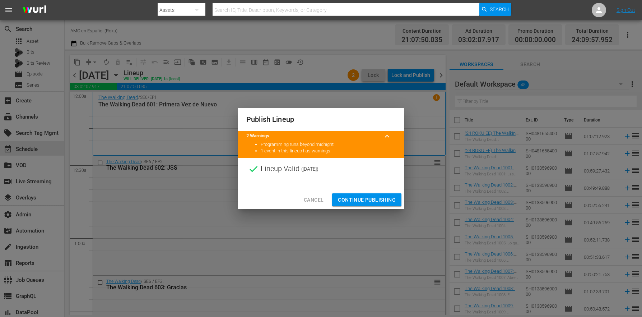
click at [364, 198] on span "Continue Publishing" at bounding box center [367, 199] width 58 height 9
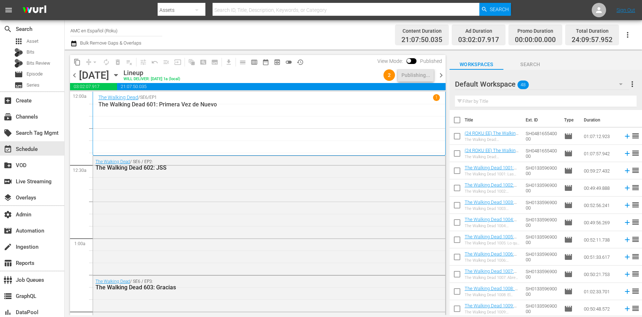
click at [441, 74] on span "chevron_right" at bounding box center [441, 75] width 9 height 9
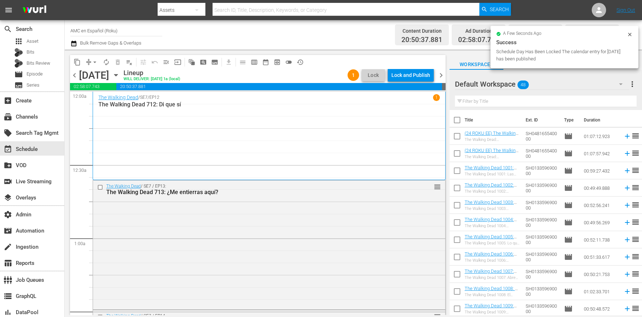
click at [74, 78] on span "chevron_left" at bounding box center [74, 75] width 9 height 9
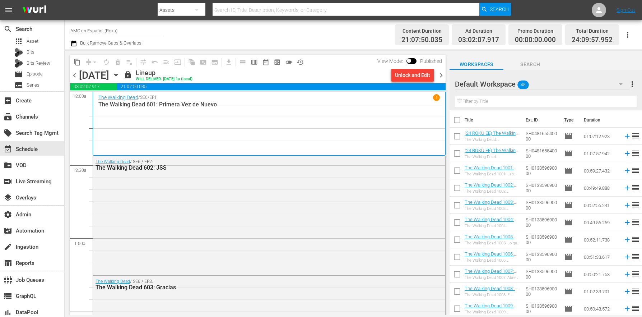
click at [438, 74] on span "chevron_right" at bounding box center [441, 75] width 9 height 9
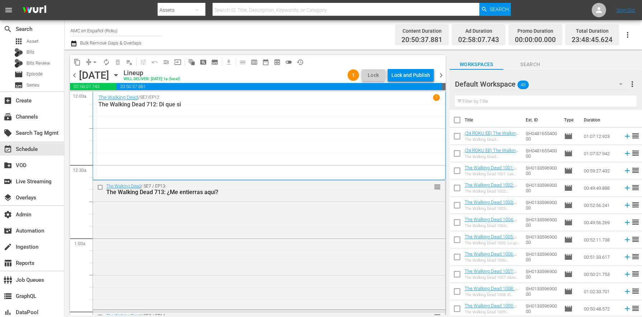
click at [417, 77] on div "Lock and Publish" at bounding box center [410, 75] width 39 height 13
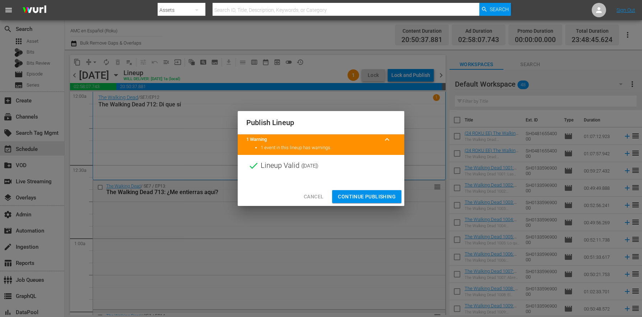
click at [363, 195] on span "Continue Publishing" at bounding box center [367, 196] width 58 height 9
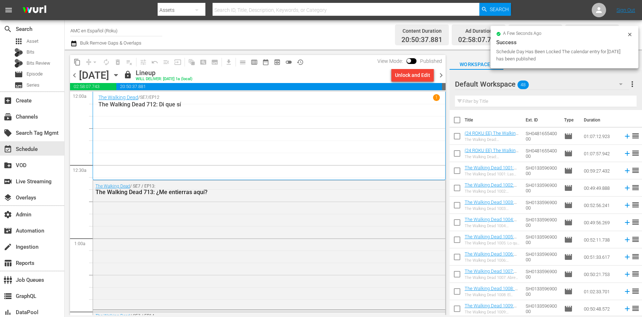
click at [444, 73] on span "chevron_right" at bounding box center [441, 75] width 9 height 9
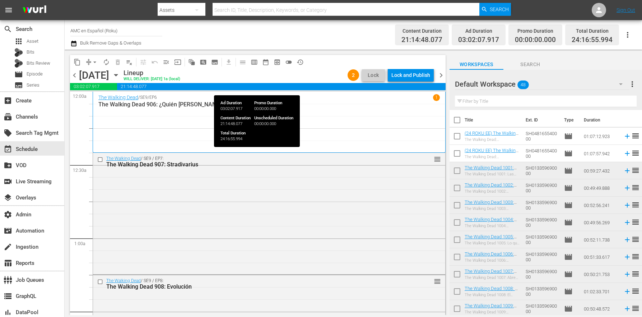
click at [419, 83] on span "21:14:48.077" at bounding box center [281, 86] width 329 height 7
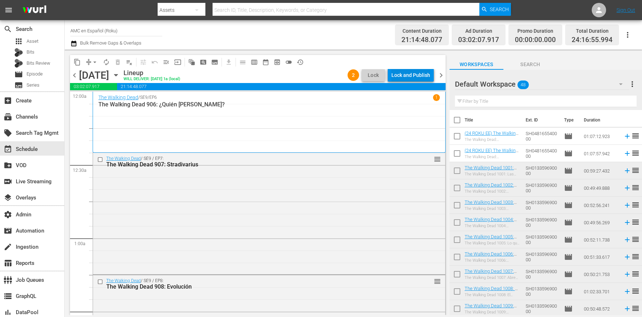
click at [419, 79] on div "Lock and Publish" at bounding box center [410, 75] width 39 height 13
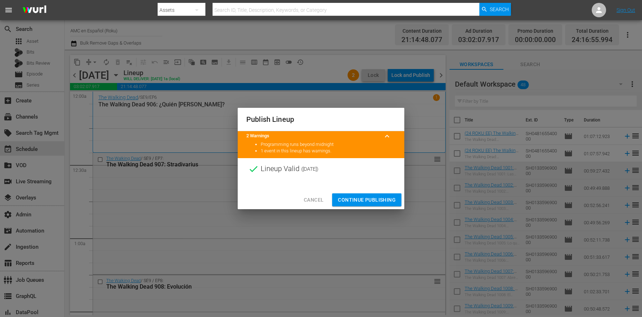
click at [361, 204] on span "Continue Publishing" at bounding box center [367, 199] width 58 height 9
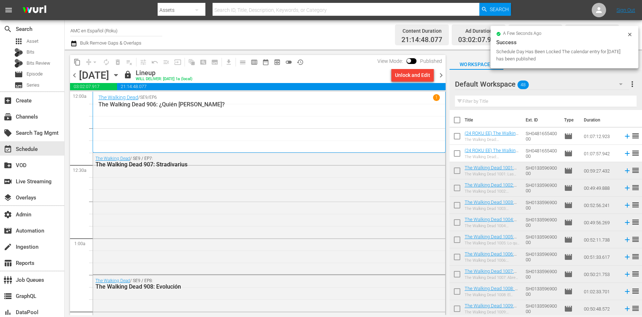
click at [446, 78] on div "content_copy compress arrow_drop_down autorenew_outlined delete_forever_outline…" at bounding box center [256, 182] width 383 height 265
click at [442, 75] on span "chevron_right" at bounding box center [441, 75] width 9 height 9
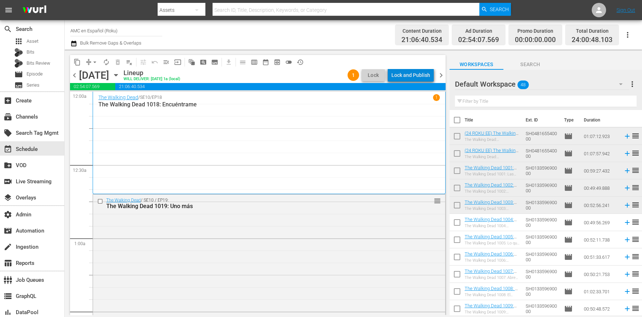
click at [424, 78] on div "Lock and Publish" at bounding box center [410, 75] width 39 height 13
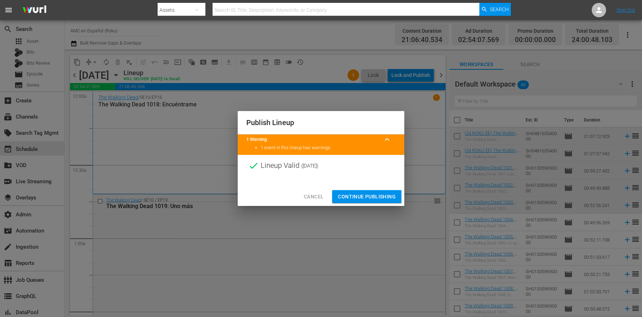
click at [344, 199] on span "Continue Publishing" at bounding box center [367, 196] width 58 height 9
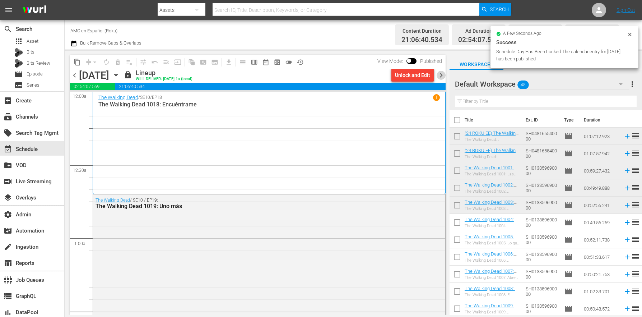
click at [438, 77] on span "chevron_right" at bounding box center [441, 75] width 9 height 9
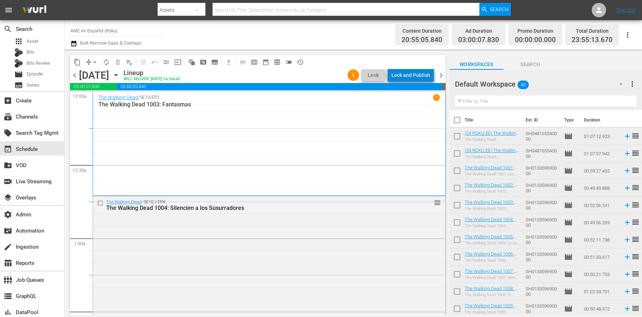
click at [423, 76] on div "Lock and Publish" at bounding box center [410, 75] width 39 height 13
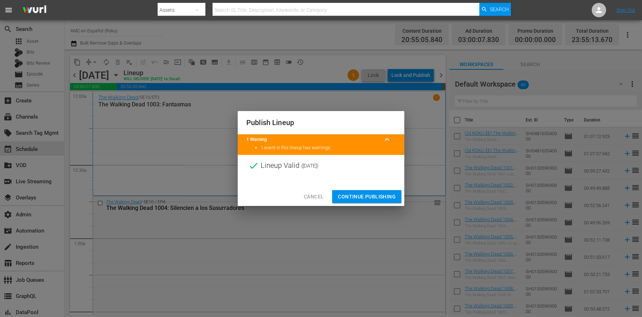
click at [347, 198] on span "Continue Publishing" at bounding box center [367, 196] width 58 height 9
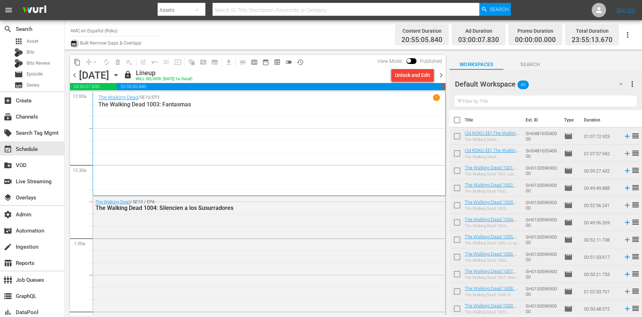
click at [74, 43] on icon "button" at bounding box center [73, 44] width 5 height 6
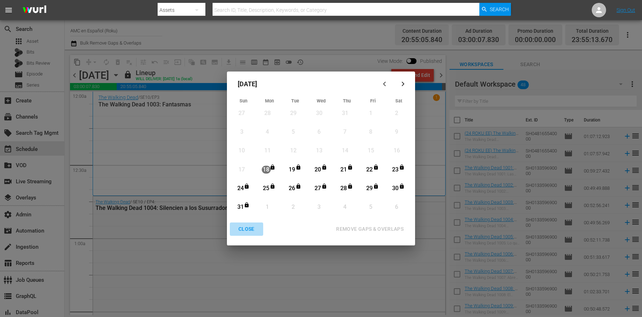
click at [249, 226] on div "CLOSE" at bounding box center [247, 228] width 28 height 9
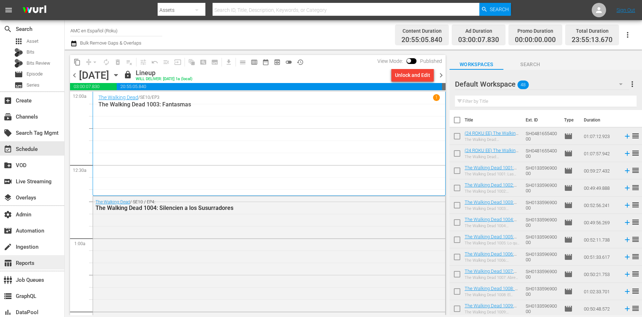
click at [37, 260] on div "table_chart Reports" at bounding box center [20, 262] width 40 height 6
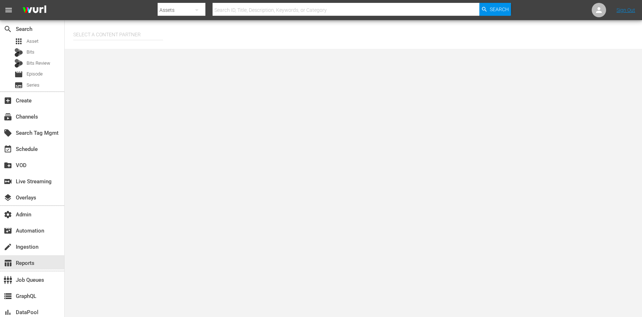
click at [127, 30] on input "text" at bounding box center [118, 34] width 90 height 17
click at [140, 51] on div "AMC Networks (138)" at bounding box center [131, 54] width 105 height 17
type input "AMC Networks (138)"
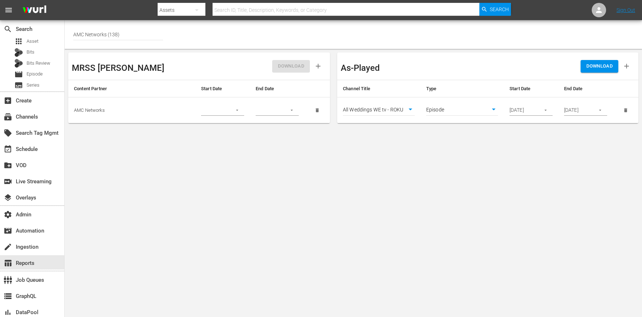
click at [389, 110] on body "menu Search By Assets Search ID, Title, Description, Keywords, or Category Sear…" at bounding box center [321, 158] width 642 height 317
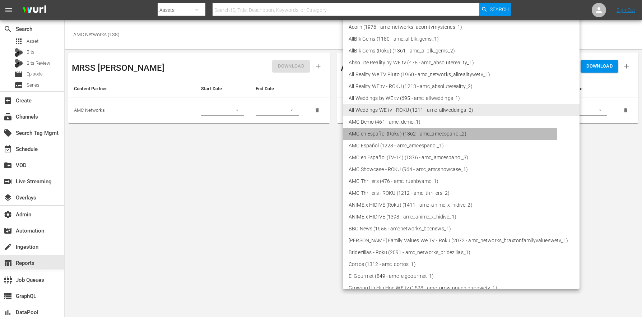
click at [421, 131] on li "AMC en Español (Roku) (1362 - amc_amcespanol_2)" at bounding box center [461, 134] width 237 height 12
type input "1362"
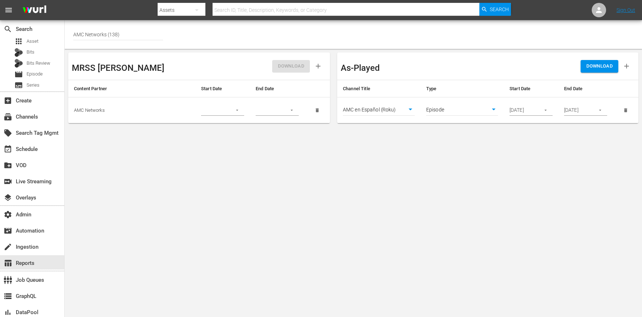
click at [549, 108] on button "button" at bounding box center [546, 110] width 14 height 14
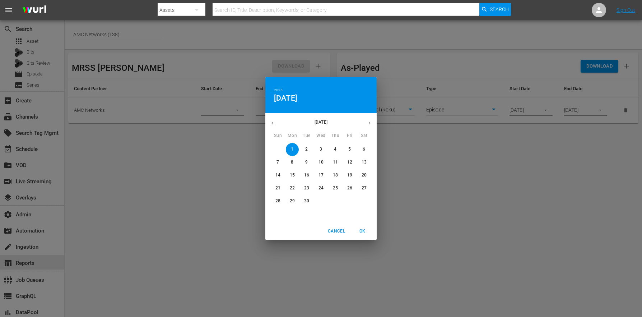
click at [272, 122] on icon "button" at bounding box center [272, 122] width 5 height 5
click at [361, 188] on span "23" at bounding box center [364, 188] width 13 height 6
type input "08/23/2025"
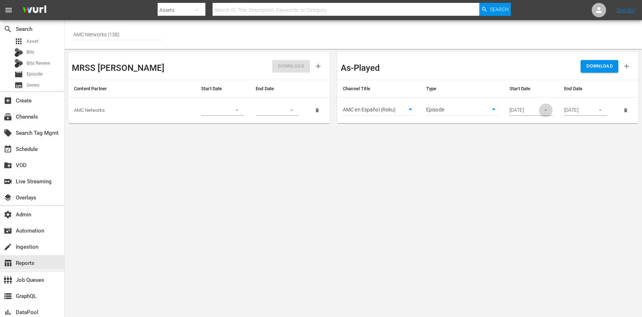
click at [601, 114] on button "button" at bounding box center [600, 110] width 14 height 14
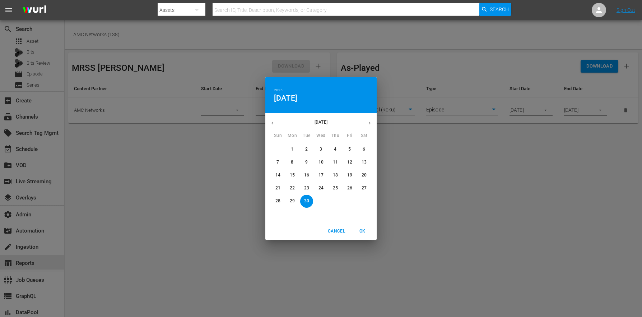
click at [273, 120] on button "button" at bounding box center [272, 123] width 14 height 14
click at [281, 218] on button "31" at bounding box center [277, 214] width 13 height 13
type input "08/31/2025"
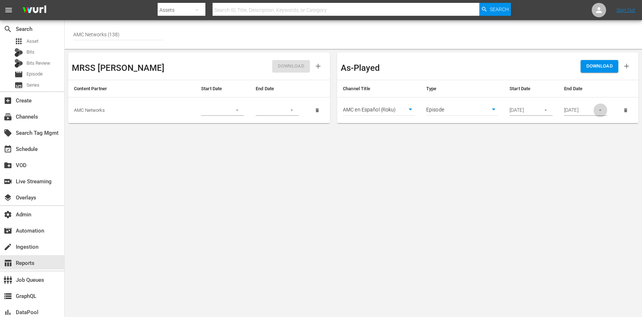
click at [602, 70] on button "DOWNLOAD" at bounding box center [600, 66] width 38 height 13
click at [41, 44] on div "apps Asset" at bounding box center [32, 41] width 64 height 10
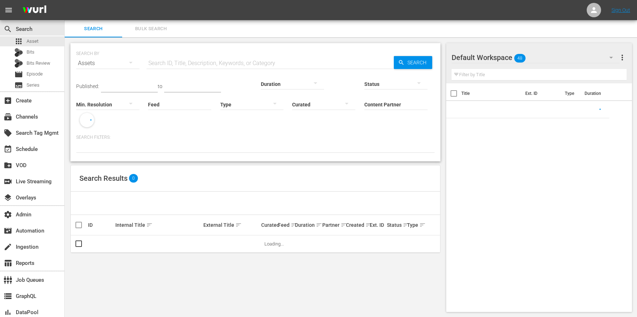
click at [208, 60] on input "text" at bounding box center [270, 63] width 247 height 17
paste input "AMCNVR0000053150"
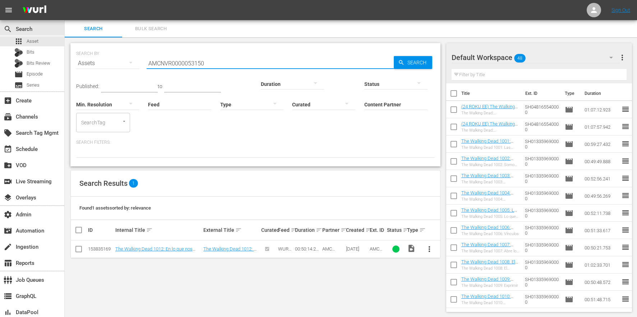
drag, startPoint x: 231, startPoint y: 60, endPoint x: 104, endPoint y: 59, distance: 127.1
click at [104, 59] on div "SEARCH BY Search By Assets Search ID, Title, Description, Keywords, or Category…" at bounding box center [255, 59] width 358 height 26
paste input "EP0000026987"
type input "AMCNEP0000026987"
click at [47, 72] on div "movie Episode" at bounding box center [32, 74] width 64 height 10
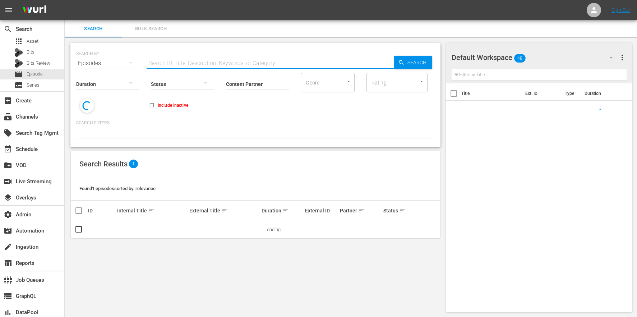
click at [219, 62] on input "text" at bounding box center [270, 63] width 247 height 17
paste input "43182982"
type input "43182982"
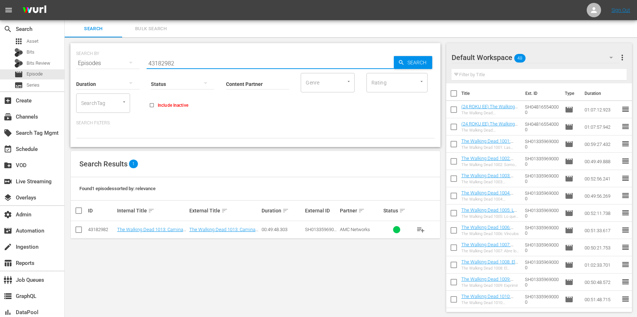
click at [157, 61] on input "43182982" at bounding box center [270, 63] width 247 height 17
click at [51, 46] on div "apps Asset" at bounding box center [32, 41] width 64 height 10
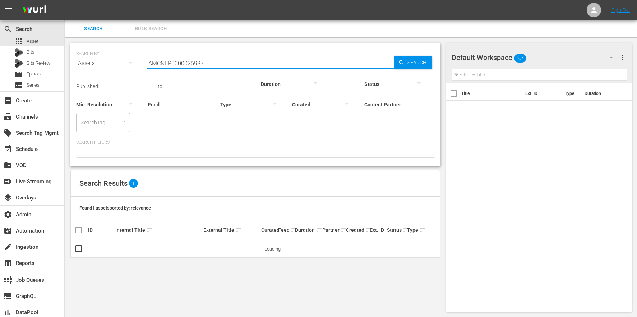
click at [187, 63] on input "AMCNEP0000026987" at bounding box center [270, 63] width 247 height 17
drag, startPoint x: 215, startPoint y: 62, endPoint x: 89, endPoint y: 57, distance: 126.1
click at [89, 57] on div "SEARCH BY Search By Assets Search ID, Title, Description, Keywords, or Category…" at bounding box center [255, 59] width 358 height 26
paste input "VR0000055363"
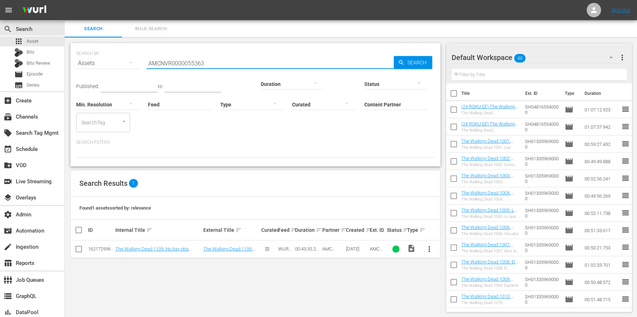
drag, startPoint x: 203, startPoint y: 62, endPoint x: 121, endPoint y: 53, distance: 82.4
click at [122, 53] on div "SEARCH BY Search By Assets Search ID, Title, Description, Keywords, or Category…" at bounding box center [255, 59] width 358 height 26
paste input "2626"
type input "AMCNVR0000052626"
click at [227, 246] on link "The Walking Dead 1109: No hay otra forma" at bounding box center [227, 251] width 49 height 11
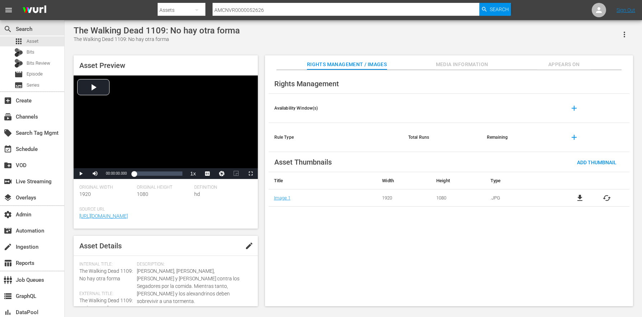
click at [559, 65] on span "Appears On" at bounding box center [564, 64] width 54 height 9
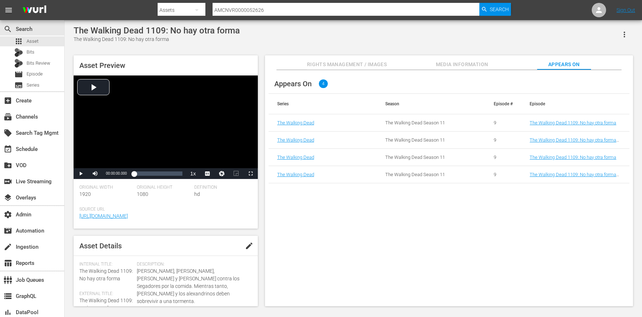
click at [452, 243] on div "Appears On 4 Series Season Episode # Episode The Walking Dead The Walking Dead …" at bounding box center [449, 188] width 368 height 236
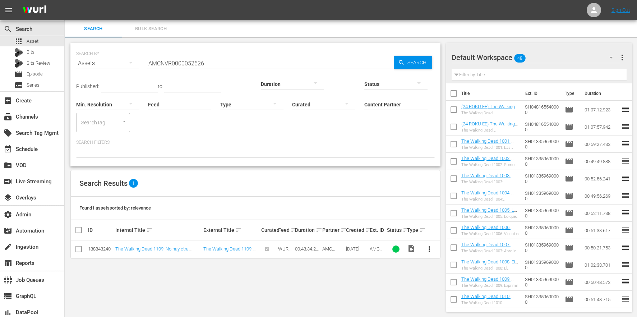
click at [261, 67] on div "Duration" at bounding box center [292, 79] width 63 height 26
drag, startPoint x: 229, startPoint y: 64, endPoint x: 64, endPoint y: 50, distance: 165.8
click at [65, 0] on div "search Search apps Asset Bits Bits Review movie Episode subtitles Series add_bo…" at bounding box center [351, 0] width 572 height 0
paste input "51"
type input "AMCNVR0000052651"
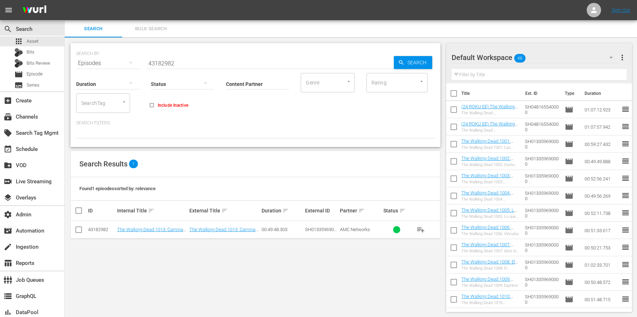
click at [216, 266] on div "SEARCH BY Search By Episodes Search ID, Title, Description, Keywords, or Catego…" at bounding box center [255, 177] width 381 height 280
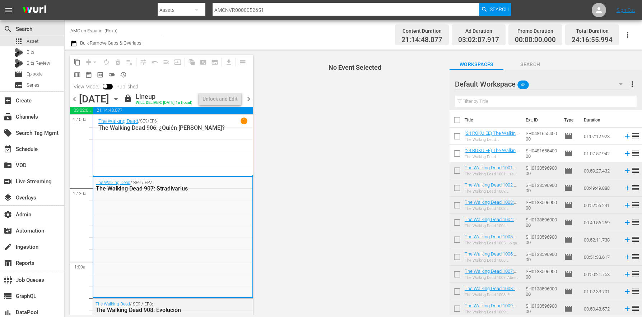
click at [320, 193] on span "No Event Selected" at bounding box center [353, 182] width 192 height 265
click at [76, 42] on icon "button" at bounding box center [73, 43] width 7 height 9
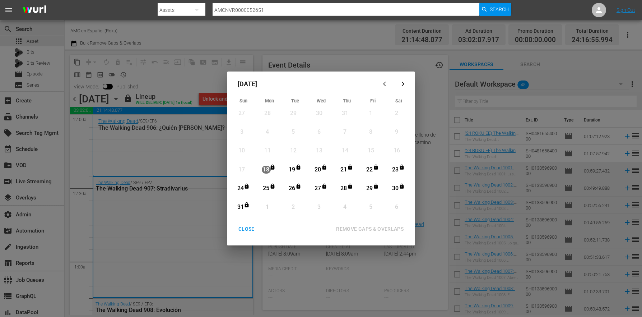
click at [252, 228] on div "CLOSE" at bounding box center [247, 228] width 28 height 9
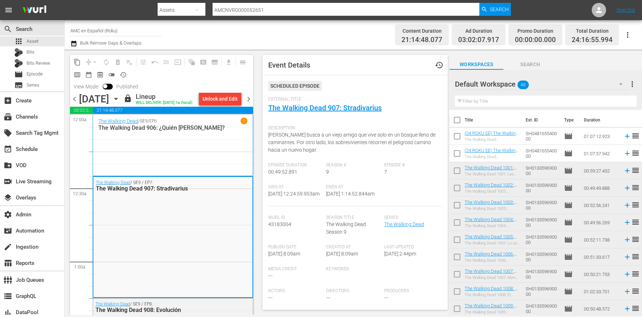
click at [251, 98] on span "chevron_right" at bounding box center [248, 98] width 9 height 9
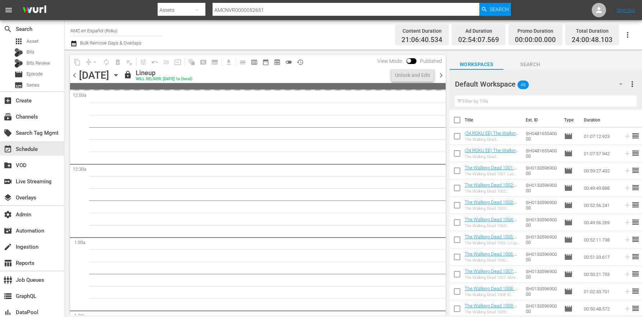
click at [443, 75] on span "chevron_right" at bounding box center [441, 75] width 9 height 9
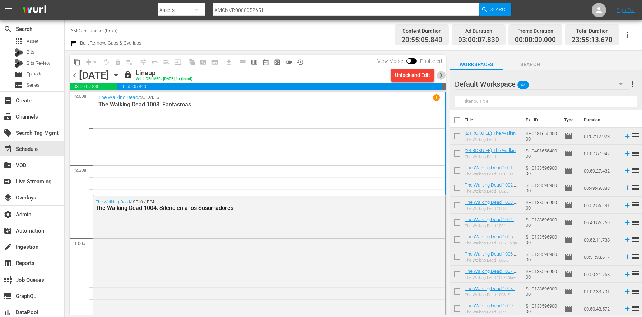
click at [438, 74] on span "chevron_right" at bounding box center [441, 75] width 9 height 9
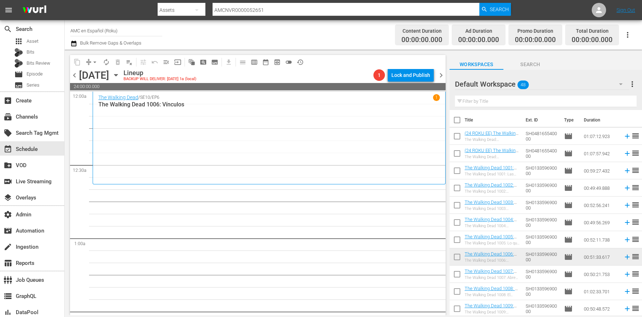
click at [634, 82] on span "more_vert" at bounding box center [632, 84] width 9 height 9
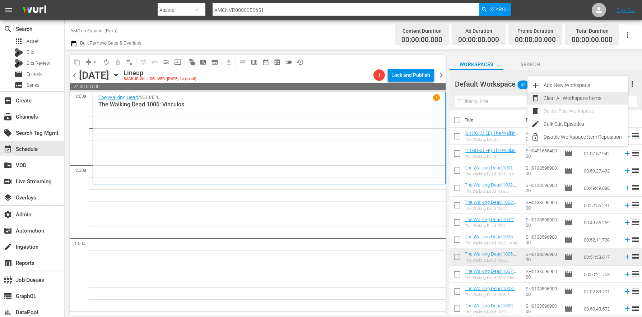
click at [602, 94] on div "Clear All Workspace Items" at bounding box center [586, 98] width 84 height 13
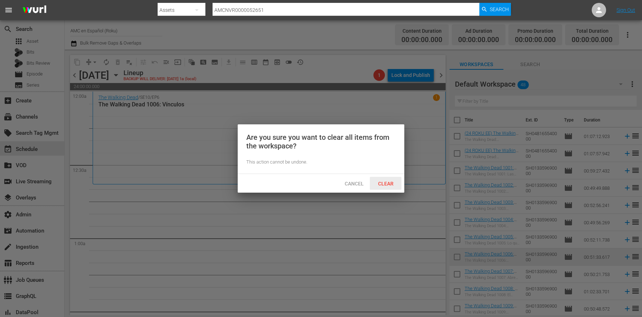
click at [384, 182] on span "Clear" at bounding box center [385, 184] width 27 height 6
